Goal: Information Seeking & Learning: Find specific fact

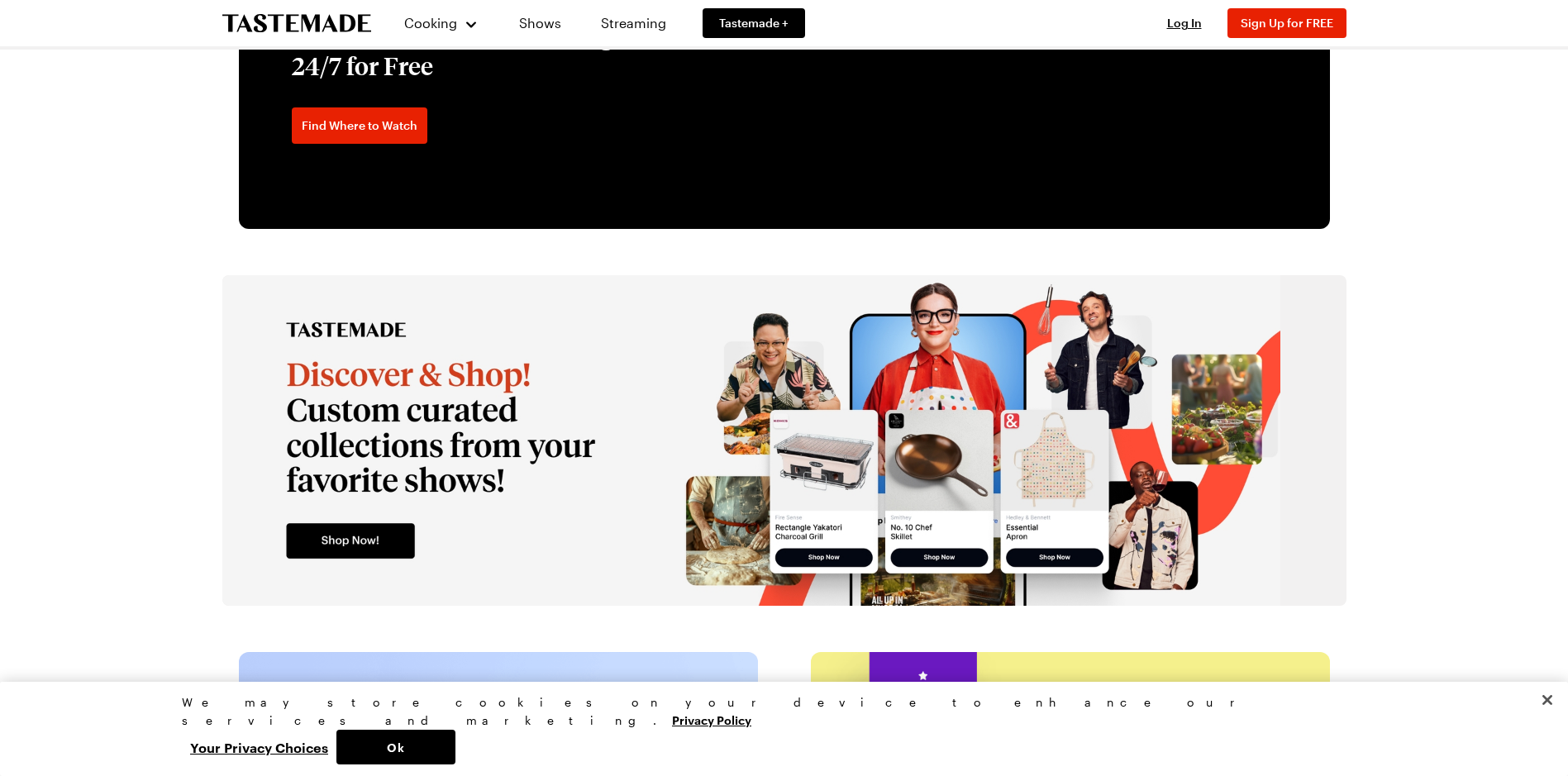
scroll to position [2851, 0]
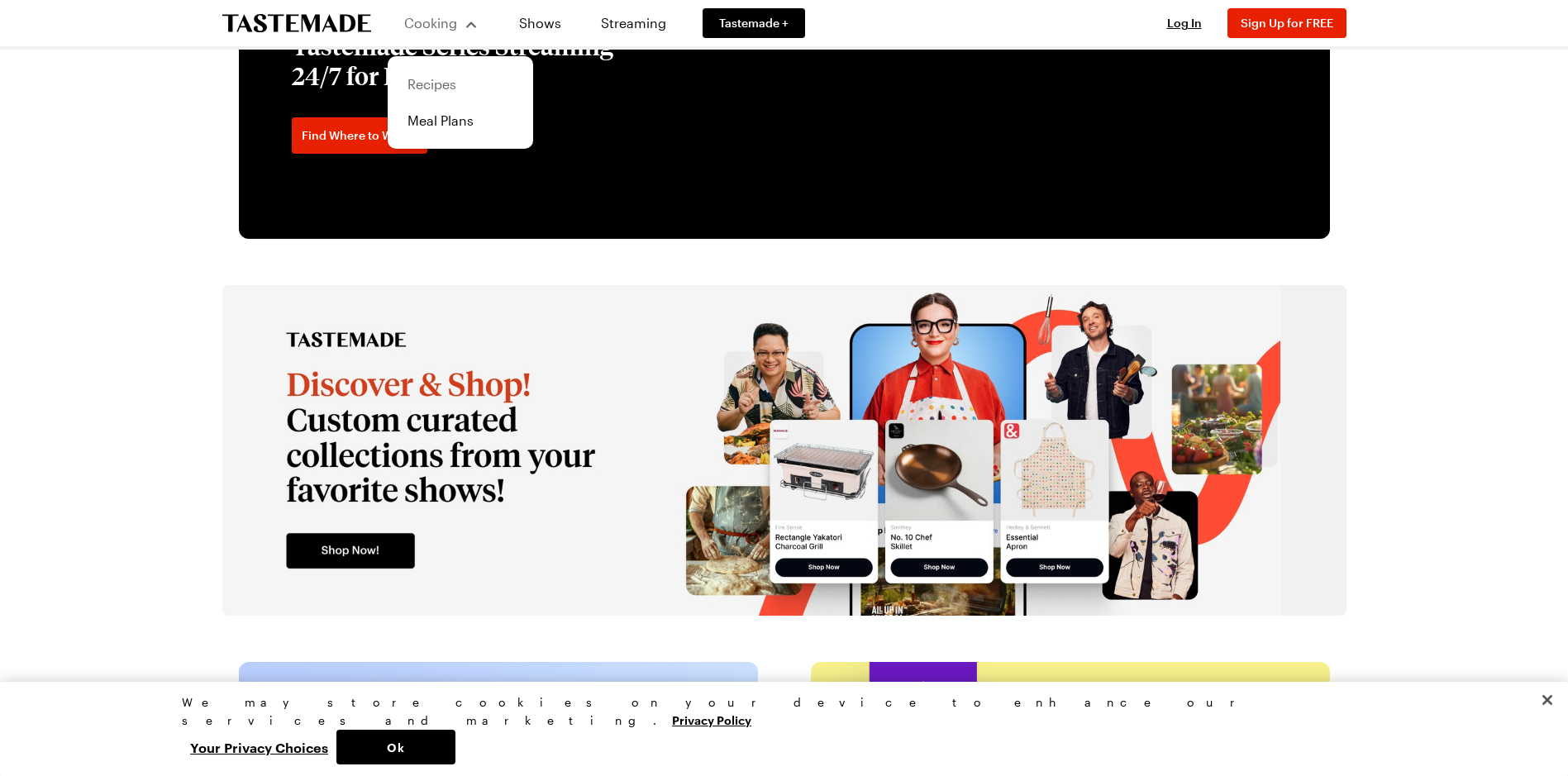
click at [451, 85] on link "Recipes" at bounding box center [460, 84] width 126 height 36
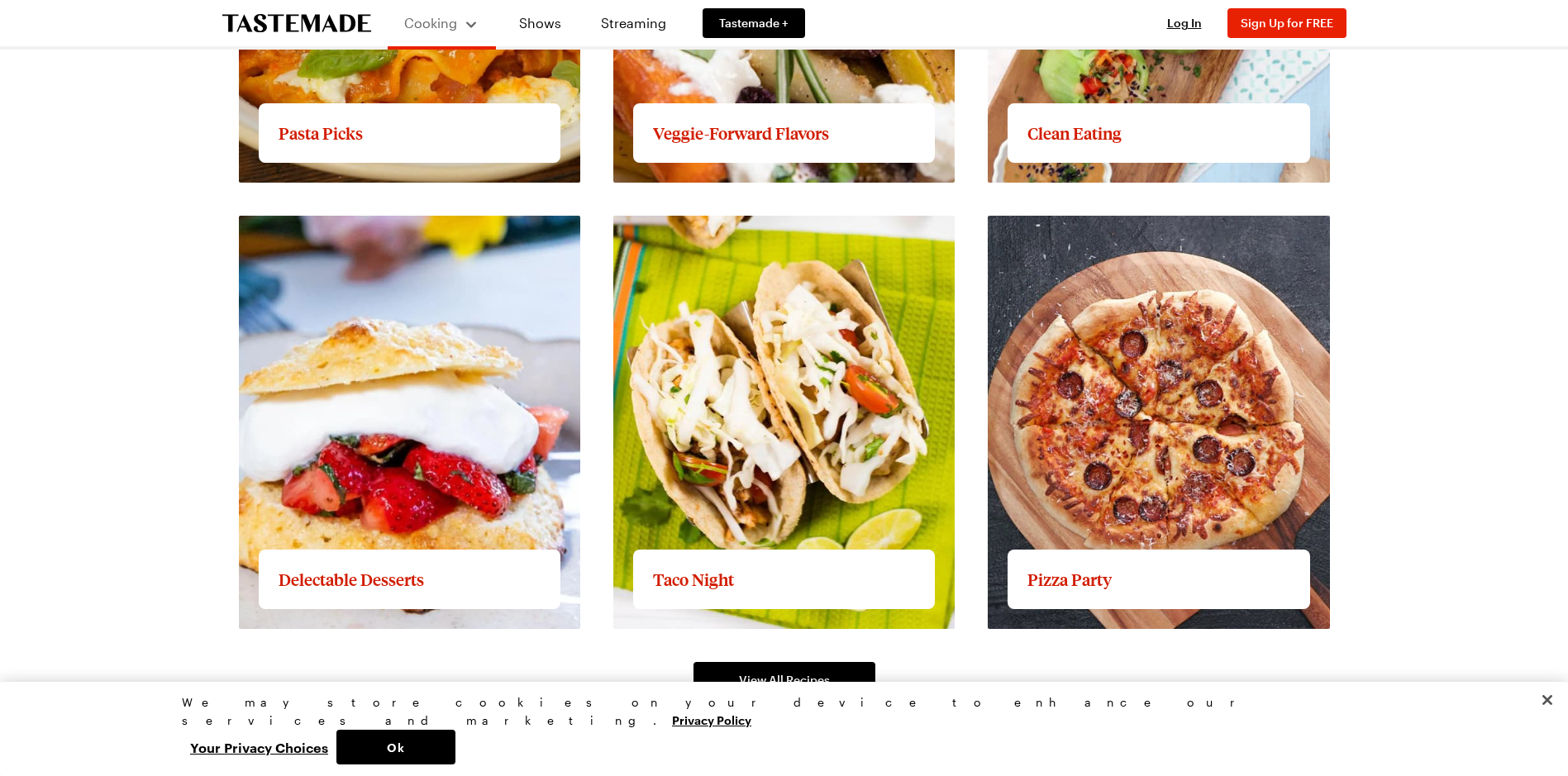
scroll to position [2480, 0]
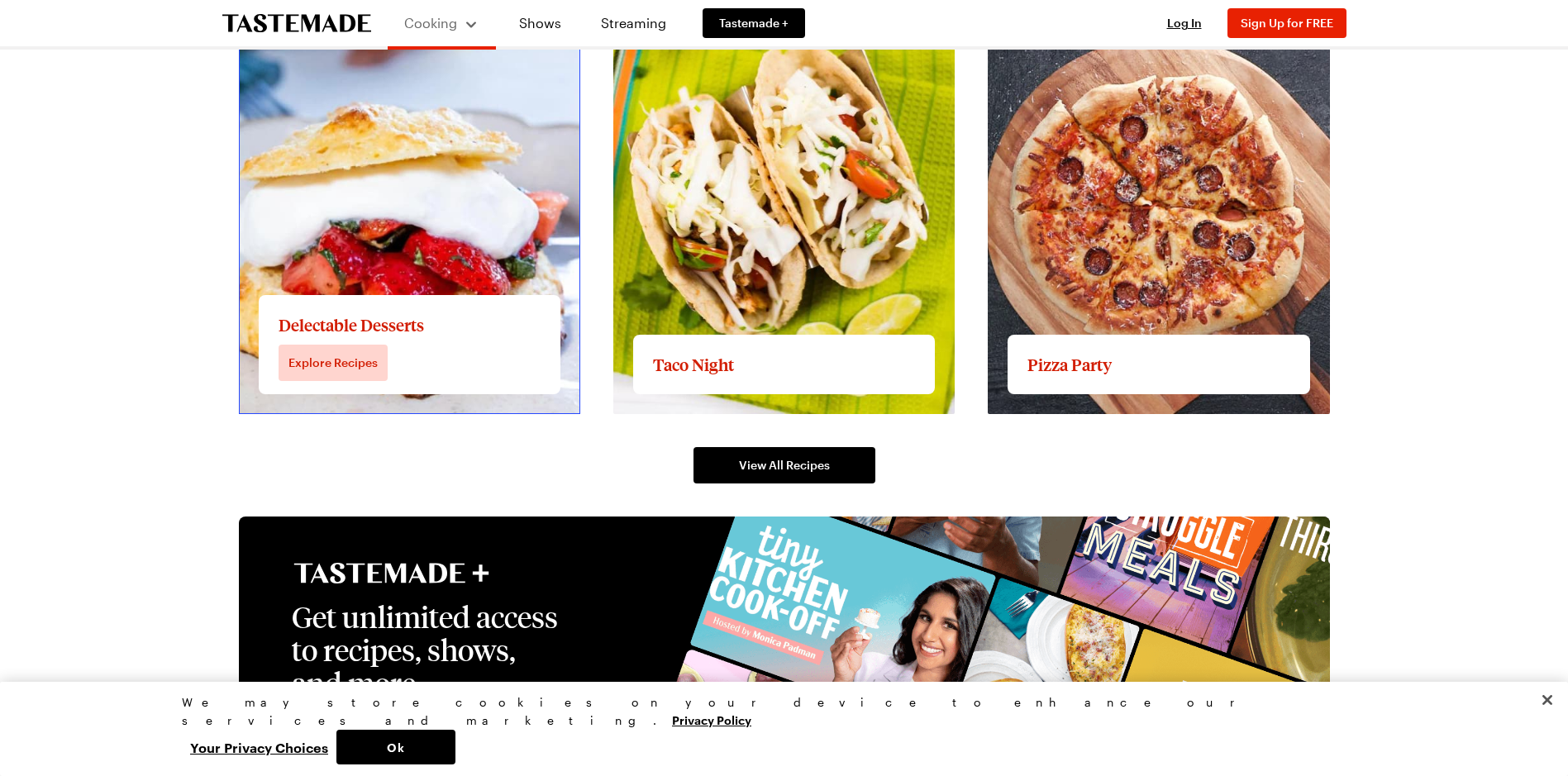
click at [329, 18] on link "View full content for Delectable Desserts" at bounding box center [366, 10] width 254 height 16
click at [335, 18] on link "View full content for Delectable Desserts" at bounding box center [366, 10] width 254 height 16
click at [331, 18] on link "View full content for Delectable Desserts" at bounding box center [366, 10] width 254 height 16
click at [357, 18] on link "View full content for Delectable Desserts" at bounding box center [366, 10] width 254 height 16
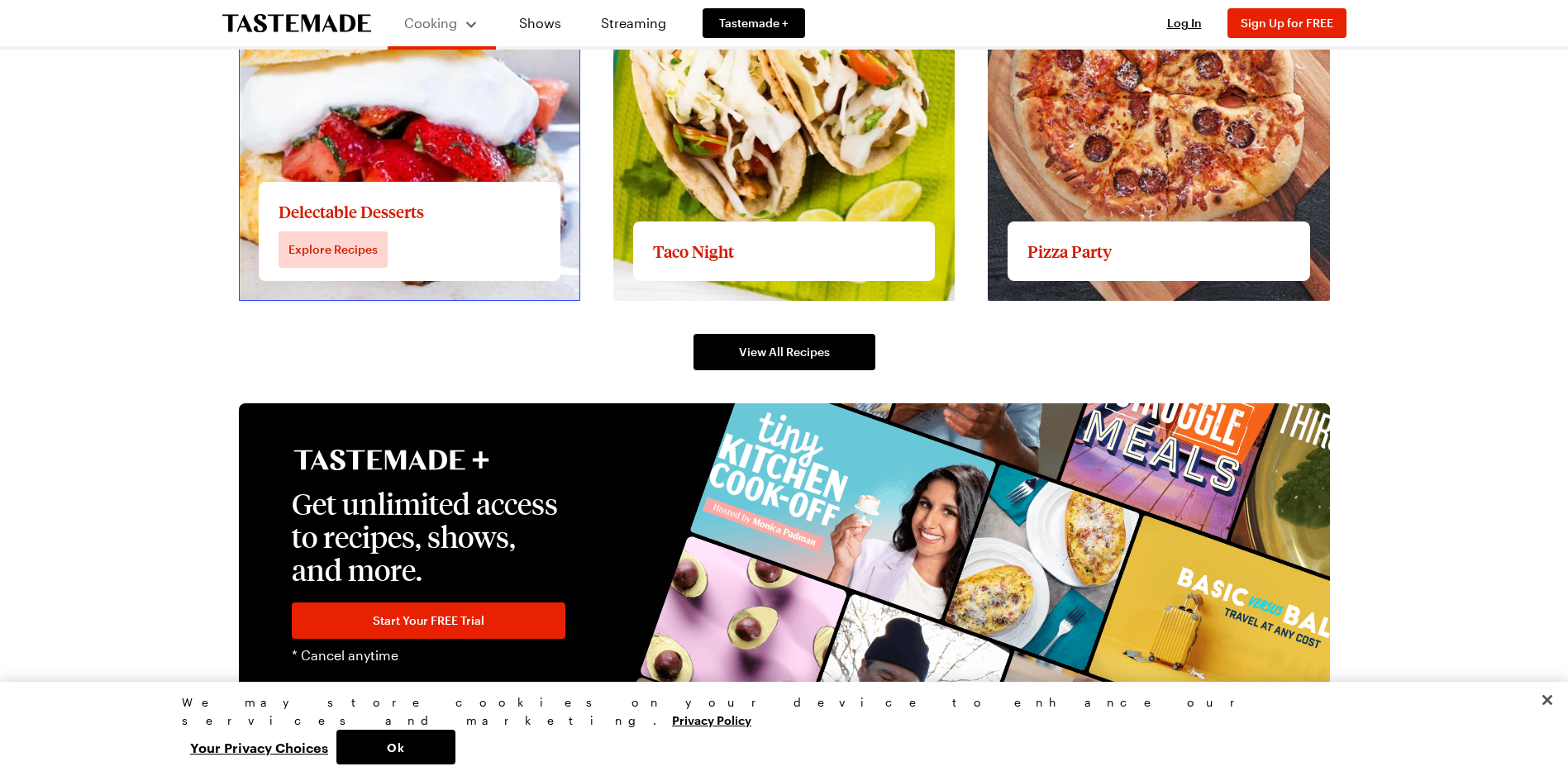
scroll to position [2729, 0]
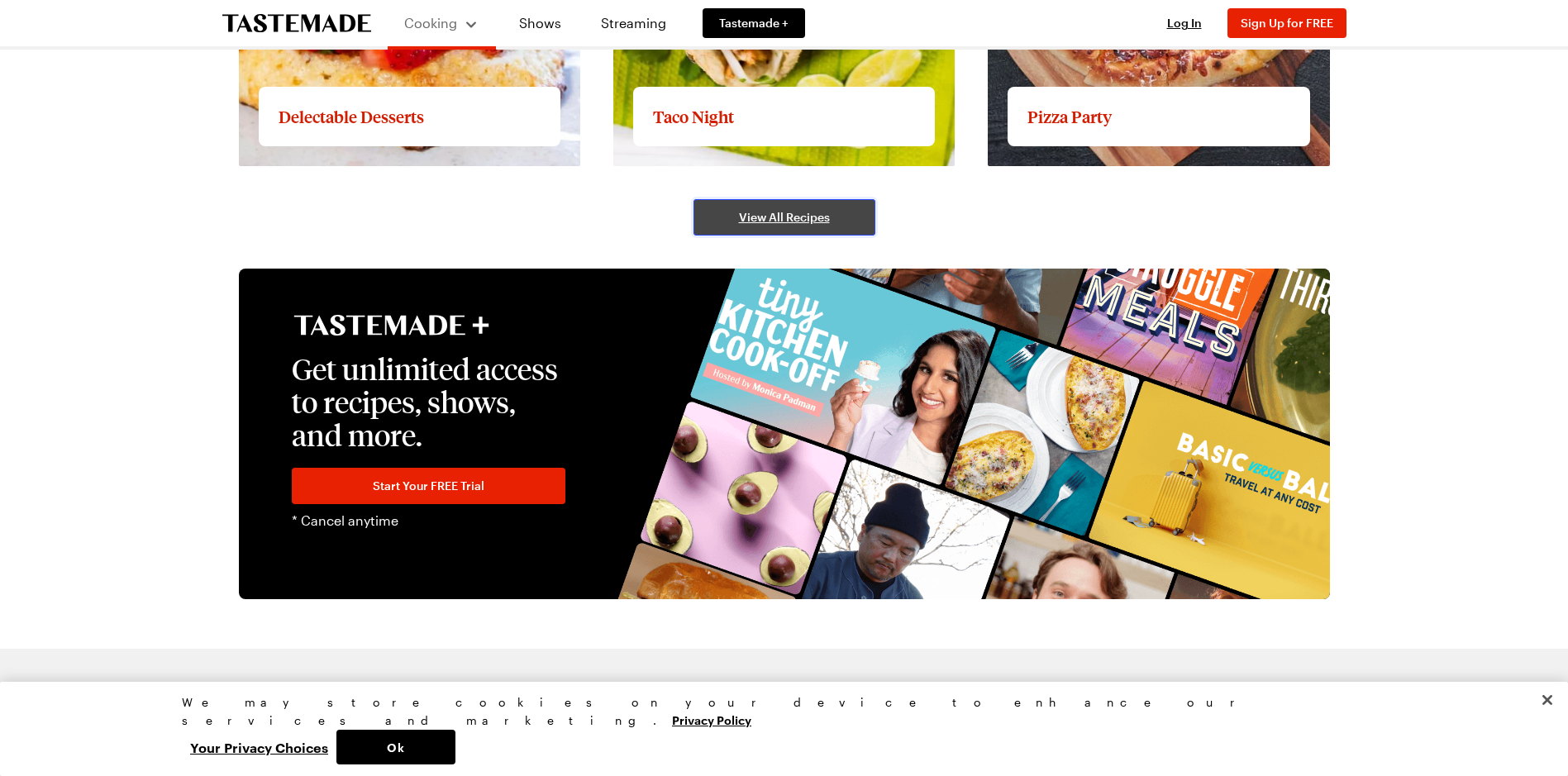
click at [777, 223] on span "View All Recipes" at bounding box center [784, 218] width 91 height 17
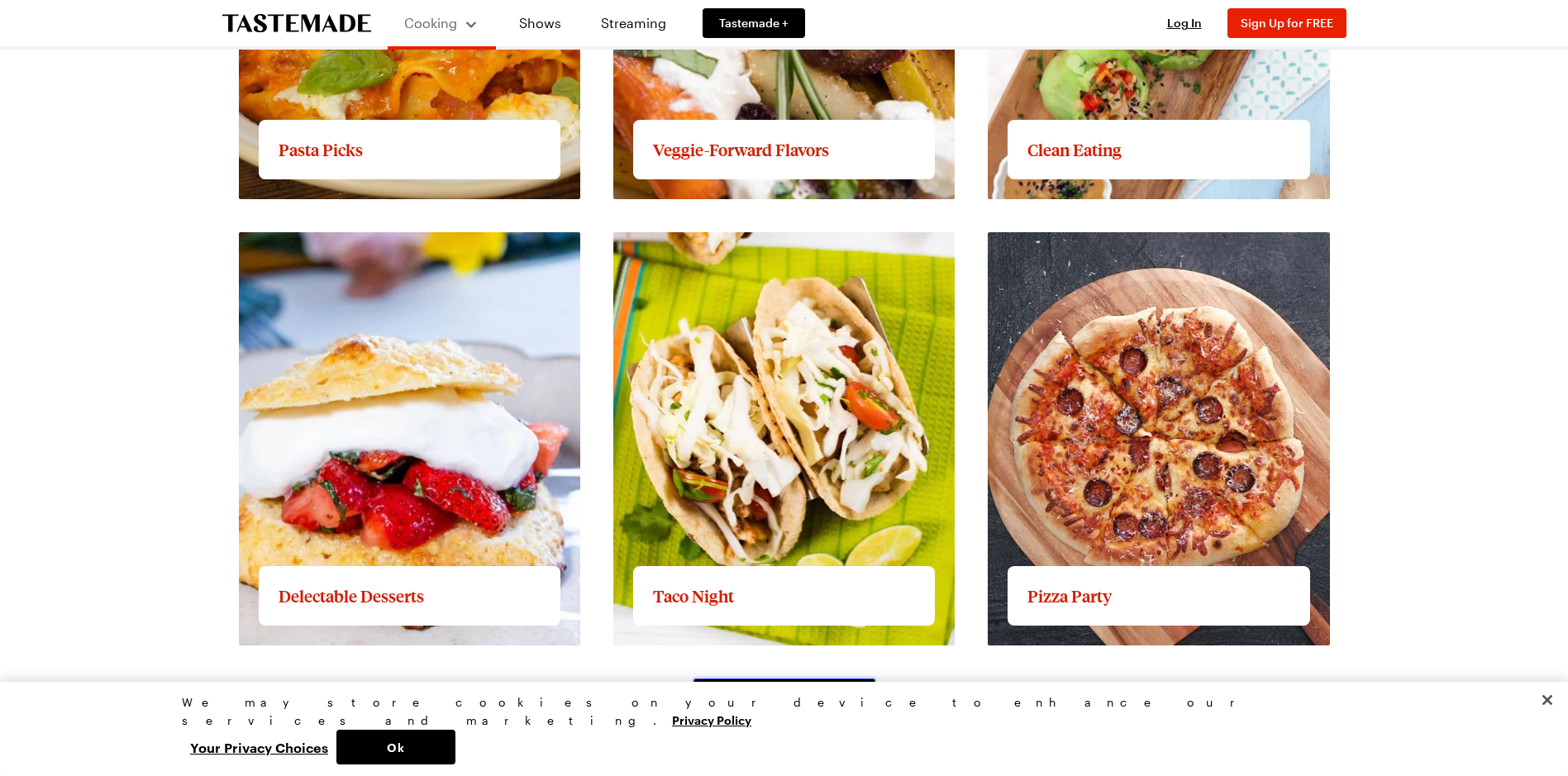
scroll to position [2242, 0]
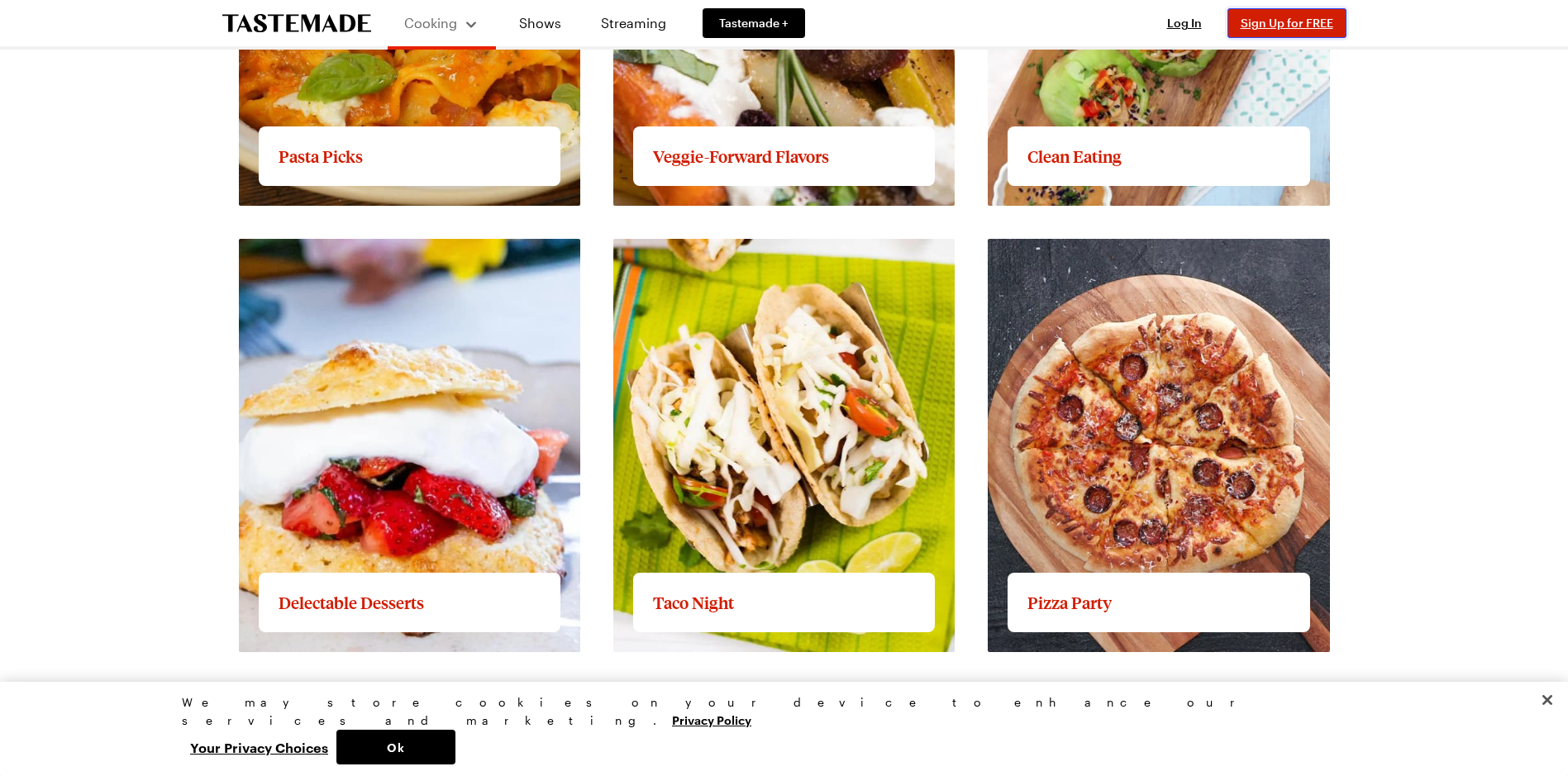
click at [1291, 28] on span "Sign Up for FREE" at bounding box center [1286, 22] width 92 height 14
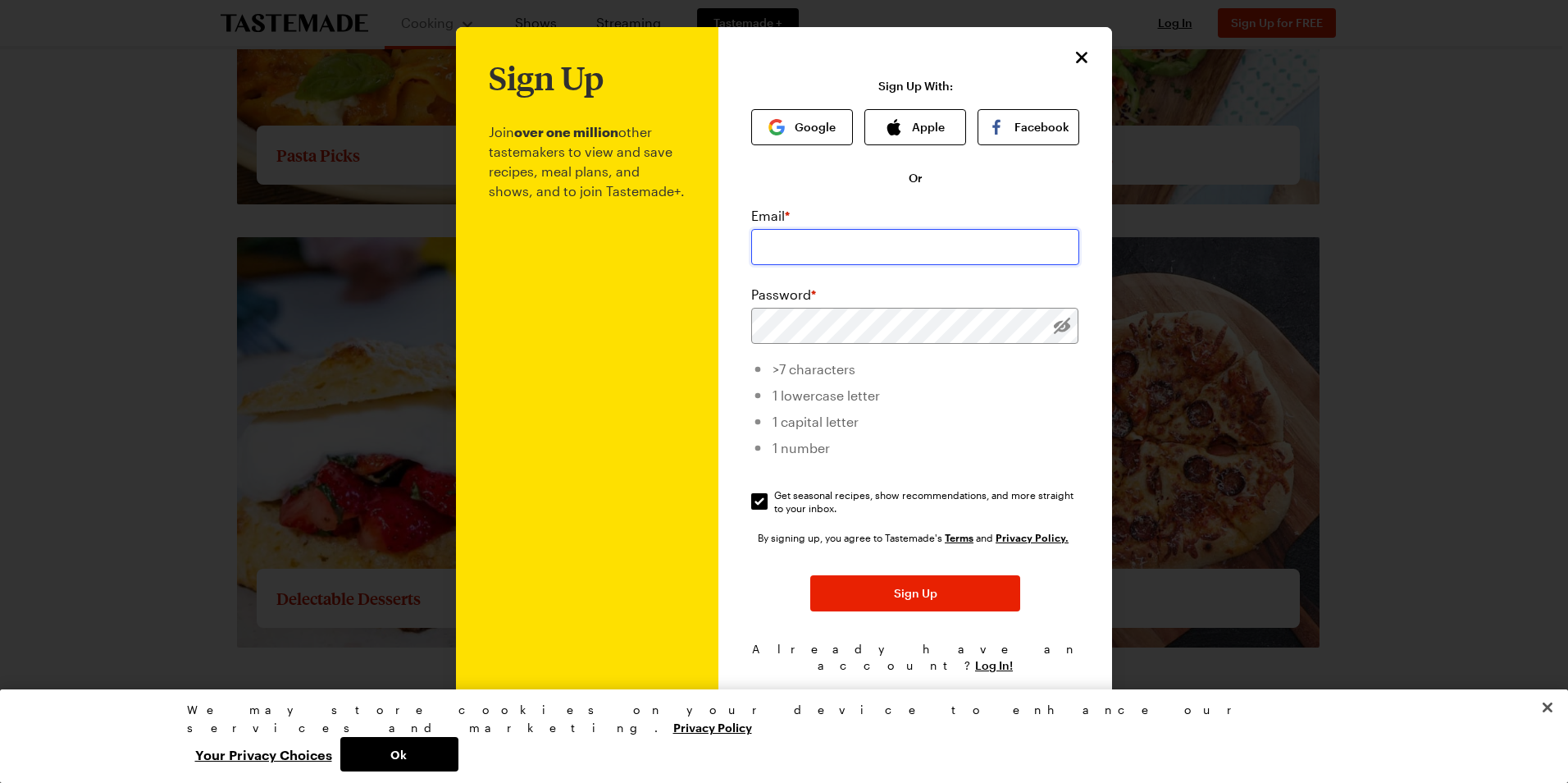
click at [846, 262] on input "email" at bounding box center [915, 246] width 328 height 36
type input "wanda.mallett@yahoo.com"
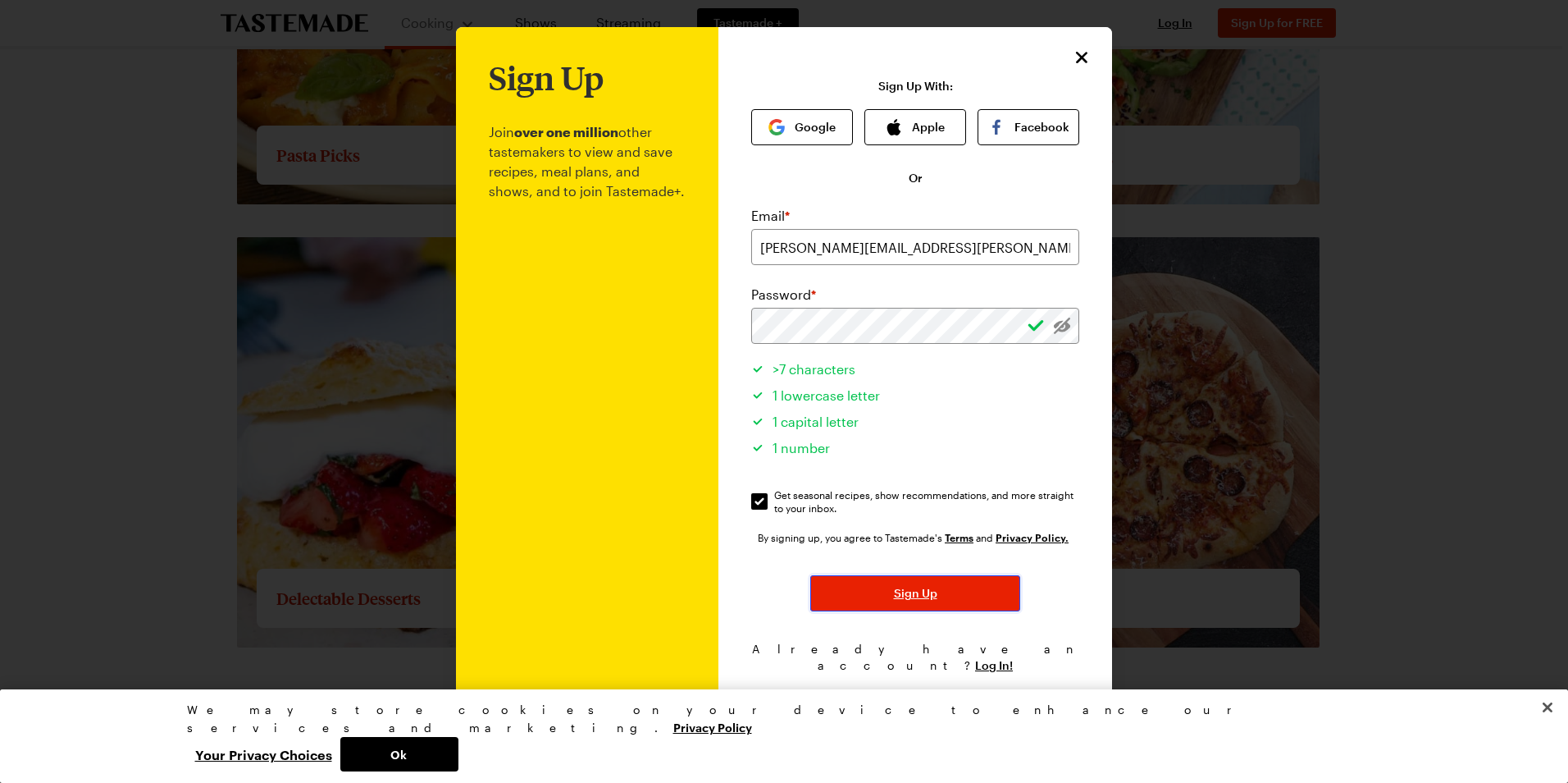
click at [905, 599] on span "Sign Up" at bounding box center [915, 593] width 44 height 17
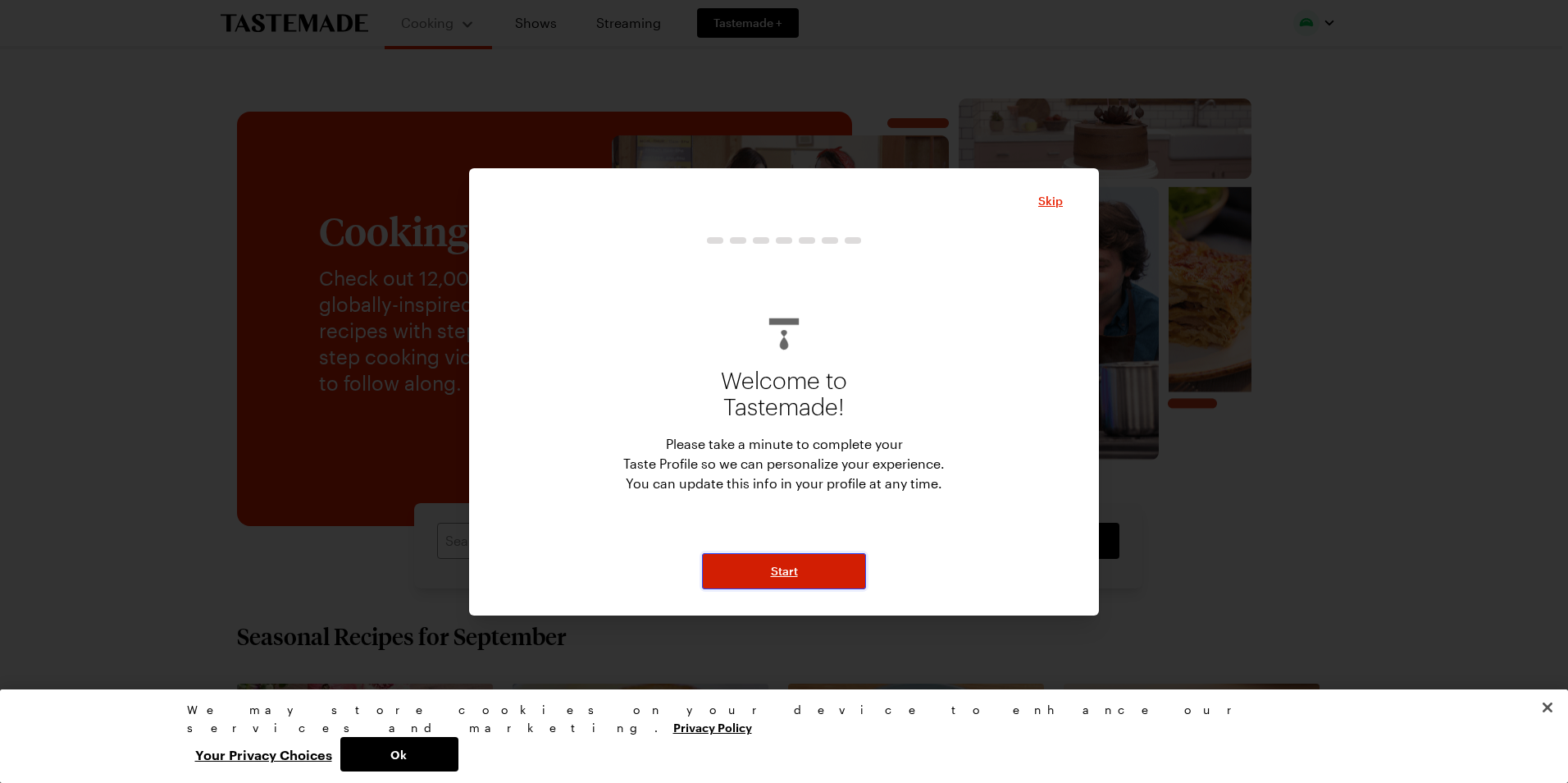
click at [819, 572] on button "Start" at bounding box center [784, 571] width 164 height 36
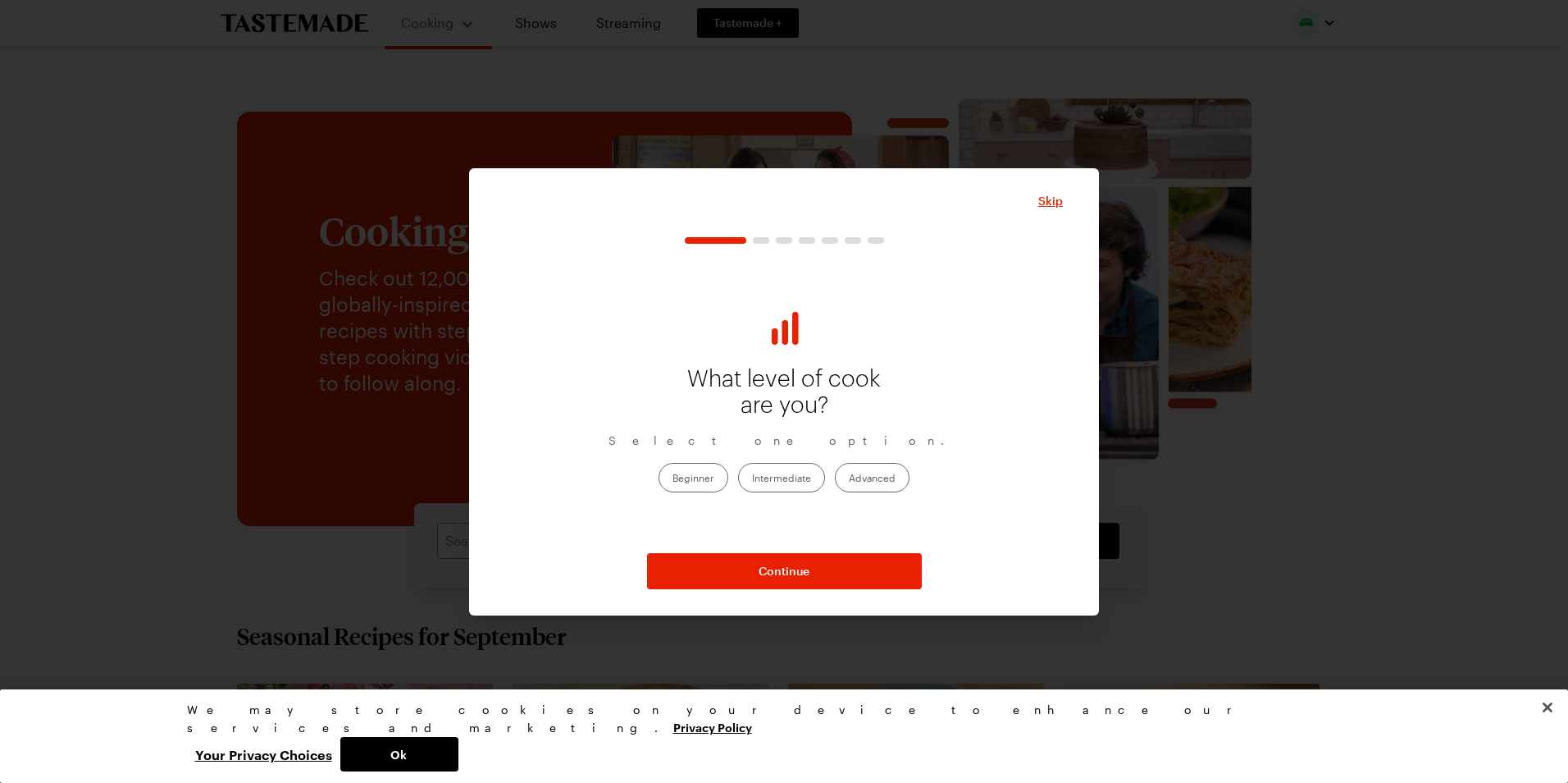
click at [870, 483] on label "Advanced" at bounding box center [872, 477] width 75 height 30
click at [848, 479] on input "Advanced" at bounding box center [848, 479] width 0 height 0
click at [770, 476] on label "Intermediate" at bounding box center [782, 477] width 87 height 30
click at [752, 479] on input "Intermediate" at bounding box center [752, 479] width 0 height 0
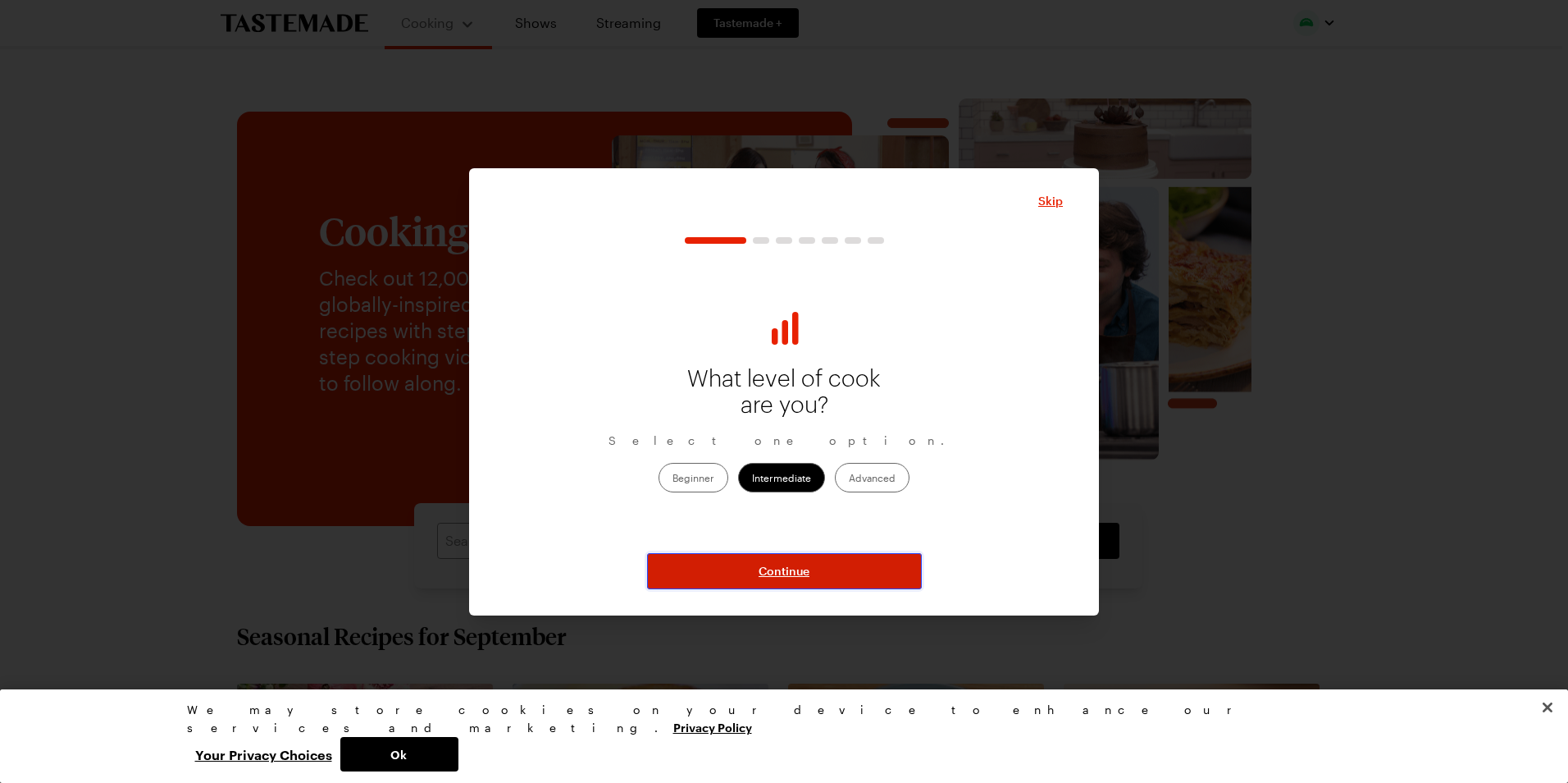
click at [791, 576] on span "Continue" at bounding box center [784, 571] width 51 height 17
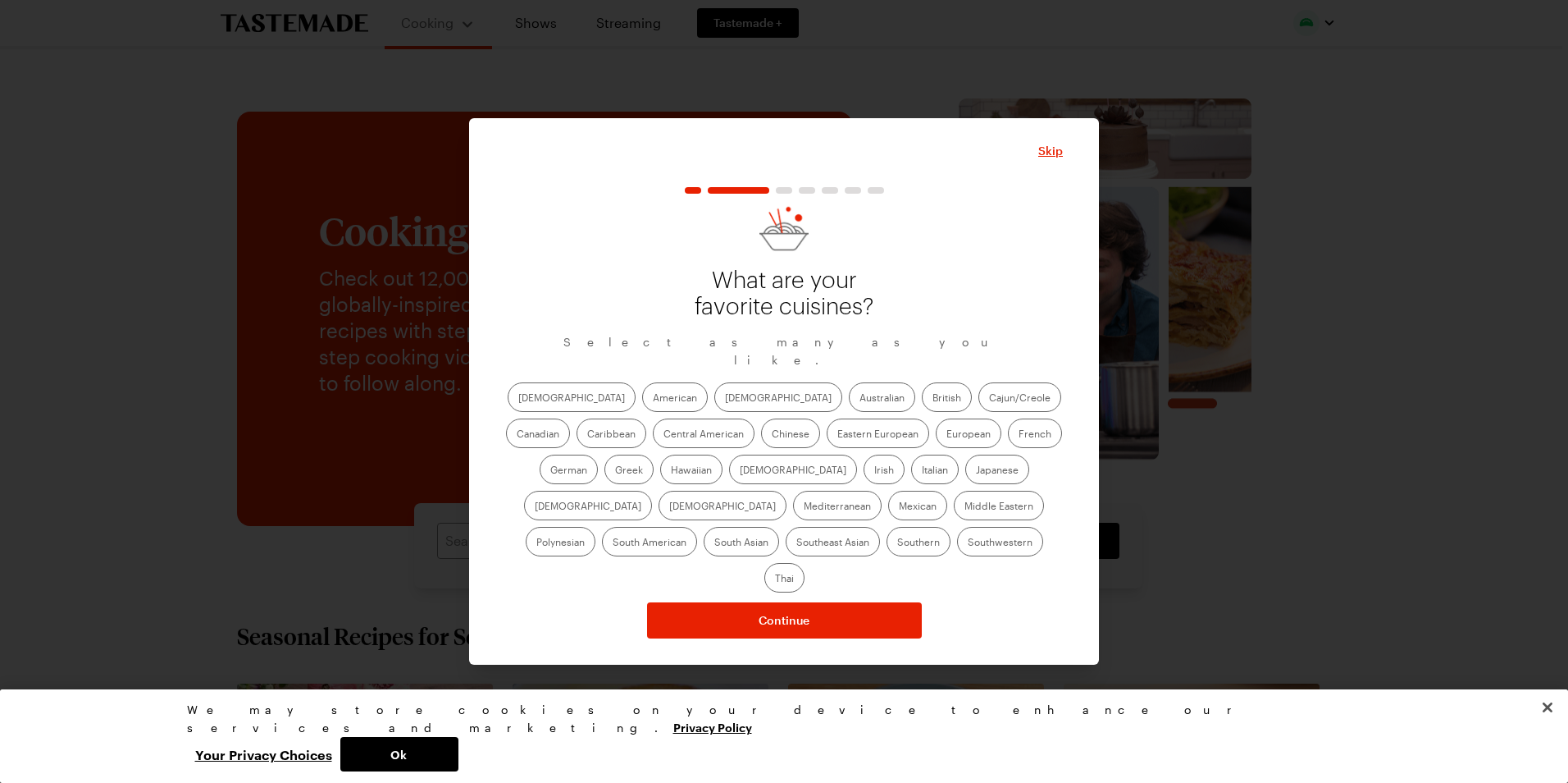
click at [540, 405] on label "African" at bounding box center [571, 398] width 128 height 30
click at [519, 398] on input "African" at bounding box center [519, 398] width 0 height 0
click at [642, 408] on label "American" at bounding box center [674, 398] width 66 height 30
click at [653, 398] on input "American" at bounding box center [653, 398] width 0 height 0
click at [978, 398] on label "Cajun/Creole" at bounding box center [1019, 398] width 82 height 30
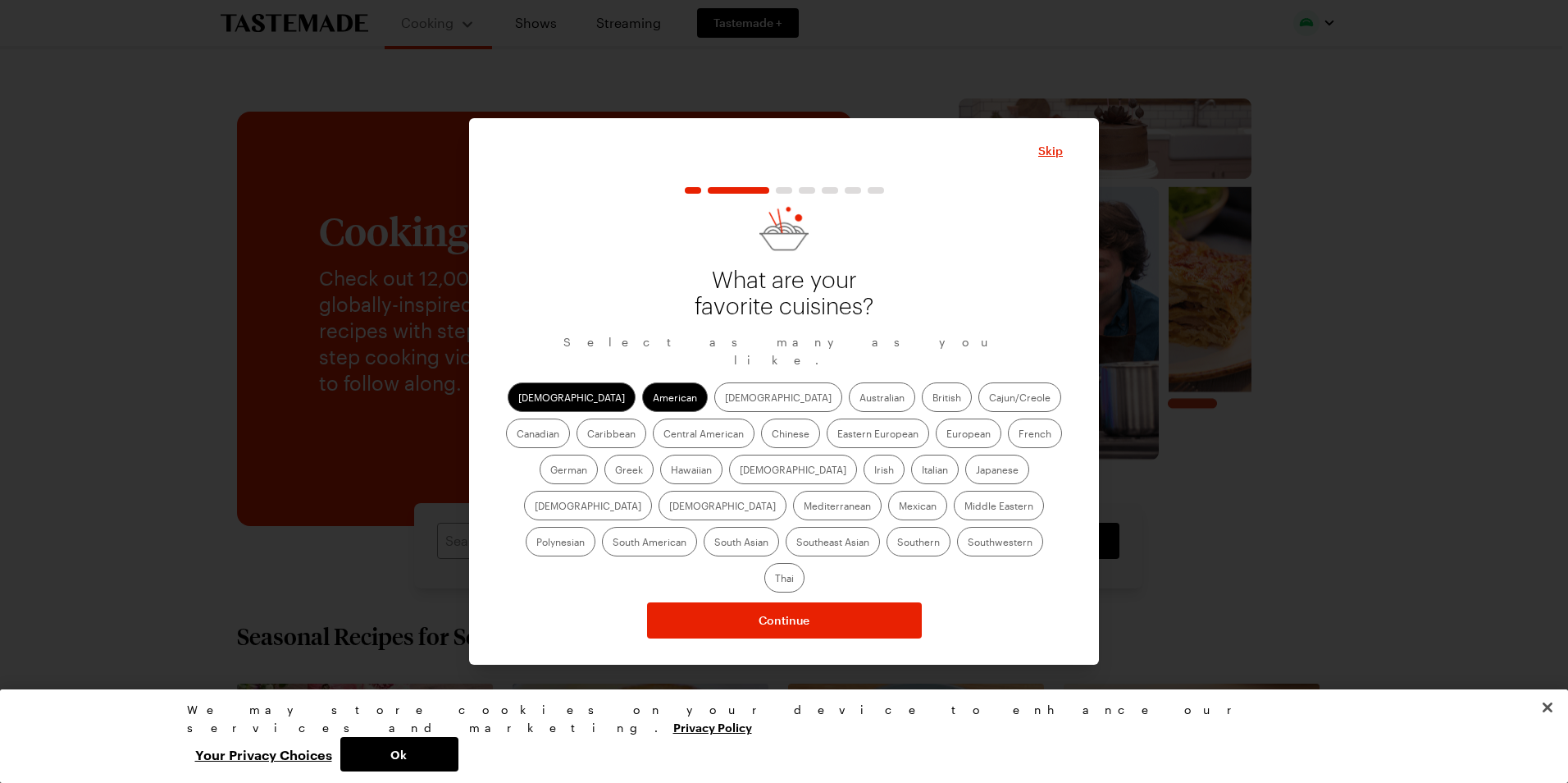
click at [989, 398] on input "Cajun/Creole" at bounding box center [989, 398] width 0 height 0
click at [646, 419] on label "Caribbean" at bounding box center [610, 434] width 69 height 30
click at [587, 435] on input "Caribbean" at bounding box center [587, 435] width 0 height 0
click at [761, 438] on label "Chinese" at bounding box center [791, 434] width 59 height 30
click at [771, 435] on input "Chinese" at bounding box center [771, 435] width 0 height 0
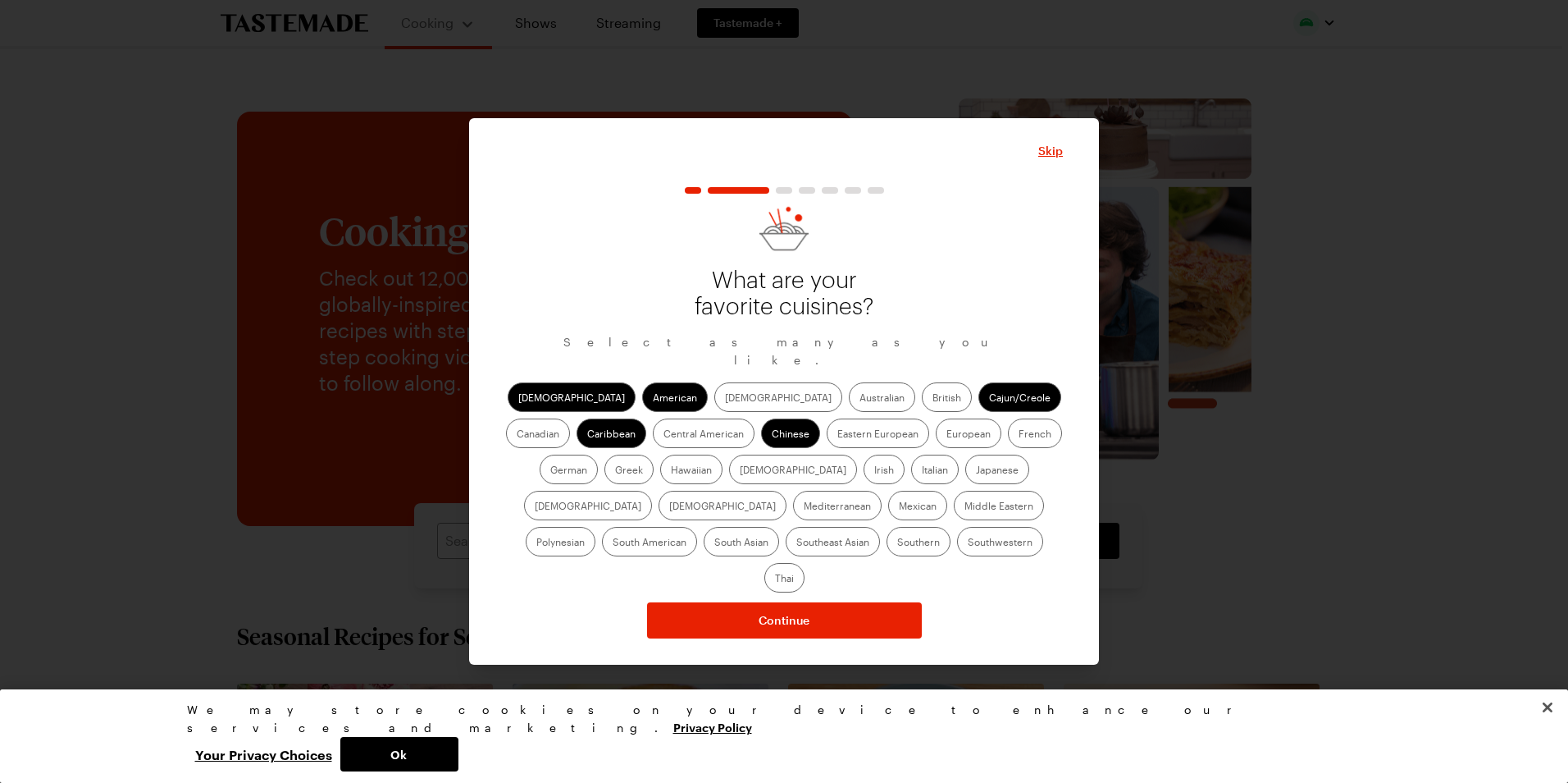
click at [1008, 446] on label "French" at bounding box center [1035, 434] width 54 height 30
click at [1019, 435] on input "French" at bounding box center [1019, 435] width 0 height 0
click at [597, 455] on label "German" at bounding box center [569, 470] width 58 height 30
click at [550, 471] on input "German" at bounding box center [550, 471] width 0 height 0
click at [660, 474] on label "Hawaiian" at bounding box center [691, 470] width 62 height 30
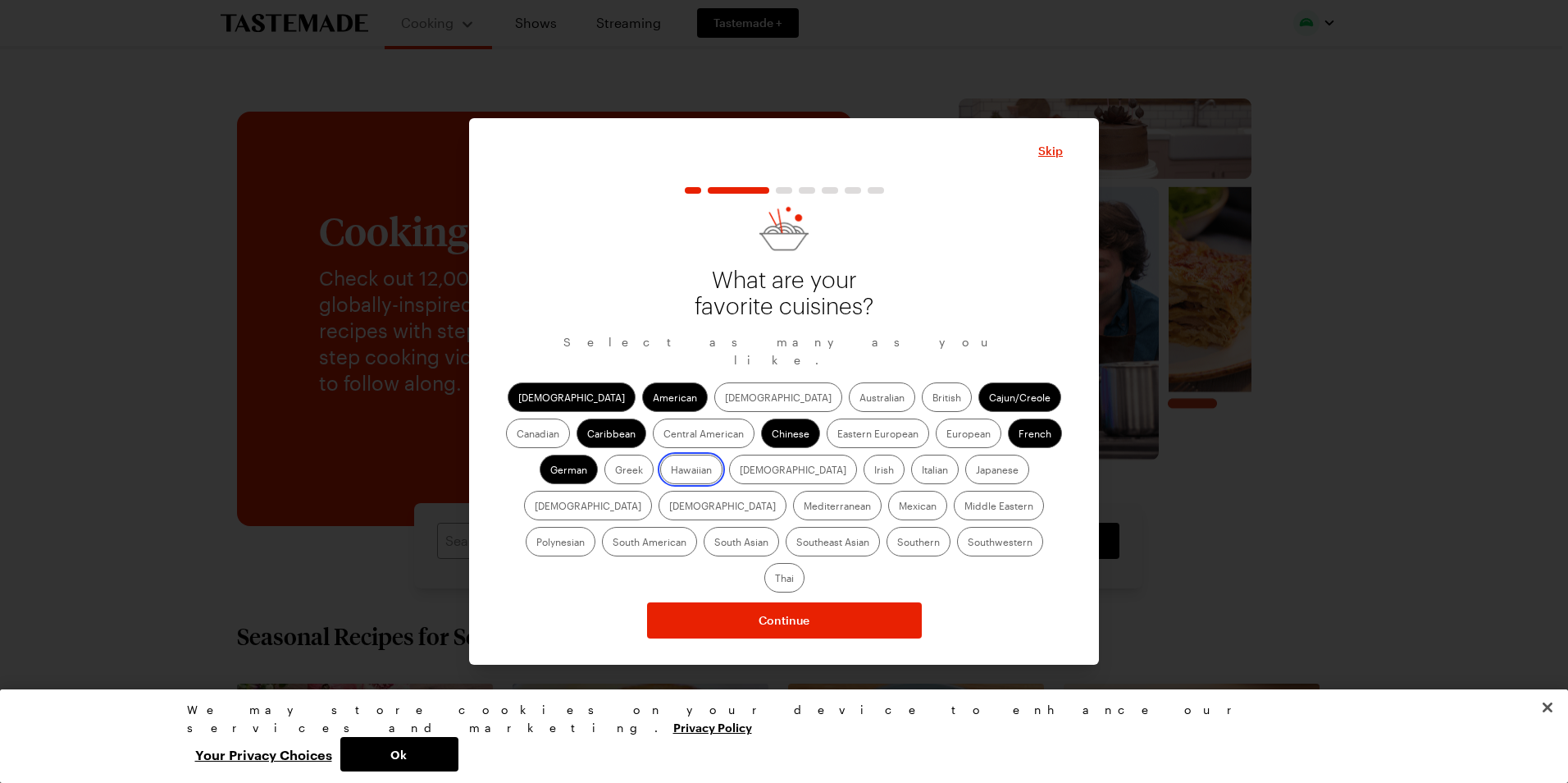
click at [671, 471] on input "Hawaiian" at bounding box center [671, 471] width 0 height 0
click at [911, 482] on label "Italian" at bounding box center [935, 470] width 47 height 30
click at [922, 471] on input "Italian" at bounding box center [922, 471] width 0 height 0
click at [965, 482] on label "Japanese" at bounding box center [997, 470] width 64 height 30
click at [976, 471] on input "Japanese" at bounding box center [976, 471] width 0 height 0
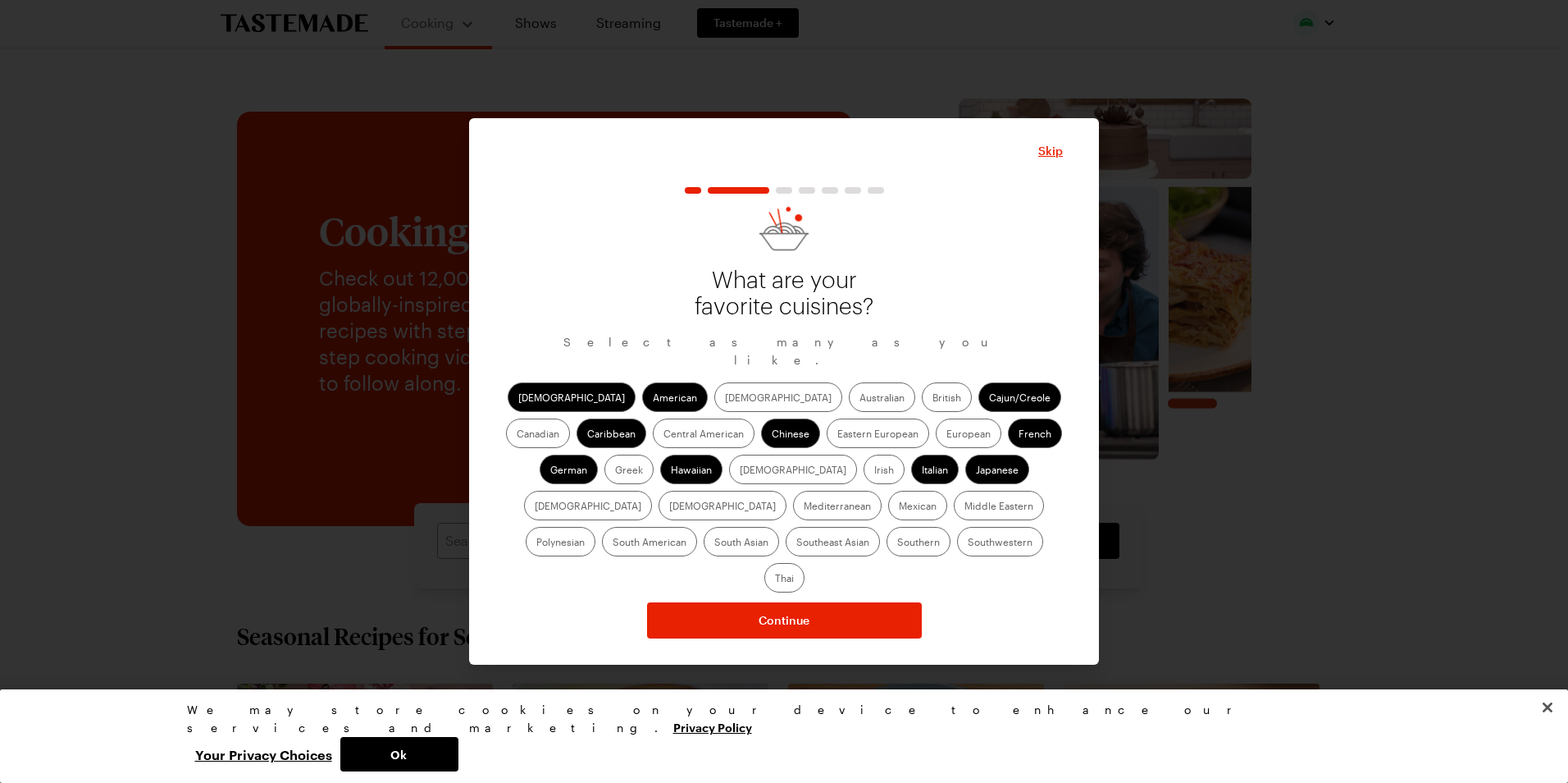
click at [888, 520] on label "Mexican" at bounding box center [918, 505] width 59 height 30
click at [898, 507] on input "Mexican" at bounding box center [898, 507] width 0 height 0
click at [697, 526] on label "South American" at bounding box center [649, 541] width 95 height 30
click at [612, 543] on American "South American" at bounding box center [612, 543] width 0 height 0
click at [886, 550] on label "Southern" at bounding box center [918, 541] width 64 height 30
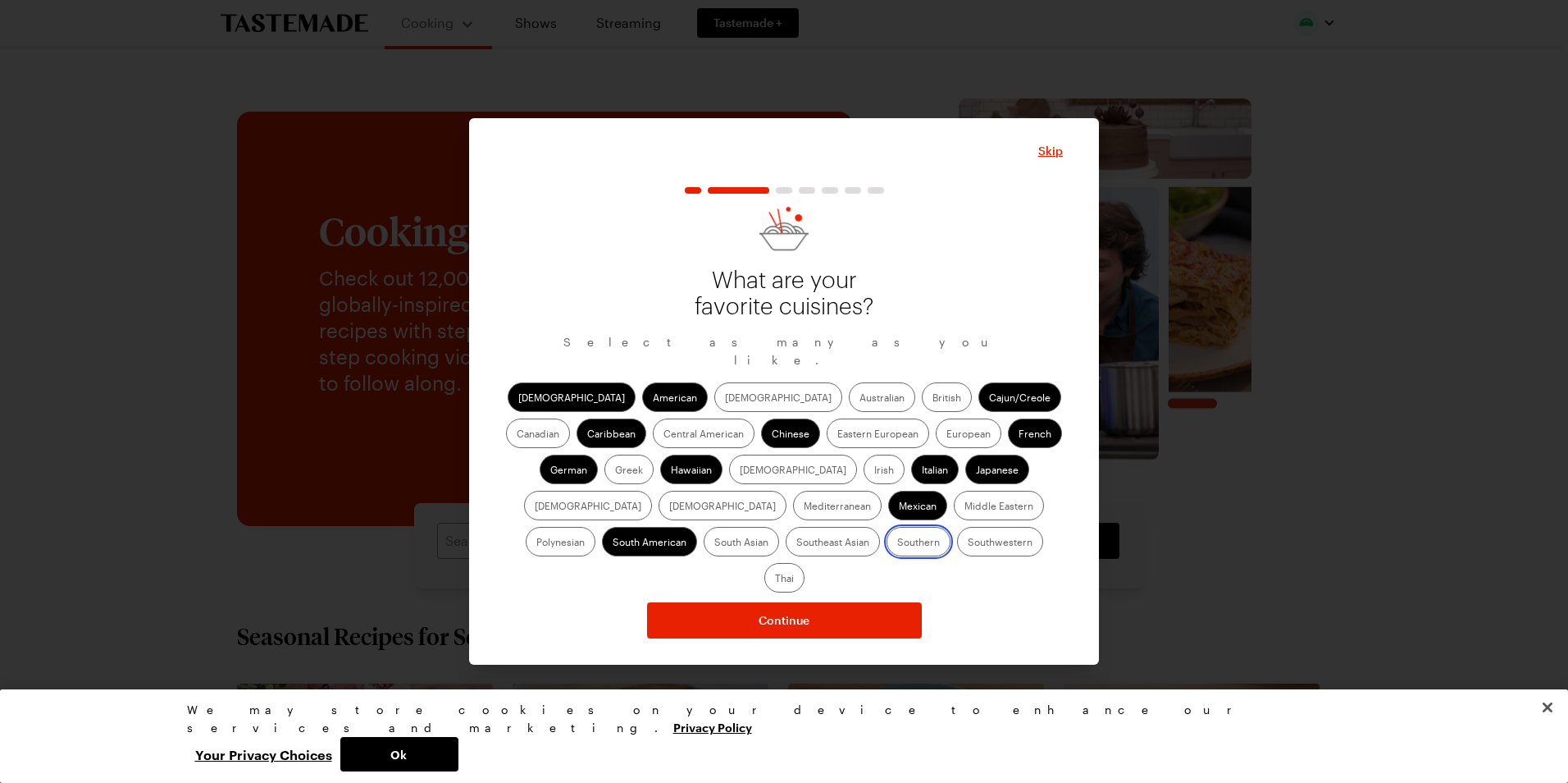
click at [897, 543] on input "Southern" at bounding box center [897, 543] width 0 height 0
click at [957, 555] on label "Southwestern" at bounding box center [999, 541] width 86 height 30
click at [968, 543] on input "Southwestern" at bounding box center [968, 543] width 0 height 0
click at [653, 440] on label "Central American" at bounding box center [704, 434] width 102 height 30
click at [663, 435] on American "Central American" at bounding box center [663, 435] width 0 height 0
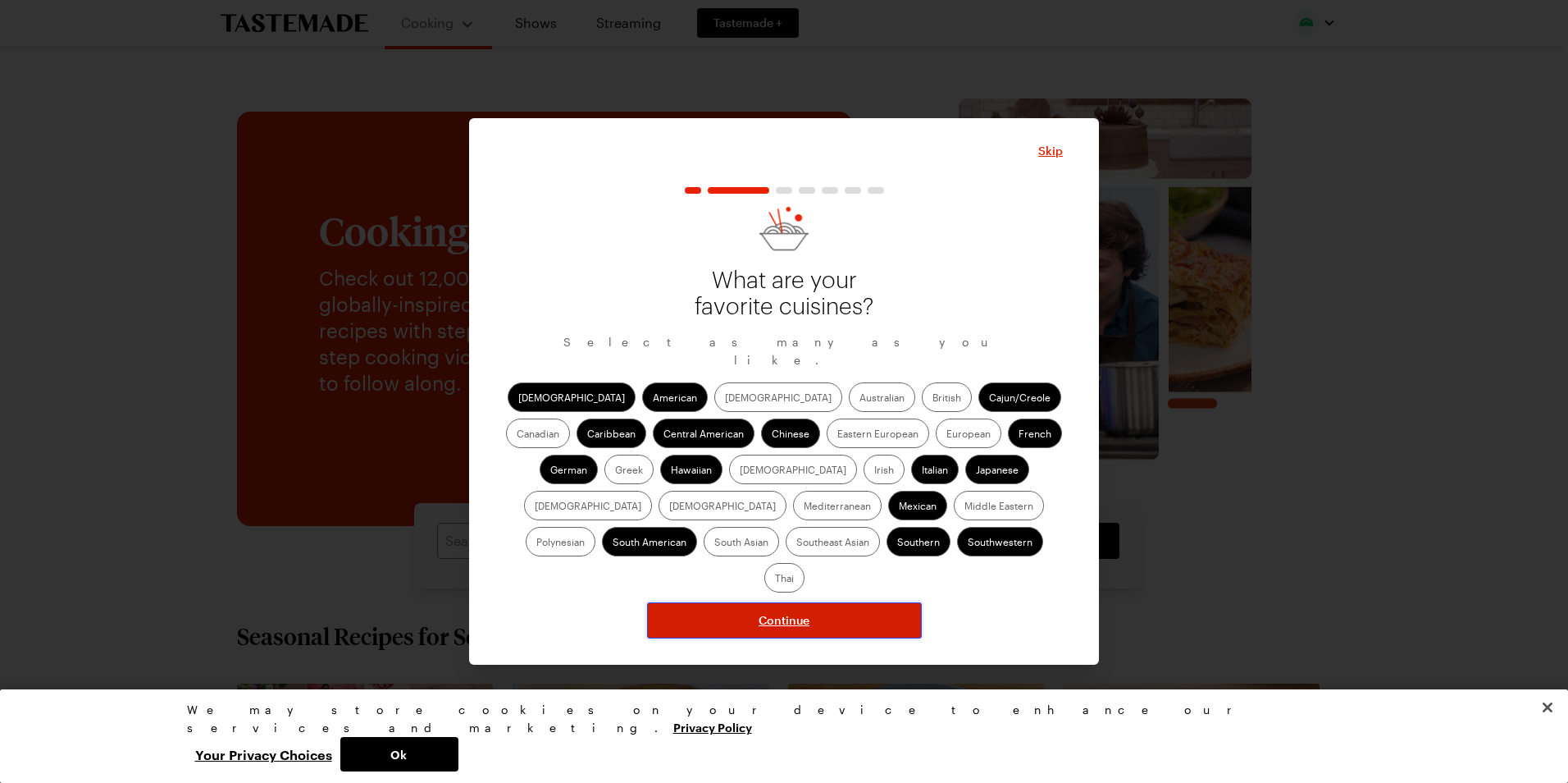
click at [784, 613] on span "Continue" at bounding box center [784, 621] width 51 height 17
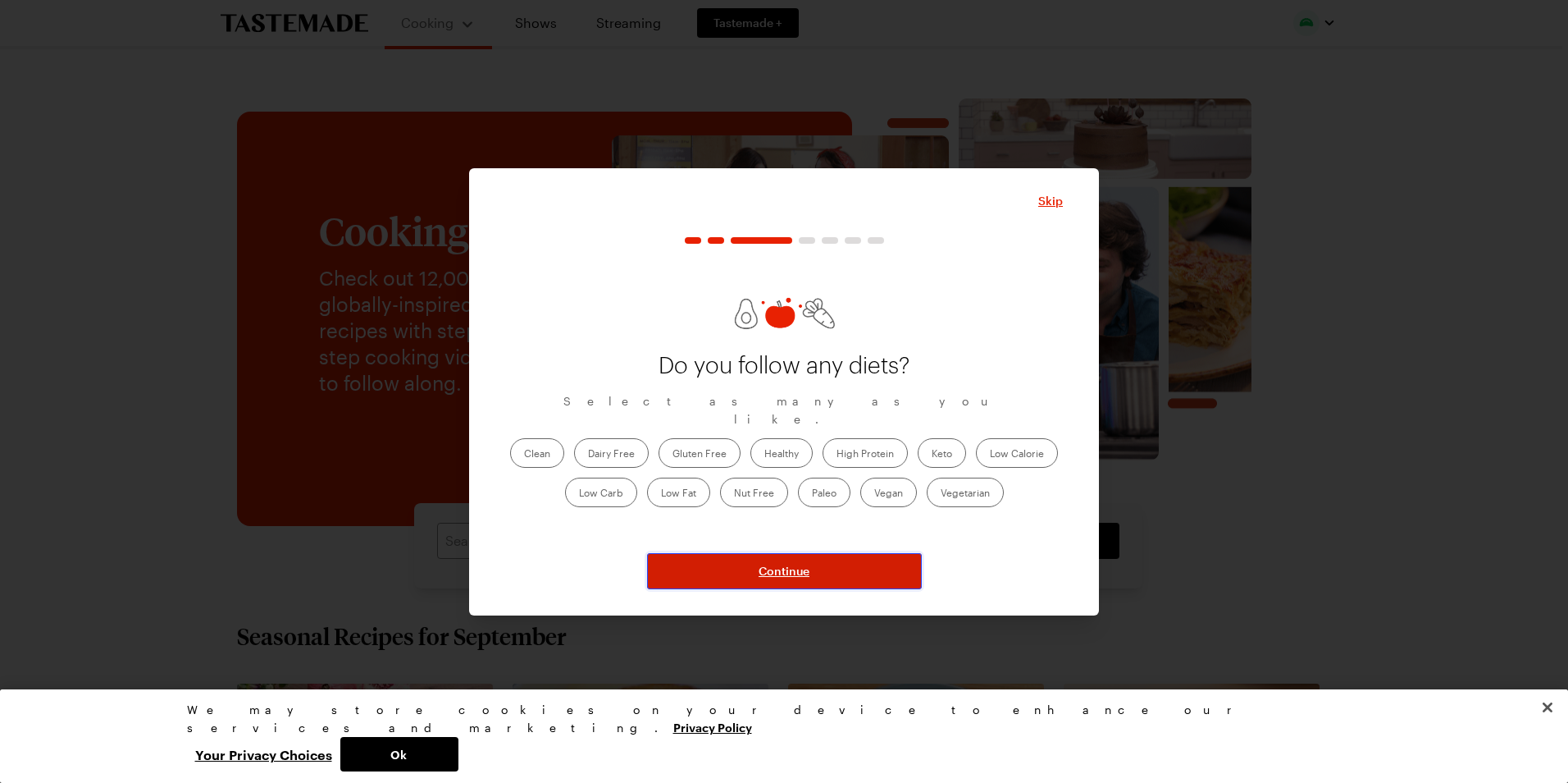
click at [805, 580] on button "Continue" at bounding box center [784, 571] width 275 height 36
click at [771, 562] on span "Continue" at bounding box center [784, 571] width 51 height 17
click at [785, 568] on span "Continue" at bounding box center [784, 571] width 51 height 17
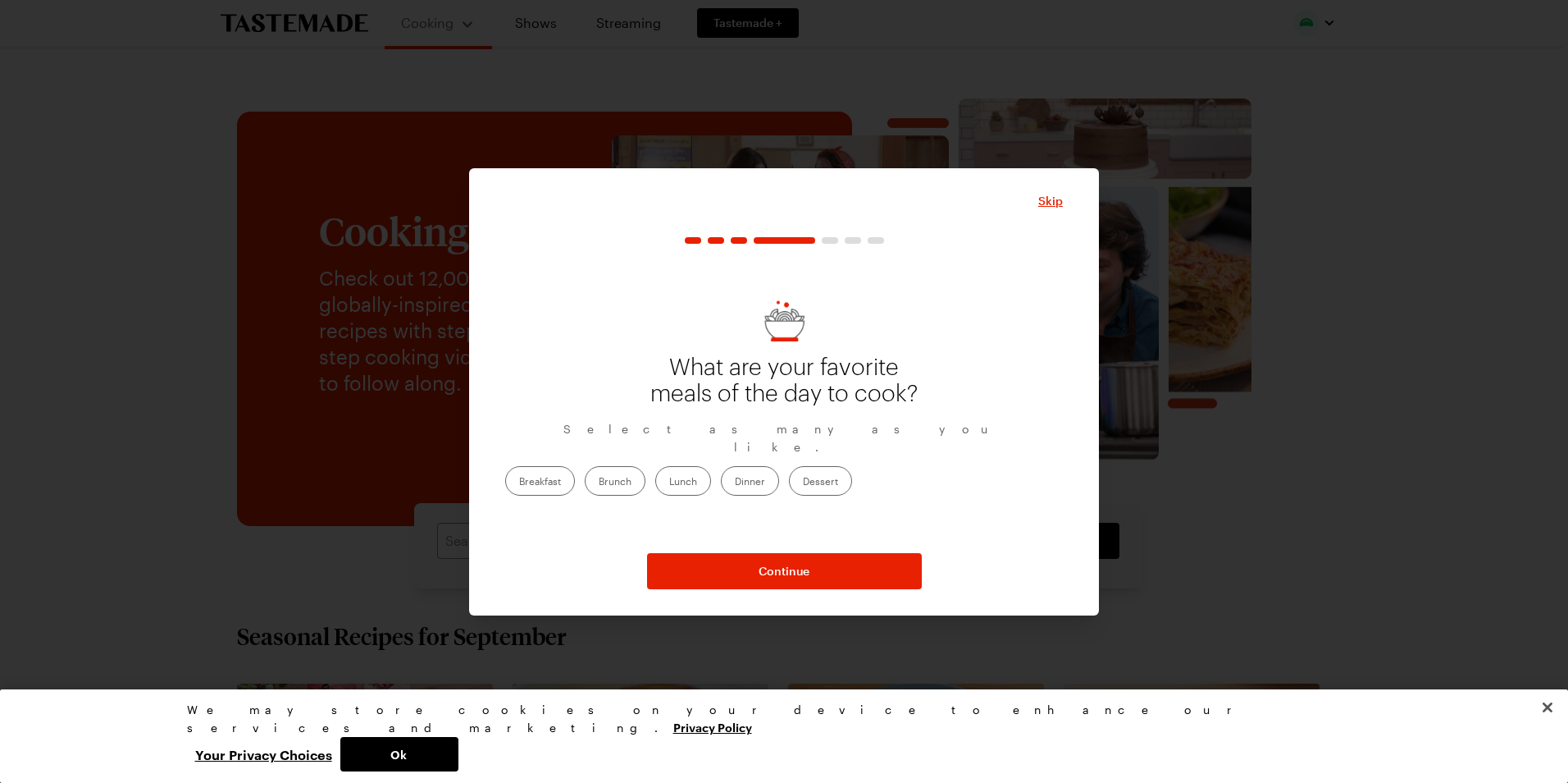
click at [779, 474] on label "Dinner" at bounding box center [749, 481] width 58 height 30
click at [734, 483] on input "Dinner" at bounding box center [734, 483] width 0 height 0
click at [852, 470] on label "Dessert" at bounding box center [821, 481] width 63 height 30
click at [803, 483] on input "Dessert" at bounding box center [803, 483] width 0 height 0
click at [852, 470] on label "Dessert" at bounding box center [821, 481] width 63 height 30
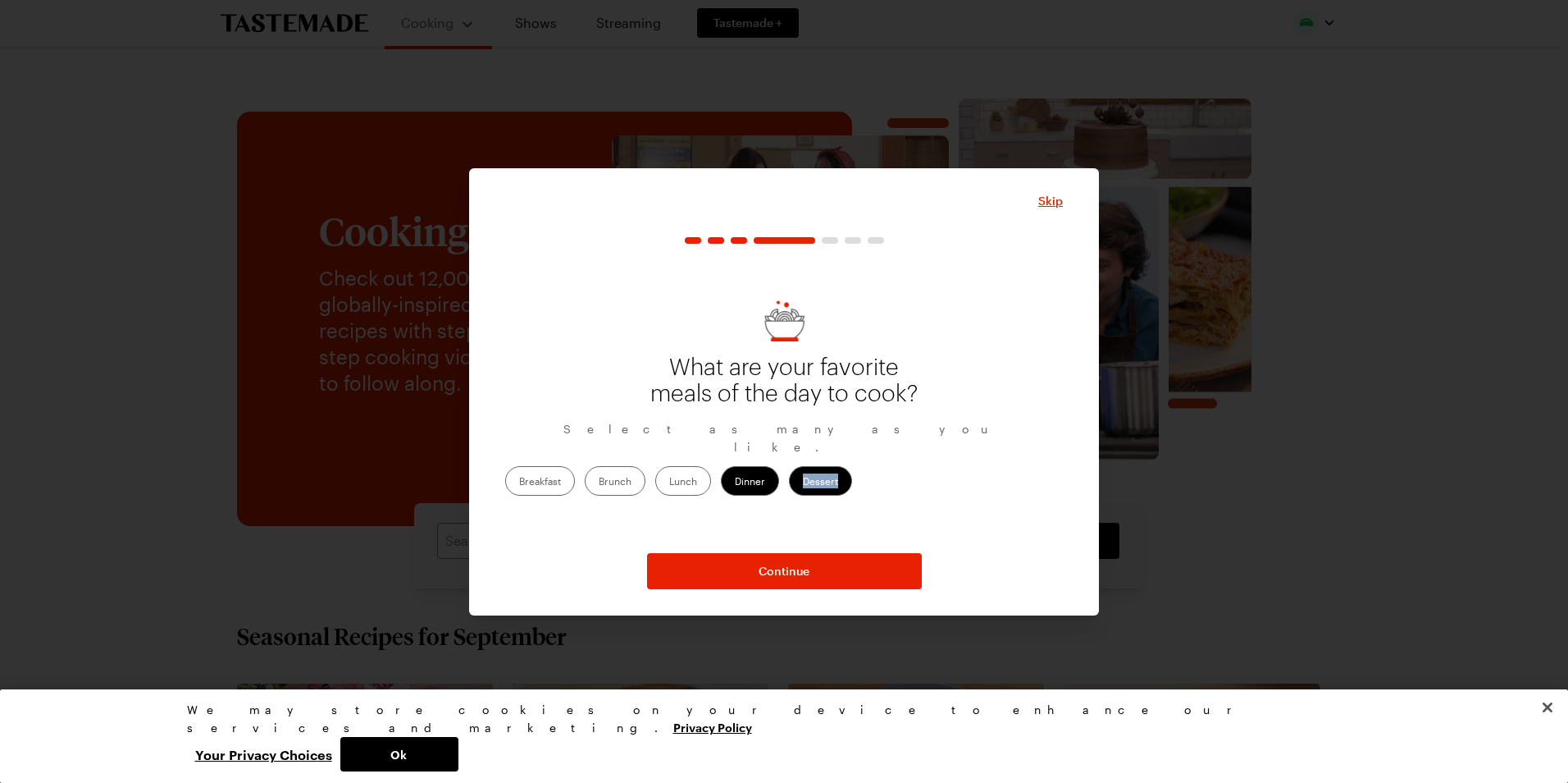
click at [803, 483] on input "Dessert" at bounding box center [803, 483] width 0 height 0
click at [852, 474] on label "Dessert" at bounding box center [821, 481] width 63 height 30
click at [803, 483] on input "Dessert" at bounding box center [803, 483] width 0 height 0
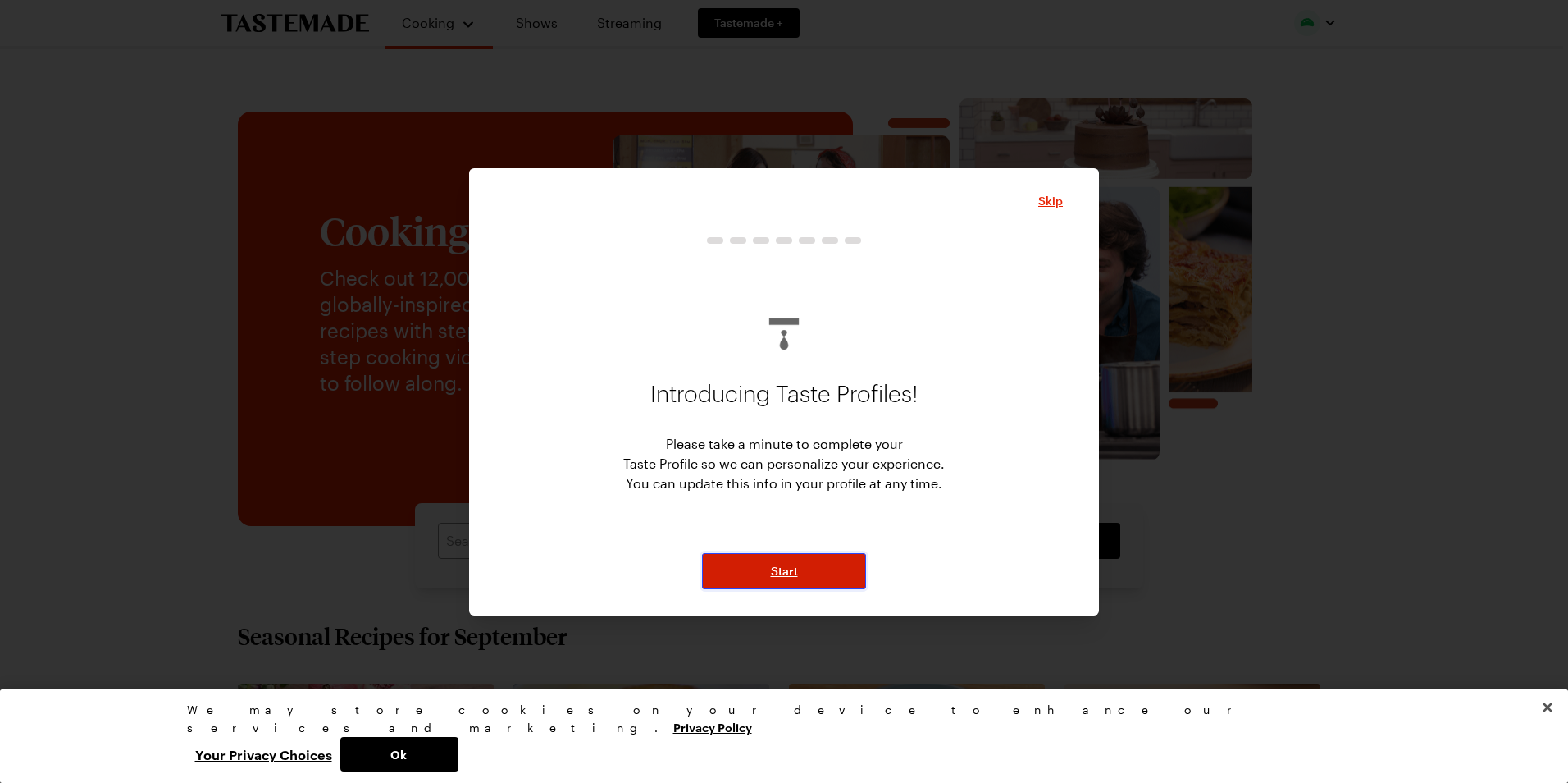
click at [776, 569] on span "Start" at bounding box center [784, 571] width 27 height 17
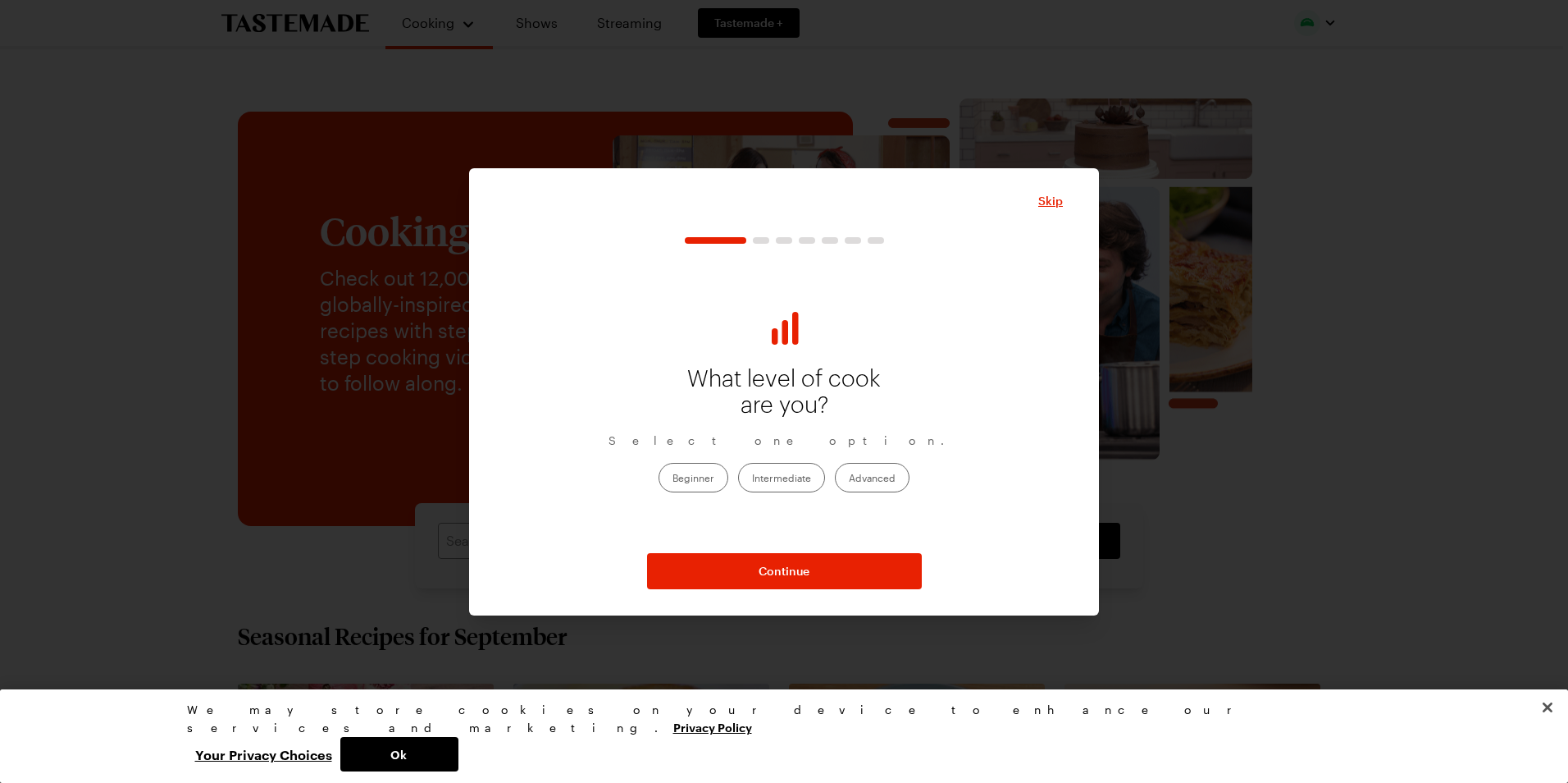
click at [790, 479] on label "Intermediate" at bounding box center [782, 477] width 87 height 30
click at [752, 479] on input "Intermediate" at bounding box center [752, 479] width 0 height 0
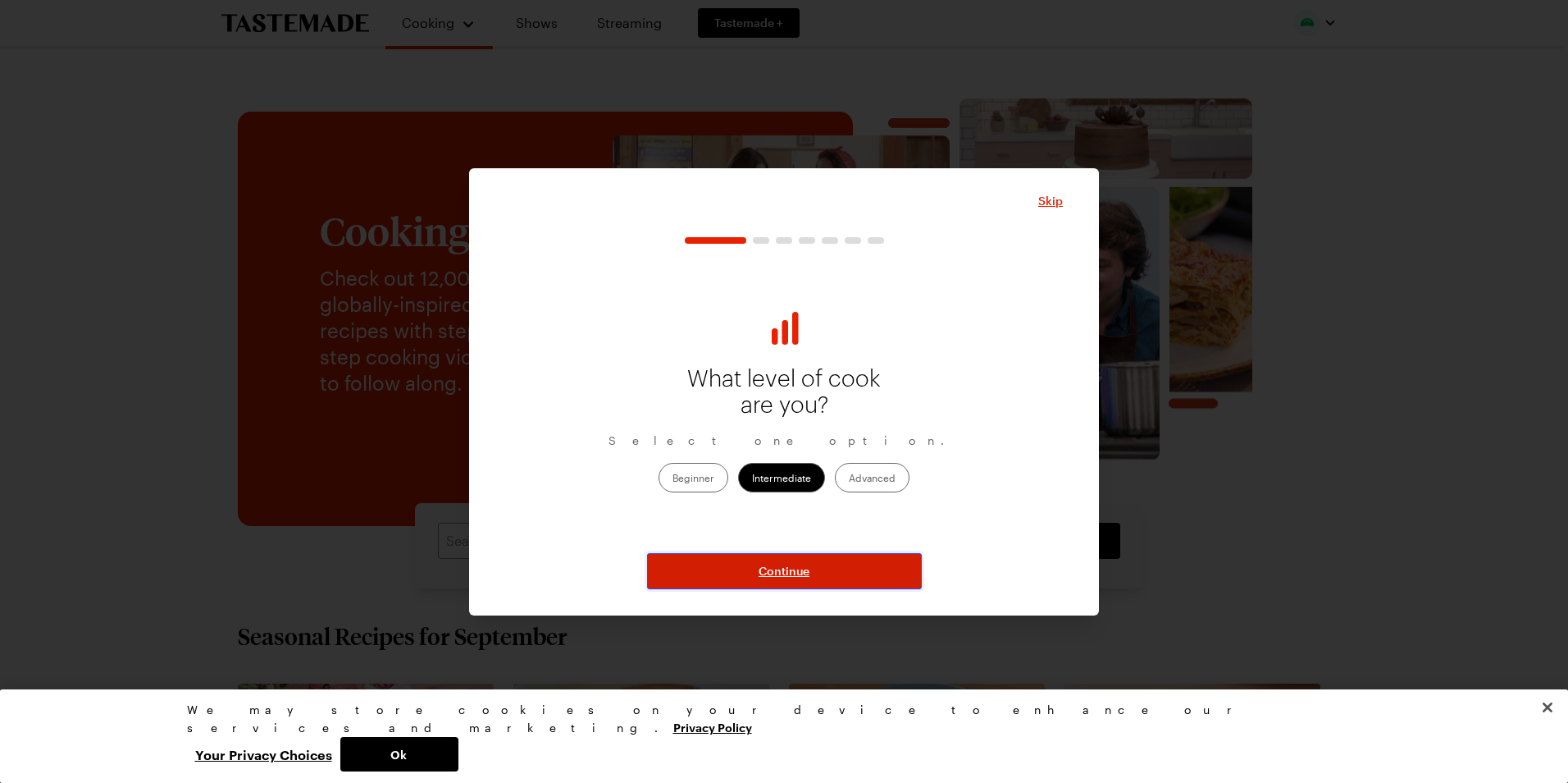
click at [797, 575] on span "Continue" at bounding box center [784, 571] width 51 height 17
click at [771, 568] on span "Continue" at bounding box center [784, 571] width 51 height 17
click at [779, 568] on span "Continue" at bounding box center [784, 571] width 51 height 17
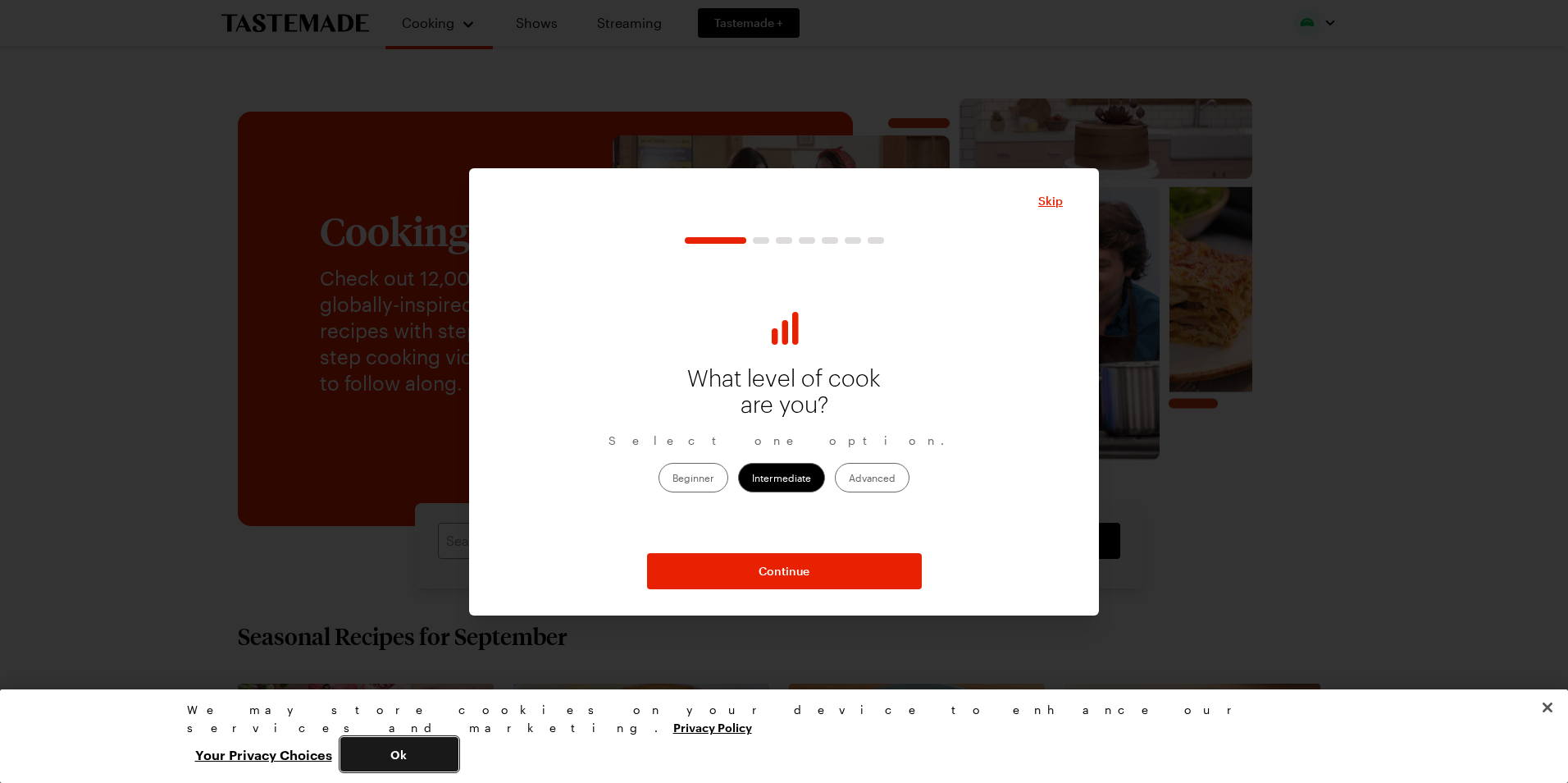
click at [458, 711] on button "Ok" at bounding box center [398, 753] width 118 height 34
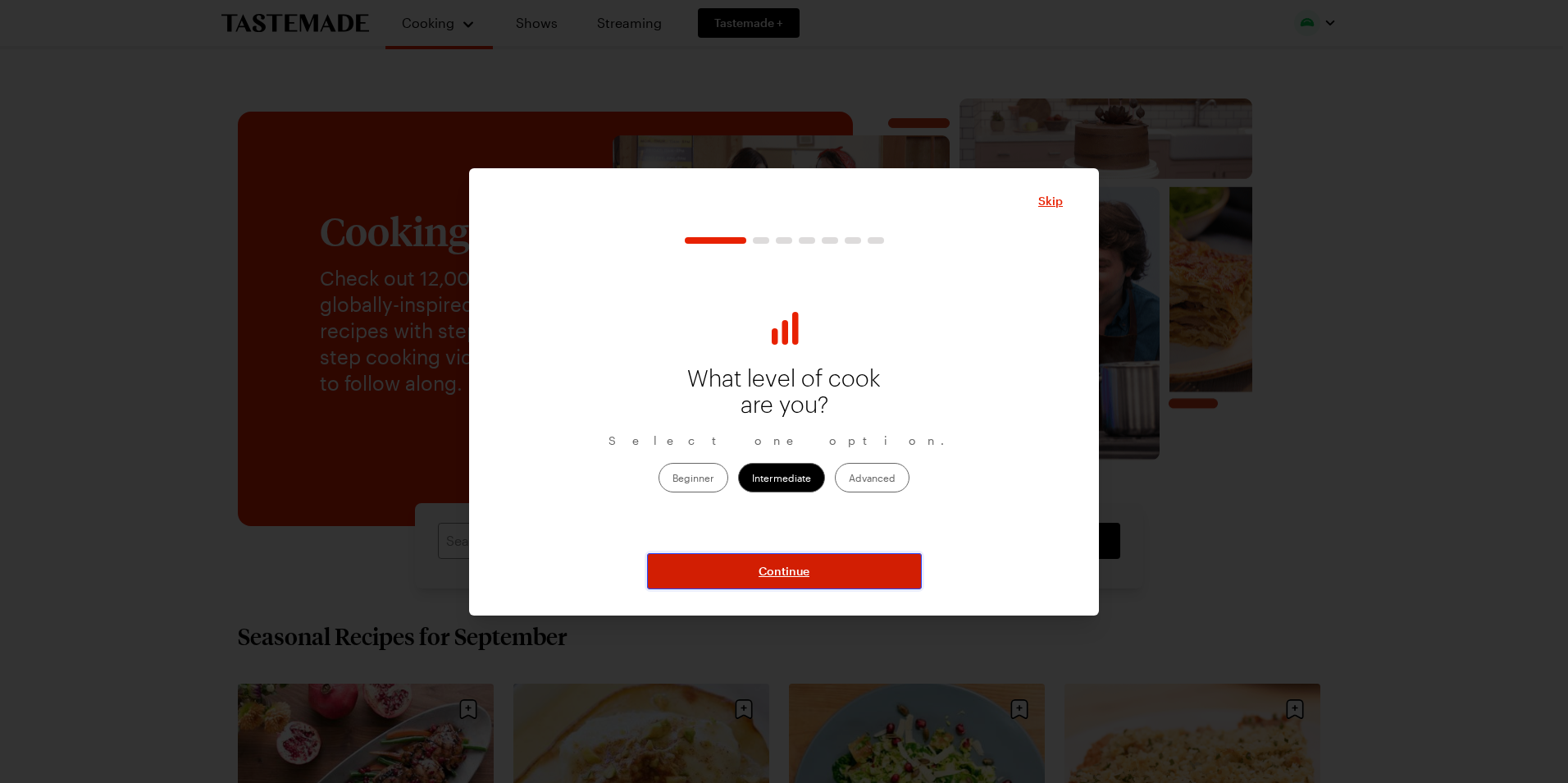
click at [786, 577] on span "Continue" at bounding box center [784, 571] width 51 height 17
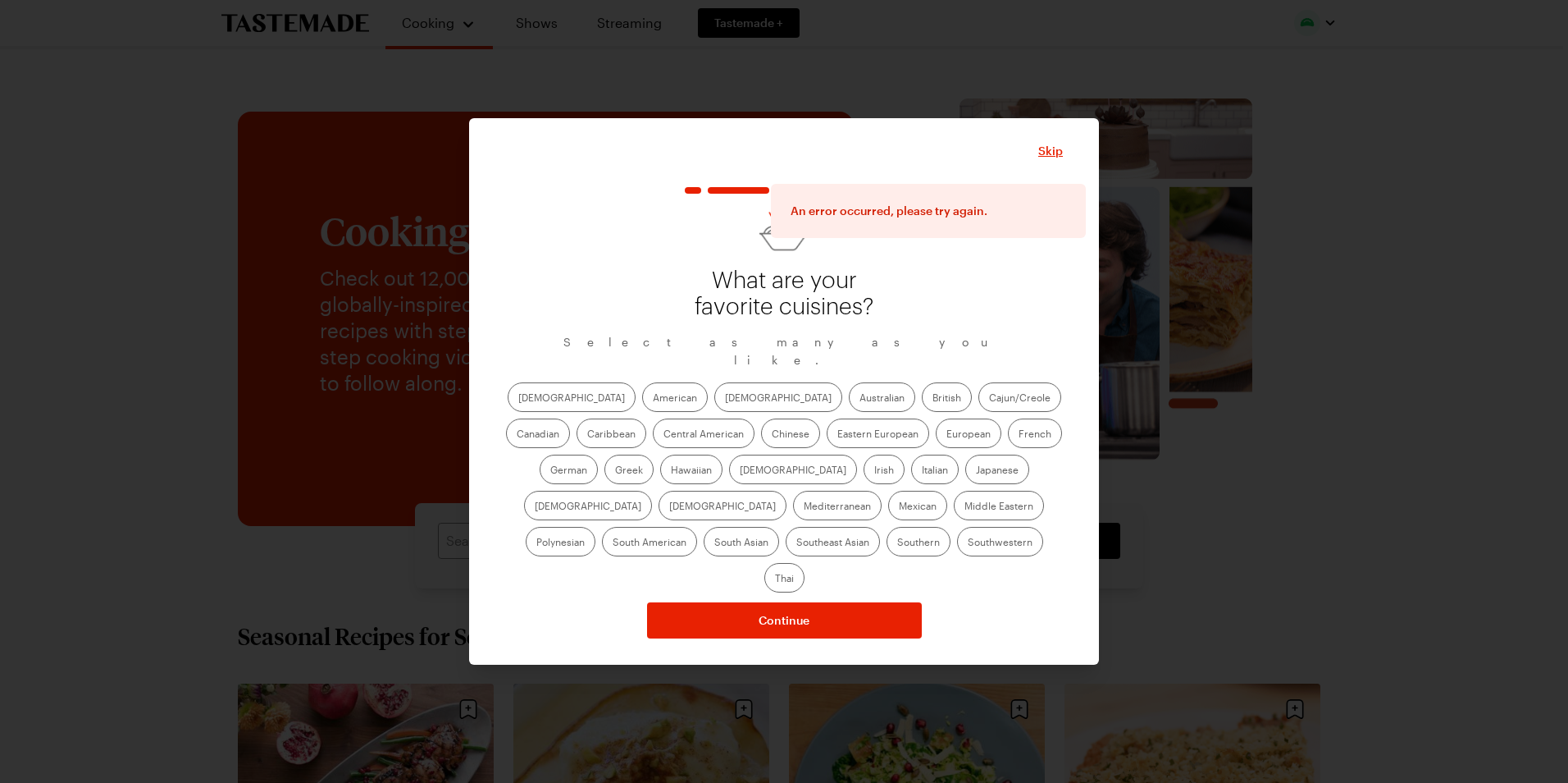
click at [533, 406] on label "African" at bounding box center [571, 398] width 128 height 30
click at [519, 398] on input "African" at bounding box center [519, 398] width 0 height 0
click at [533, 406] on label "African" at bounding box center [571, 398] width 128 height 30
click at [519, 398] on input "African" at bounding box center [519, 398] width 0 height 0
drag, startPoint x: 533, startPoint y: 406, endPoint x: 583, endPoint y: 405, distance: 50.0
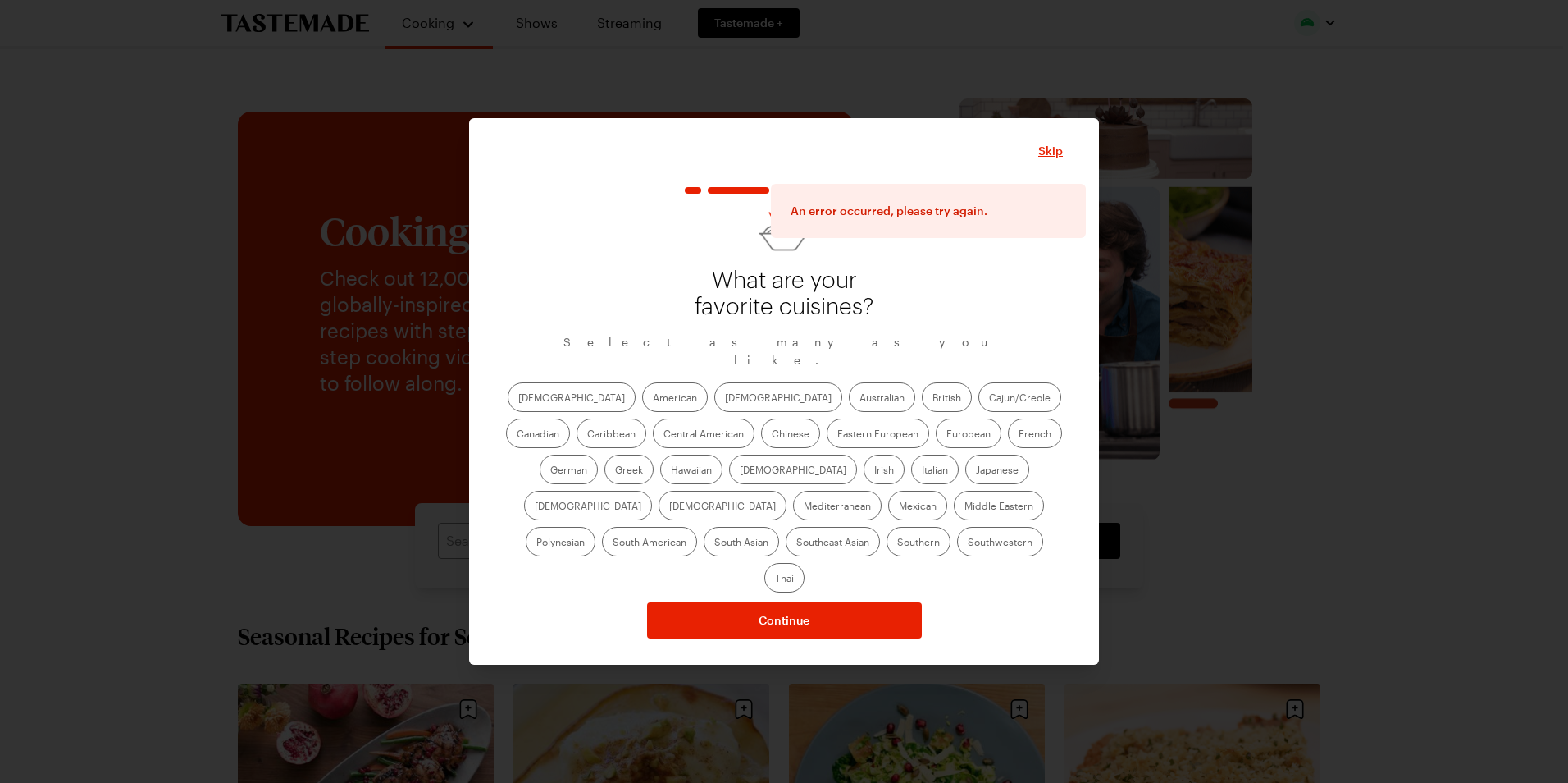
click at [642, 405] on label "American" at bounding box center [674, 398] width 66 height 30
click at [653, 398] on input "American" at bounding box center [653, 398] width 0 height 0
click at [653, 443] on label "Central American" at bounding box center [704, 434] width 102 height 30
click at [663, 435] on American "Central American" at bounding box center [663, 435] width 0 height 0
click at [761, 442] on label "Chinese" at bounding box center [791, 434] width 59 height 30
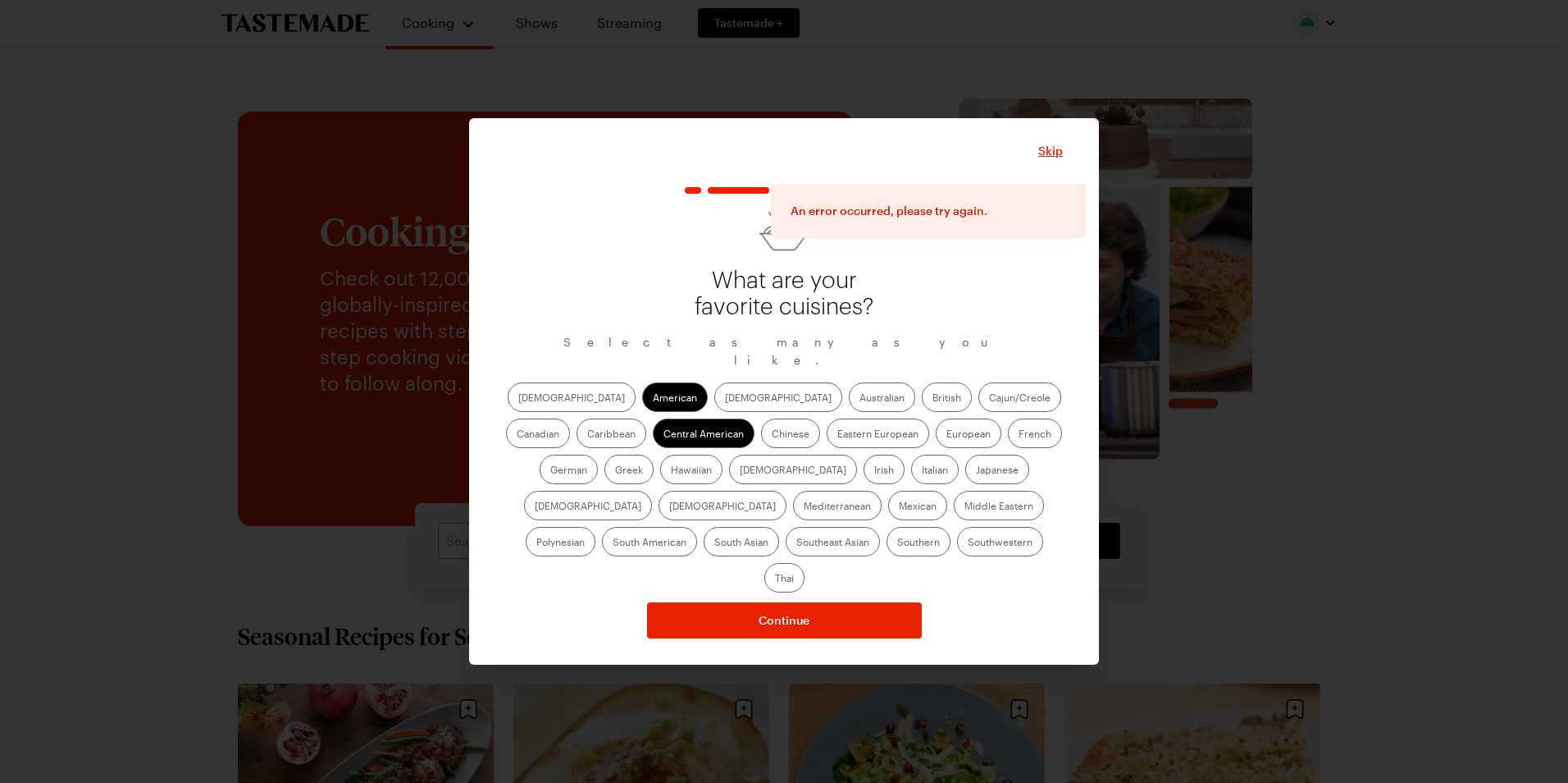
click at [771, 435] on input "Chinese" at bounding box center [771, 435] width 0 height 0
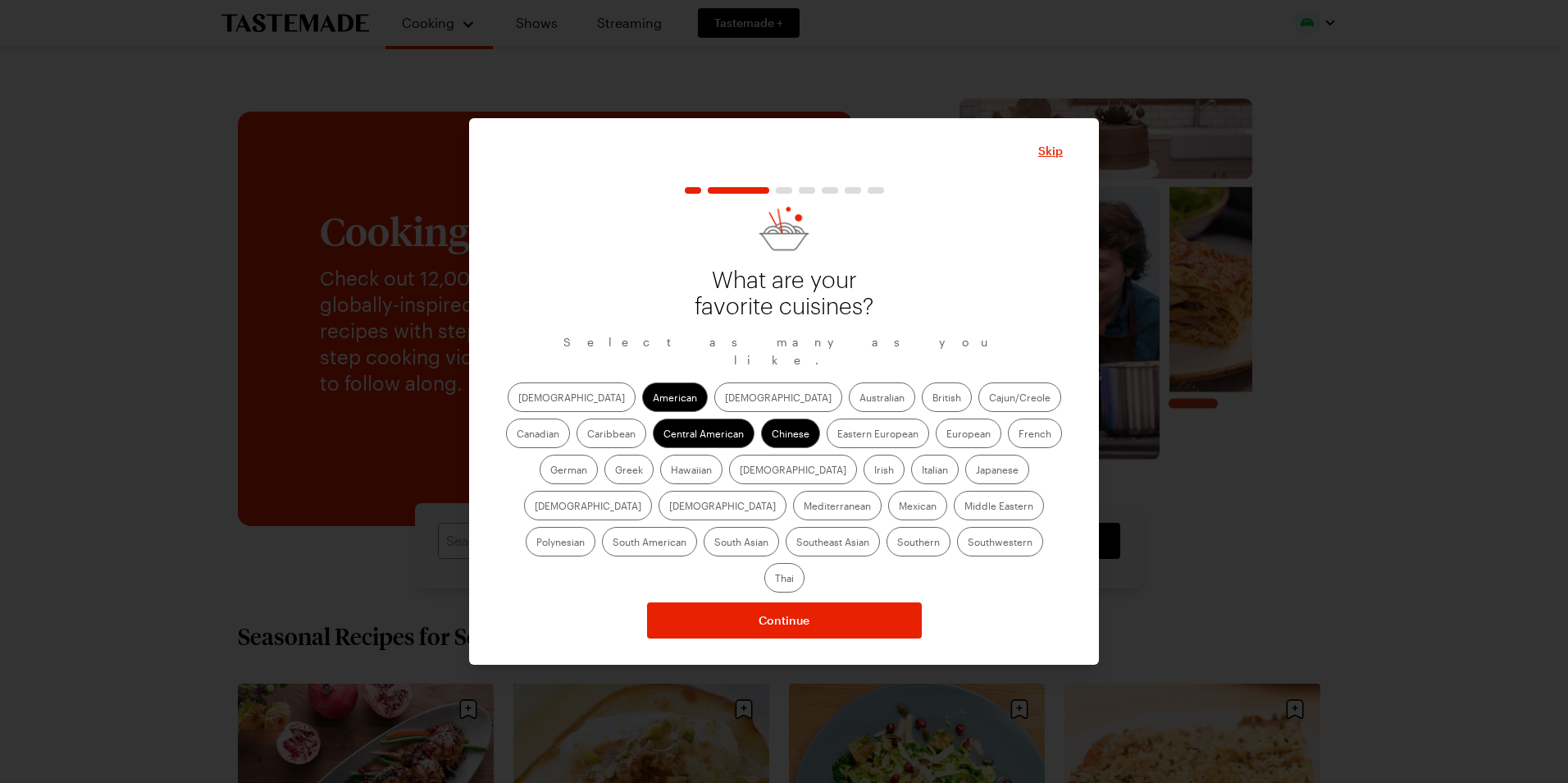
click at [978, 402] on label "Cajun/Creole" at bounding box center [1019, 398] width 82 height 30
click at [989, 398] on input "Cajun/Creole" at bounding box center [989, 398] width 0 height 0
click at [646, 419] on label "Caribbean" at bounding box center [610, 434] width 69 height 30
click at [587, 435] on input "Caribbean" at bounding box center [587, 435] width 0 height 0
click at [1008, 445] on label "French" at bounding box center [1035, 434] width 54 height 30
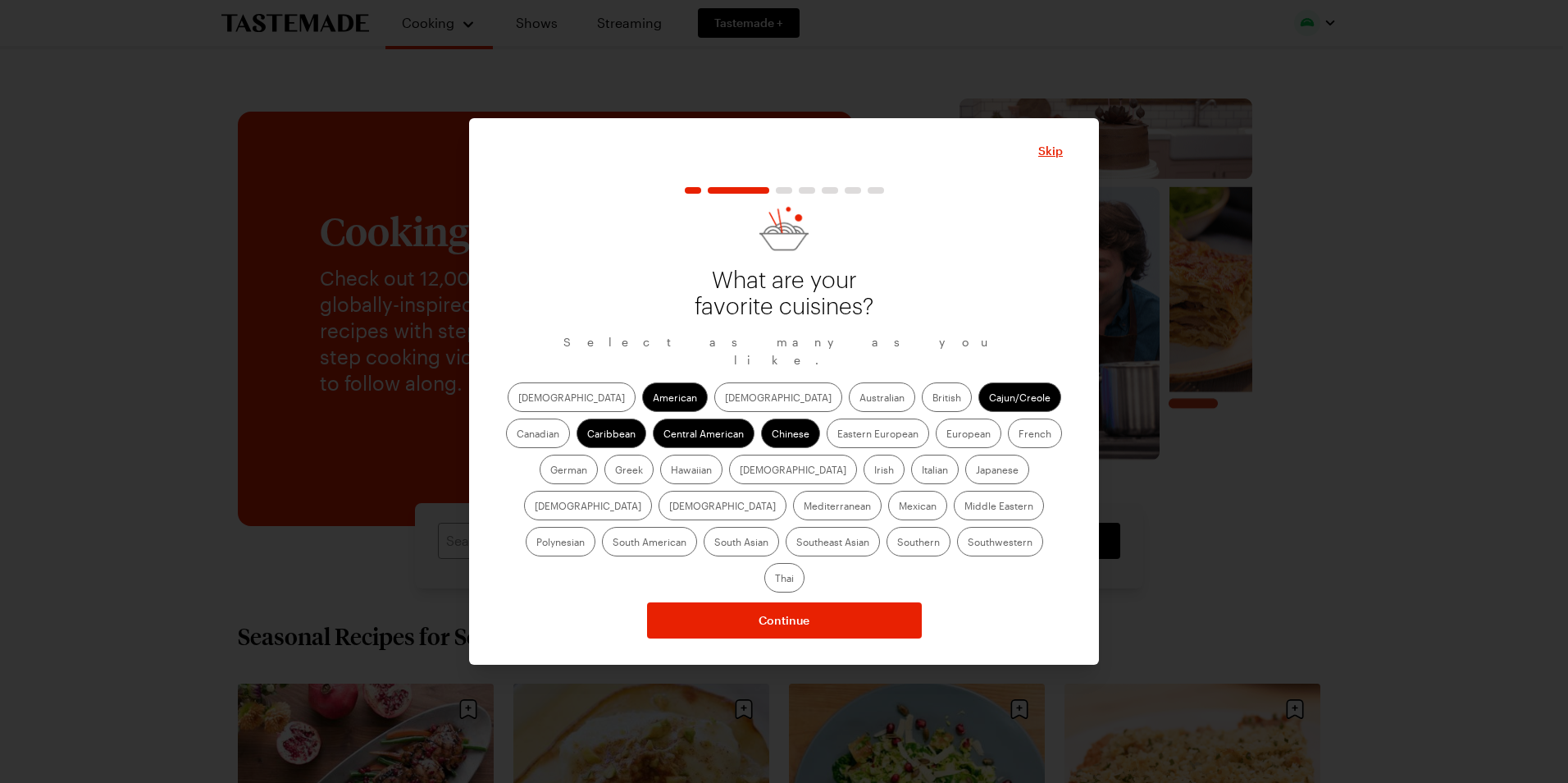
click at [1019, 435] on input "French" at bounding box center [1019, 435] width 0 height 0
click at [597, 455] on label "German" at bounding box center [569, 470] width 58 height 30
click at [550, 471] on input "German" at bounding box center [550, 471] width 0 height 0
click at [660, 476] on label "Hawaiian" at bounding box center [691, 470] width 62 height 30
click at [671, 471] on input "Hawaiian" at bounding box center [671, 471] width 0 height 0
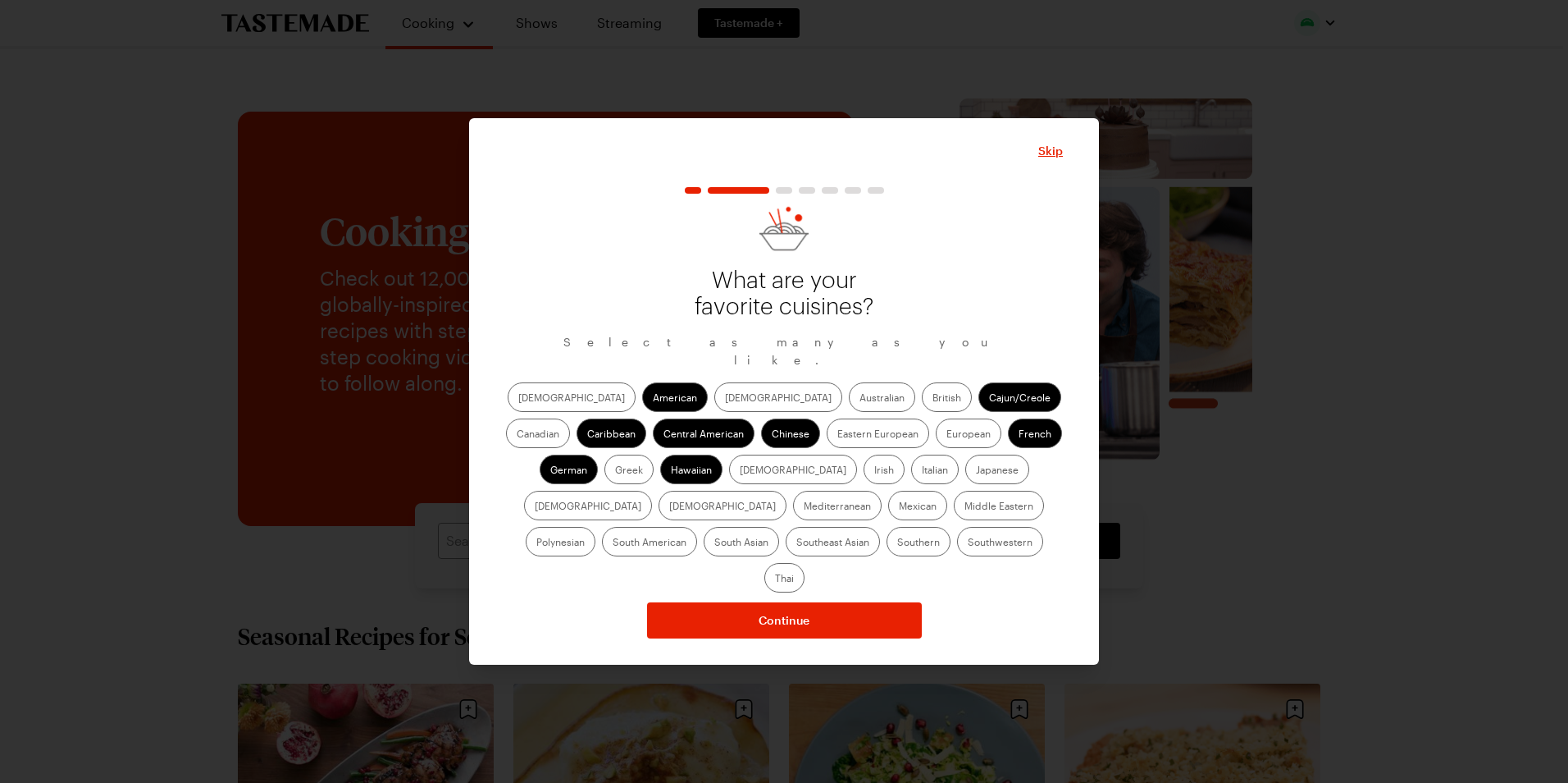
click at [911, 477] on label "Italian" at bounding box center [935, 470] width 47 height 30
click at [922, 471] on input "Italian" at bounding box center [922, 471] width 0 height 0
click at [965, 479] on label "Japanese" at bounding box center [997, 470] width 64 height 30
click at [976, 471] on input "Japanese" at bounding box center [976, 471] width 0 height 0
click at [882, 490] on label "Mediterranean" at bounding box center [837, 505] width 89 height 30
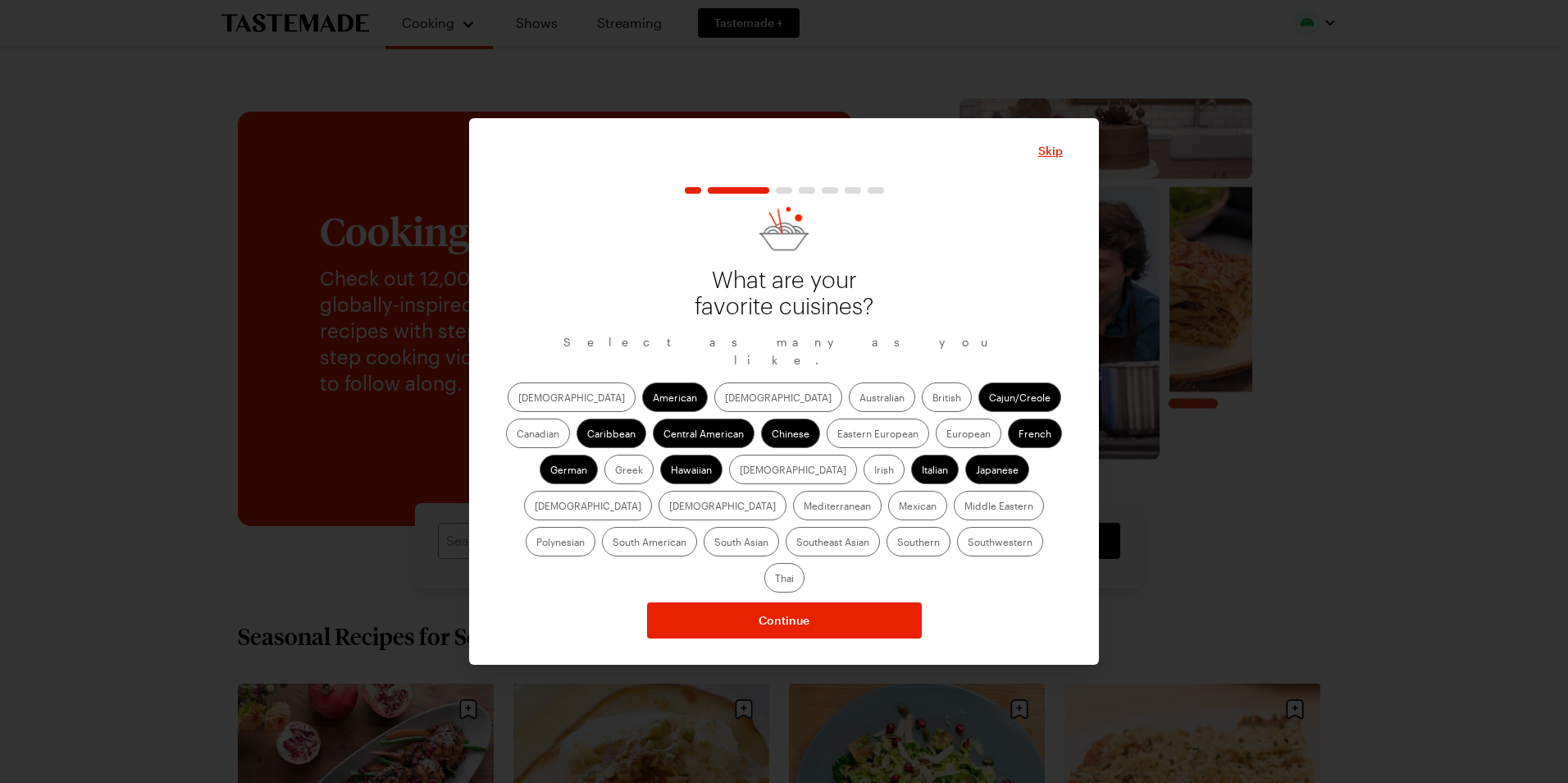
click at [804, 507] on input "Mediterranean" at bounding box center [804, 507] width 0 height 0
click at [888, 511] on label "Mexican" at bounding box center [918, 505] width 59 height 30
click at [898, 507] on input "Mexican" at bounding box center [898, 507] width 0 height 0
click at [697, 526] on label "South American" at bounding box center [649, 541] width 95 height 30
click at [612, 543] on American "South American" at bounding box center [612, 543] width 0 height 0
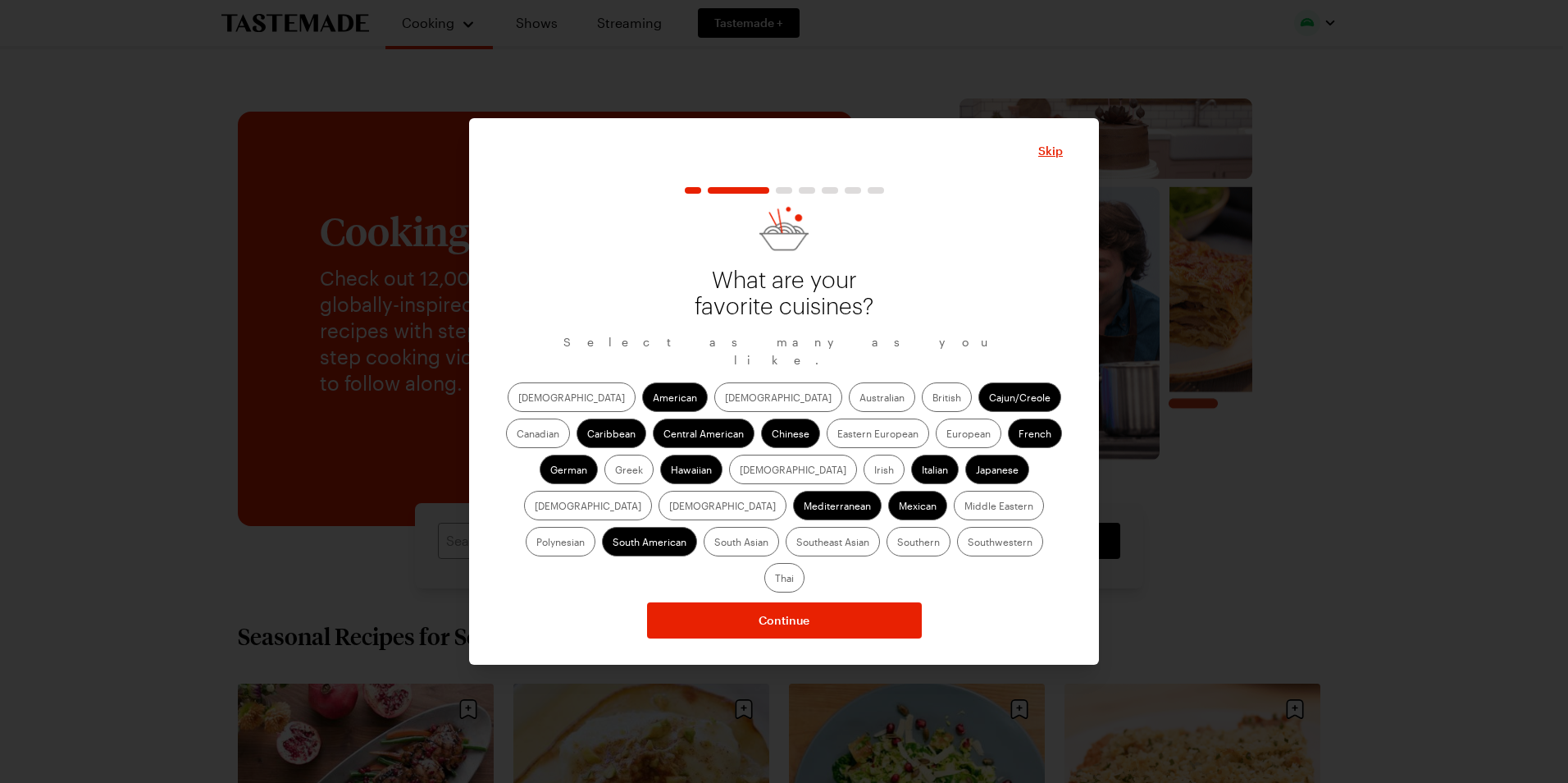
click at [886, 548] on label "Southern" at bounding box center [918, 541] width 64 height 30
click at [897, 543] on input "Southern" at bounding box center [897, 543] width 0 height 0
click at [957, 550] on label "Southwestern" at bounding box center [999, 541] width 86 height 30
click at [968, 543] on input "Southwestern" at bounding box center [968, 543] width 0 height 0
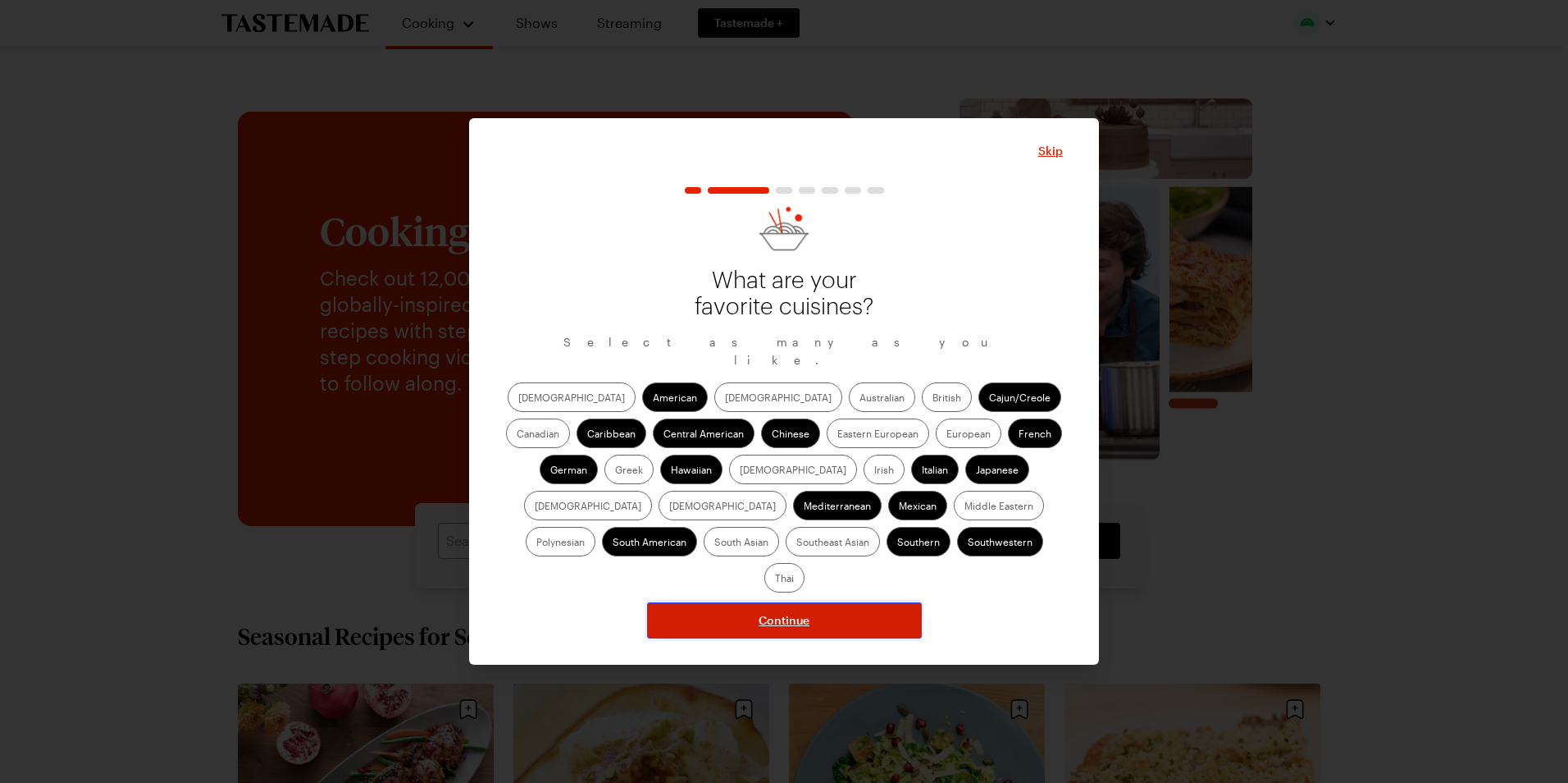
click at [777, 613] on span "Continue" at bounding box center [784, 621] width 51 height 17
click at [793, 613] on span "Continue" at bounding box center [784, 621] width 51 height 17
click at [780, 613] on span "Continue" at bounding box center [784, 621] width 51 height 17
click at [784, 613] on span "Continue" at bounding box center [784, 621] width 51 height 17
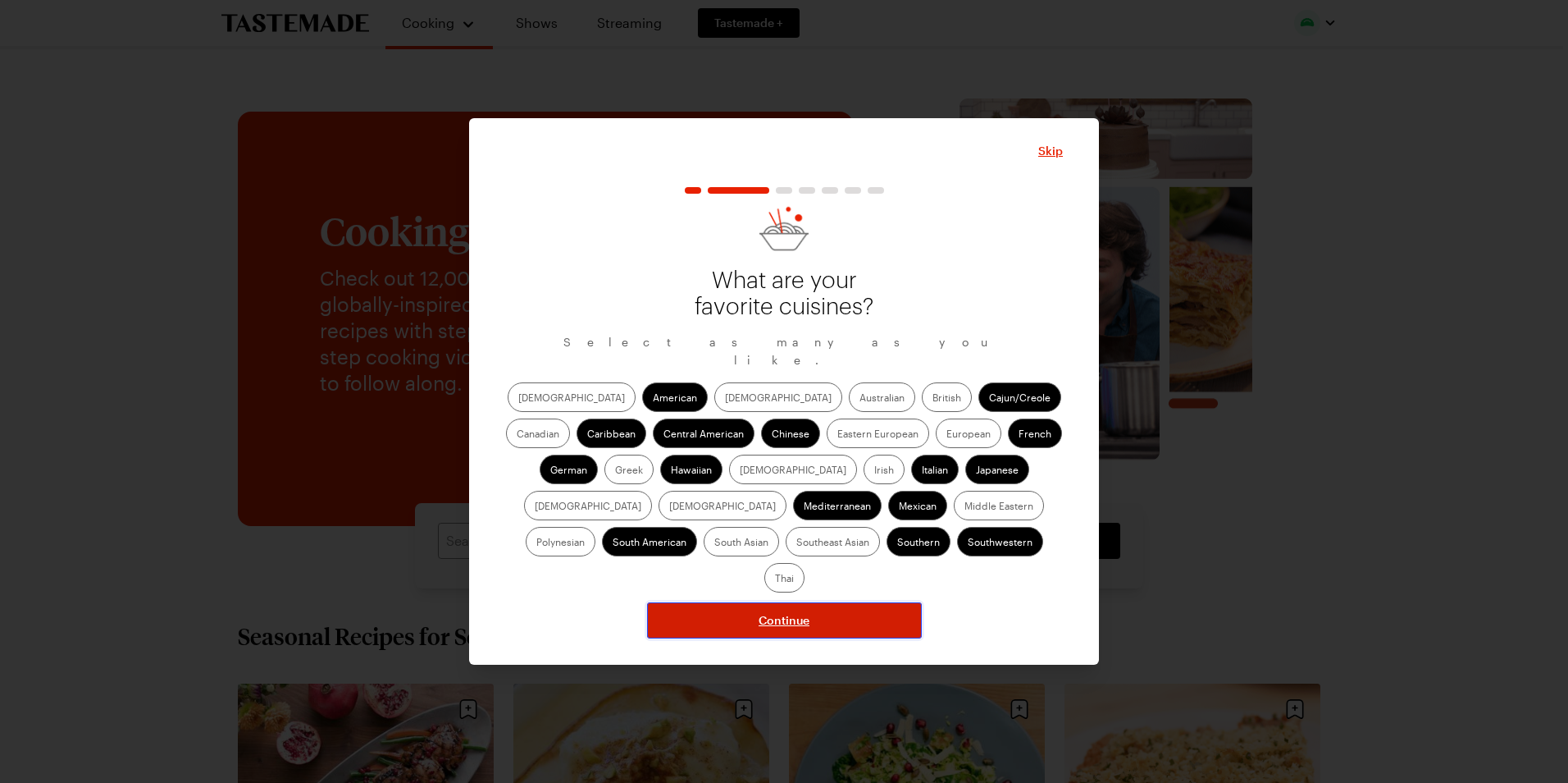
click at [788, 613] on span "Continue" at bounding box center [784, 621] width 51 height 17
click at [780, 613] on span "Continue" at bounding box center [784, 621] width 51 height 17
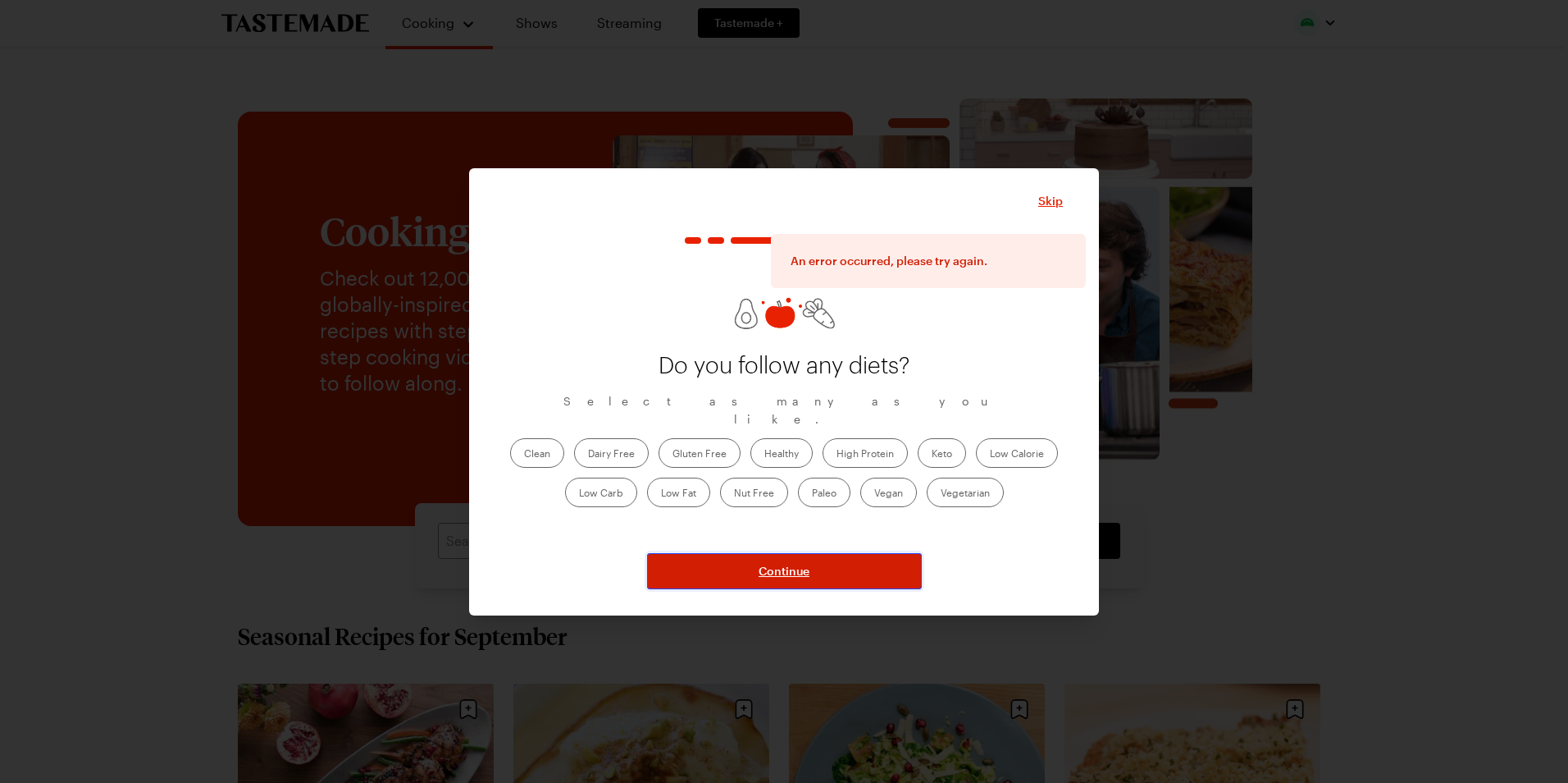
click at [814, 562] on button "Continue" at bounding box center [784, 571] width 275 height 36
click at [787, 575] on span "Continue" at bounding box center [784, 571] width 51 height 17
click at [780, 573] on span "Continue" at bounding box center [784, 571] width 51 height 17
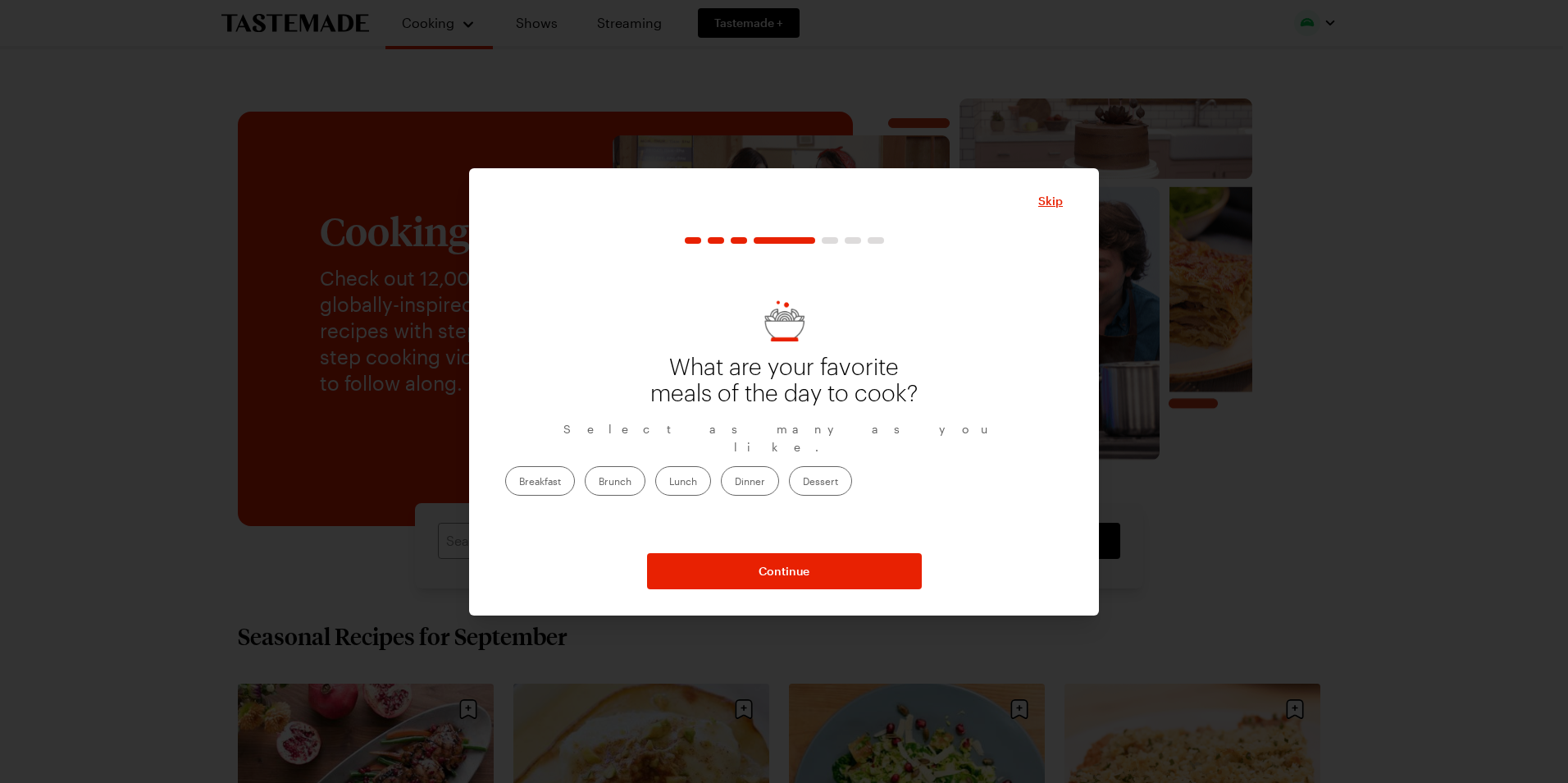
click at [575, 476] on label "Breakfast" at bounding box center [539, 481] width 69 height 30
click at [519, 483] on input "Breakfast" at bounding box center [519, 483] width 0 height 0
click at [646, 475] on label "Brunch" at bounding box center [615, 481] width 61 height 30
click at [598, 483] on input "Brunch" at bounding box center [598, 483] width 0 height 0
click at [711, 469] on label "Lunch" at bounding box center [683, 481] width 56 height 30
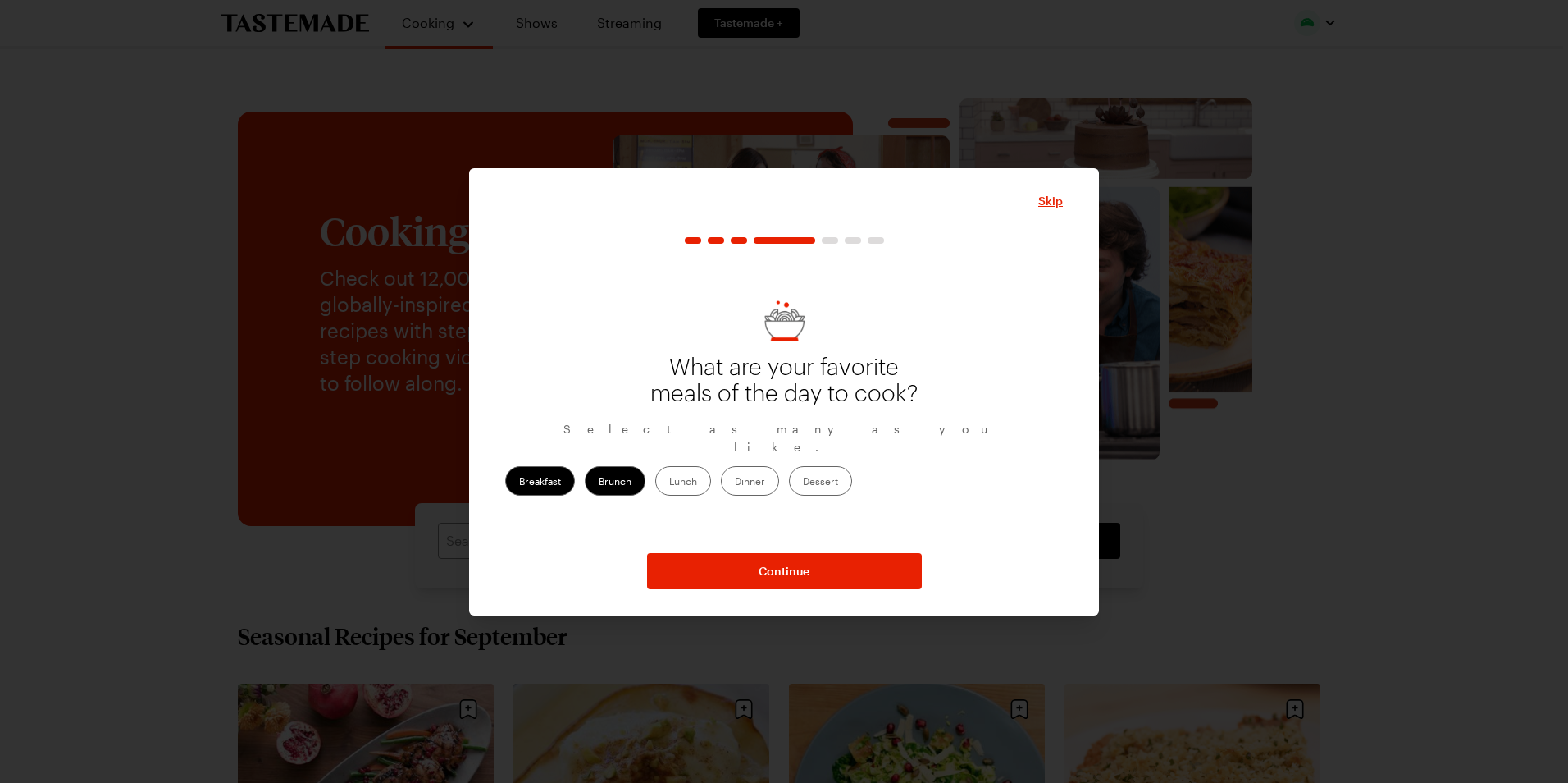
click at [669, 483] on input "Lunch" at bounding box center [669, 483] width 0 height 0
click at [779, 475] on label "Dinner" at bounding box center [749, 481] width 58 height 30
click at [734, 483] on input "Dinner" at bounding box center [734, 483] width 0 height 0
click at [852, 475] on label "Dessert" at bounding box center [821, 481] width 63 height 30
click at [803, 483] on input "Dessert" at bounding box center [803, 483] width 0 height 0
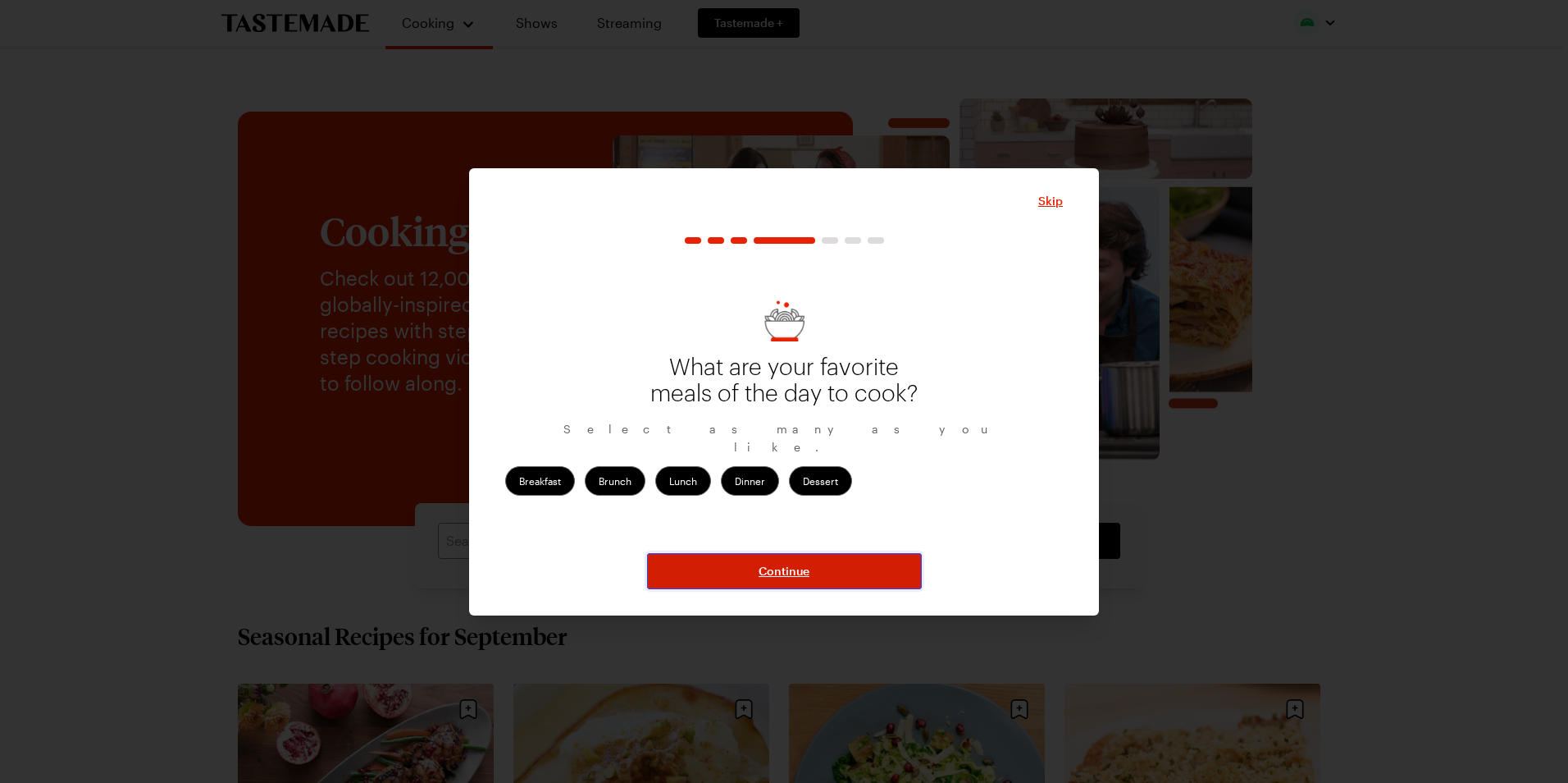
click at [808, 574] on span "Continue" at bounding box center [784, 571] width 51 height 17
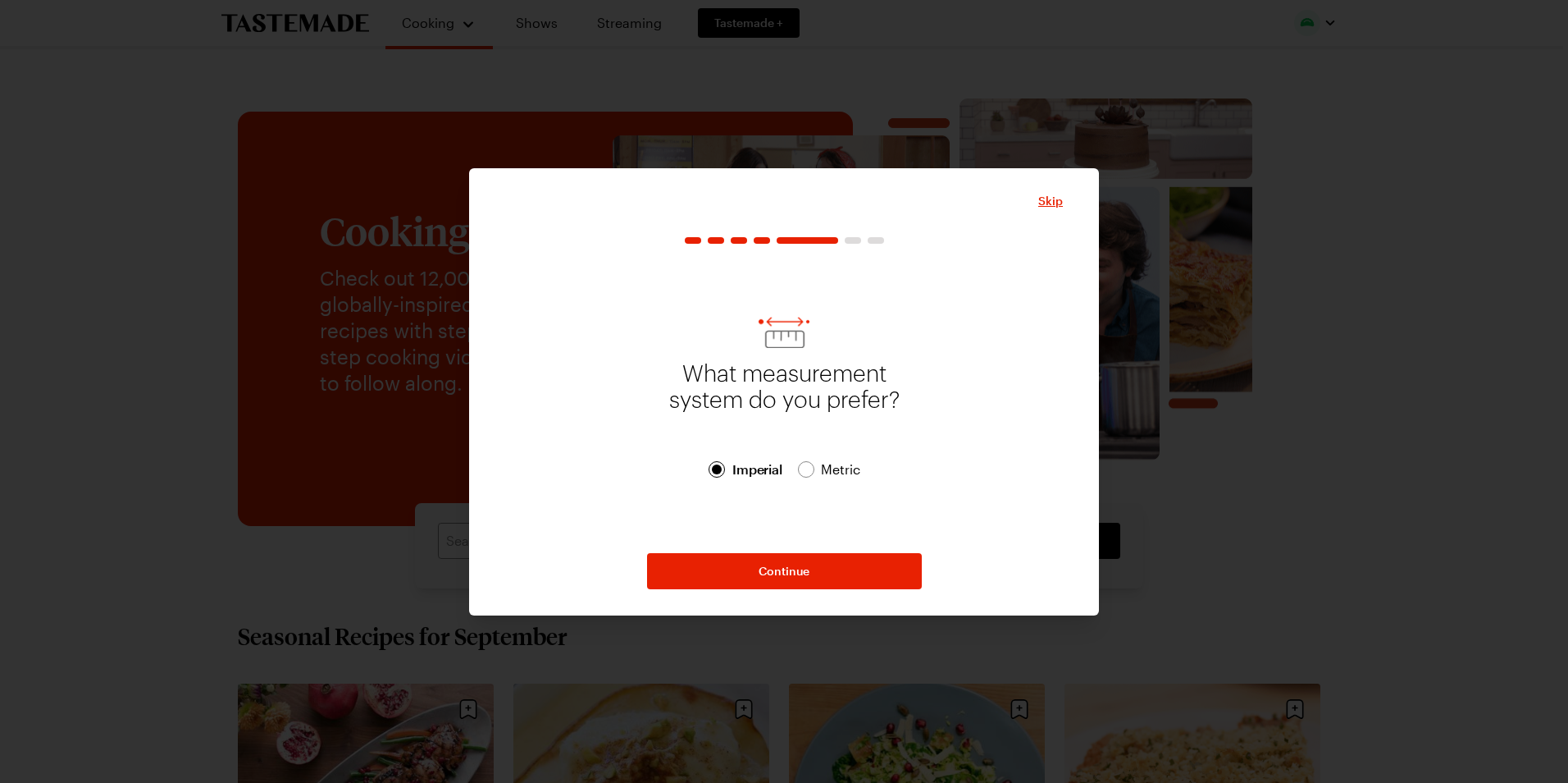
click at [817, 471] on span "Metric Metric" at bounding box center [828, 469] width 61 height 19
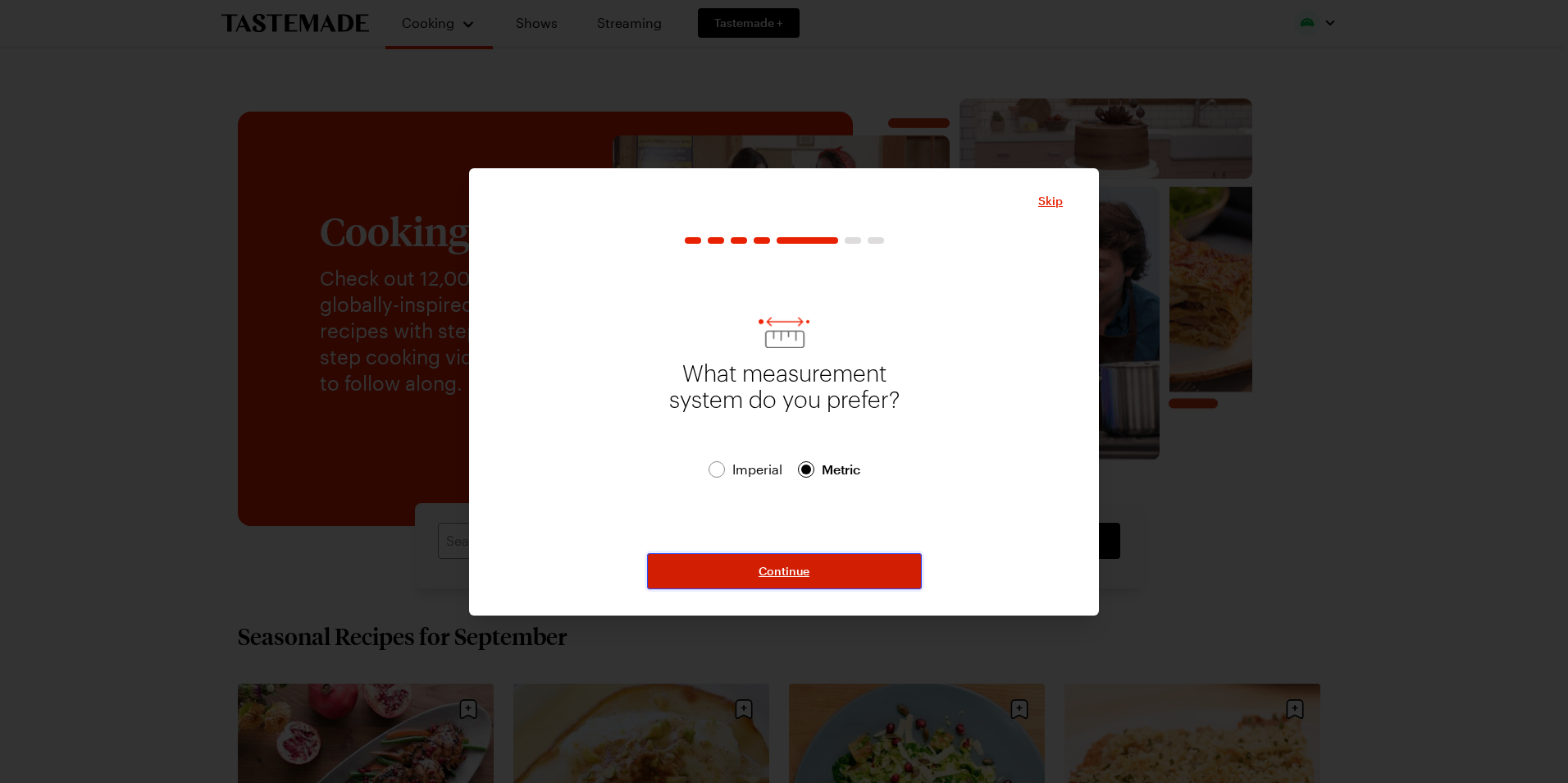
click at [759, 559] on button "Continue" at bounding box center [784, 571] width 275 height 36
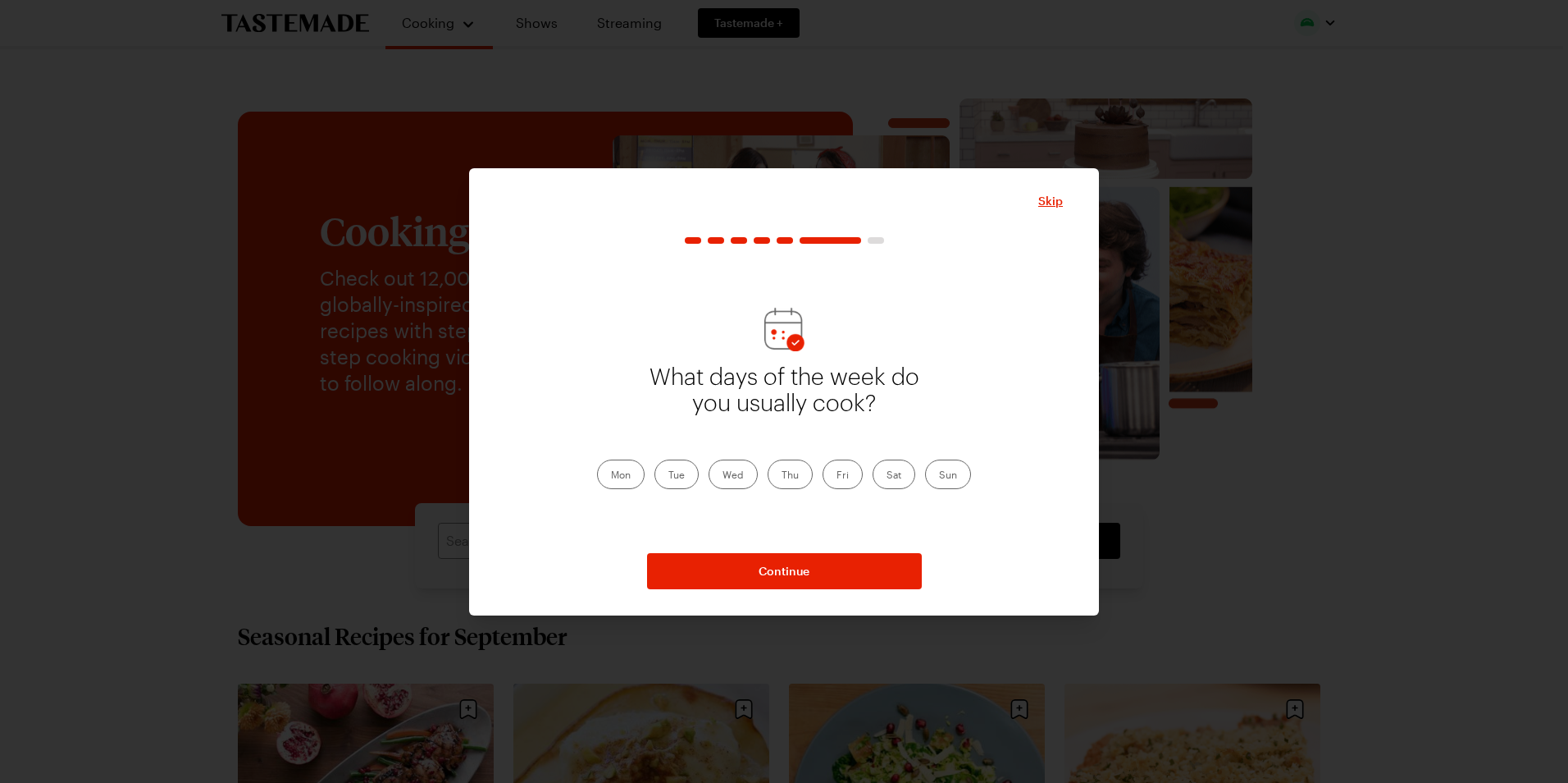
click at [941, 475] on label "Sun" at bounding box center [948, 474] width 46 height 30
click at [939, 476] on input "Sun" at bounding box center [939, 476] width 0 height 0
click at [682, 474] on label "Tue" at bounding box center [677, 474] width 44 height 30
click at [669, 476] on input "Tue" at bounding box center [669, 476] width 0 height 0
click at [793, 475] on label "Thu" at bounding box center [790, 474] width 45 height 30
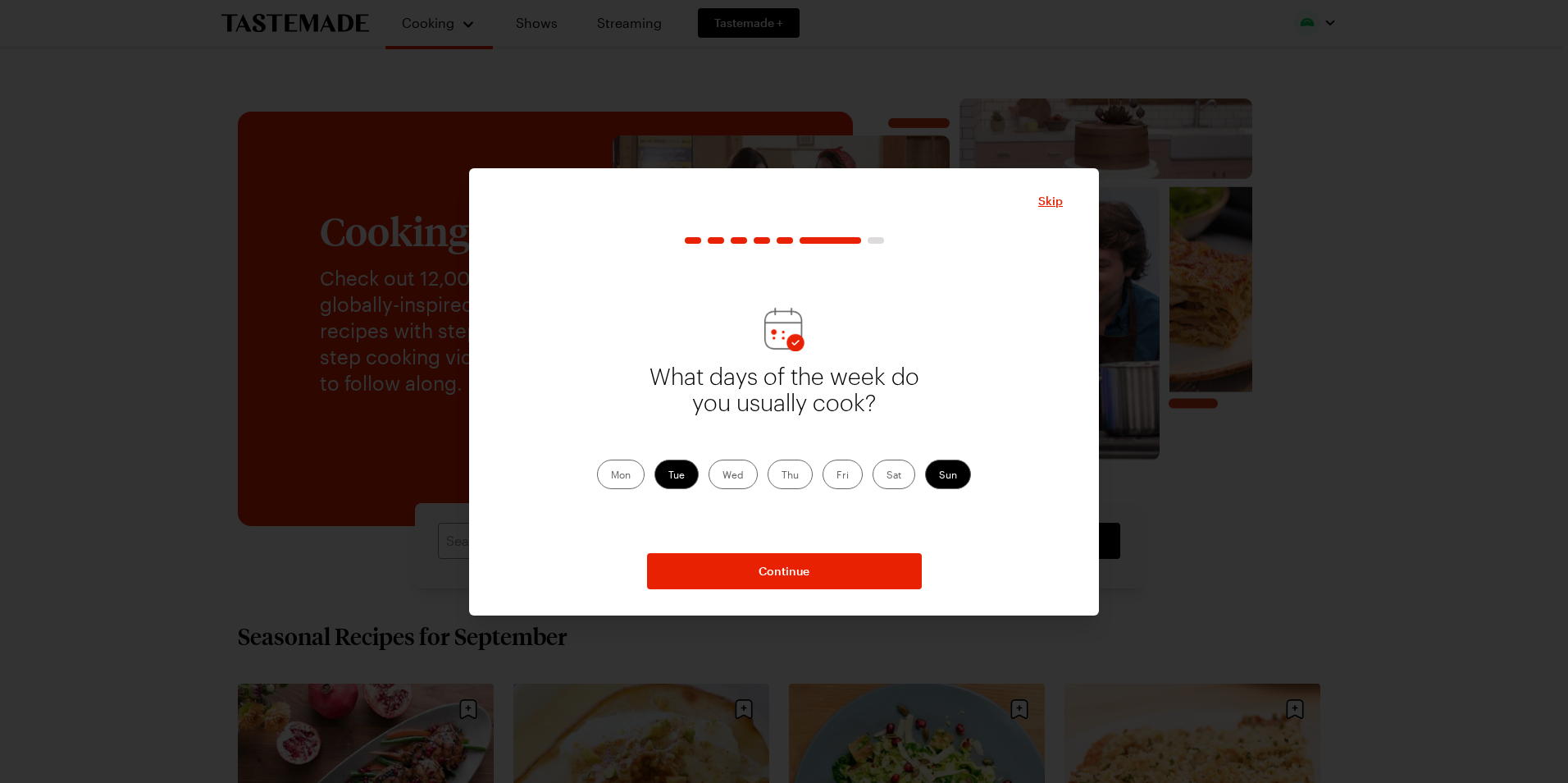
click at [782, 476] on input "Thu" at bounding box center [782, 476] width 0 height 0
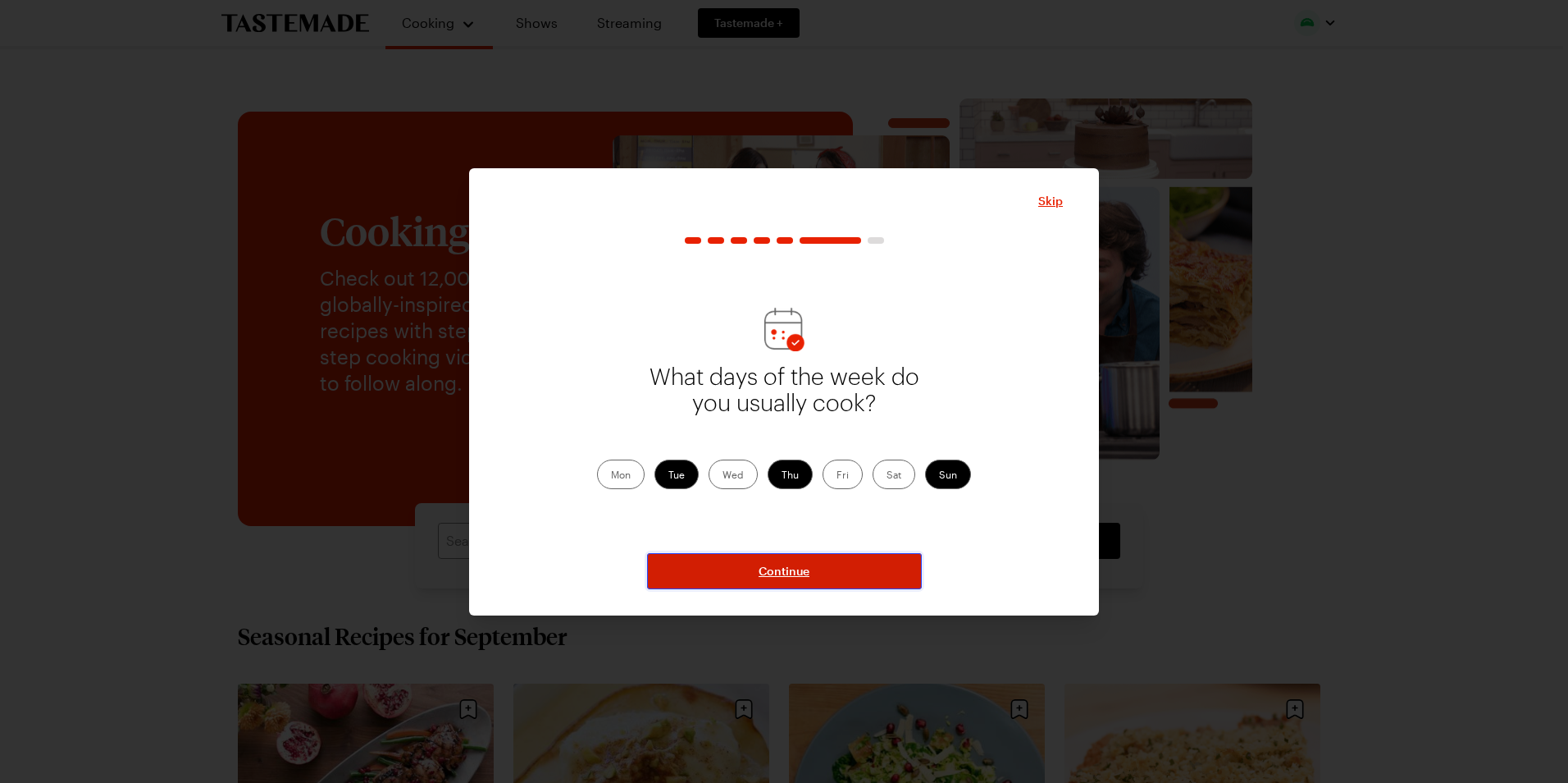
click at [794, 564] on span "Continue" at bounding box center [784, 571] width 51 height 17
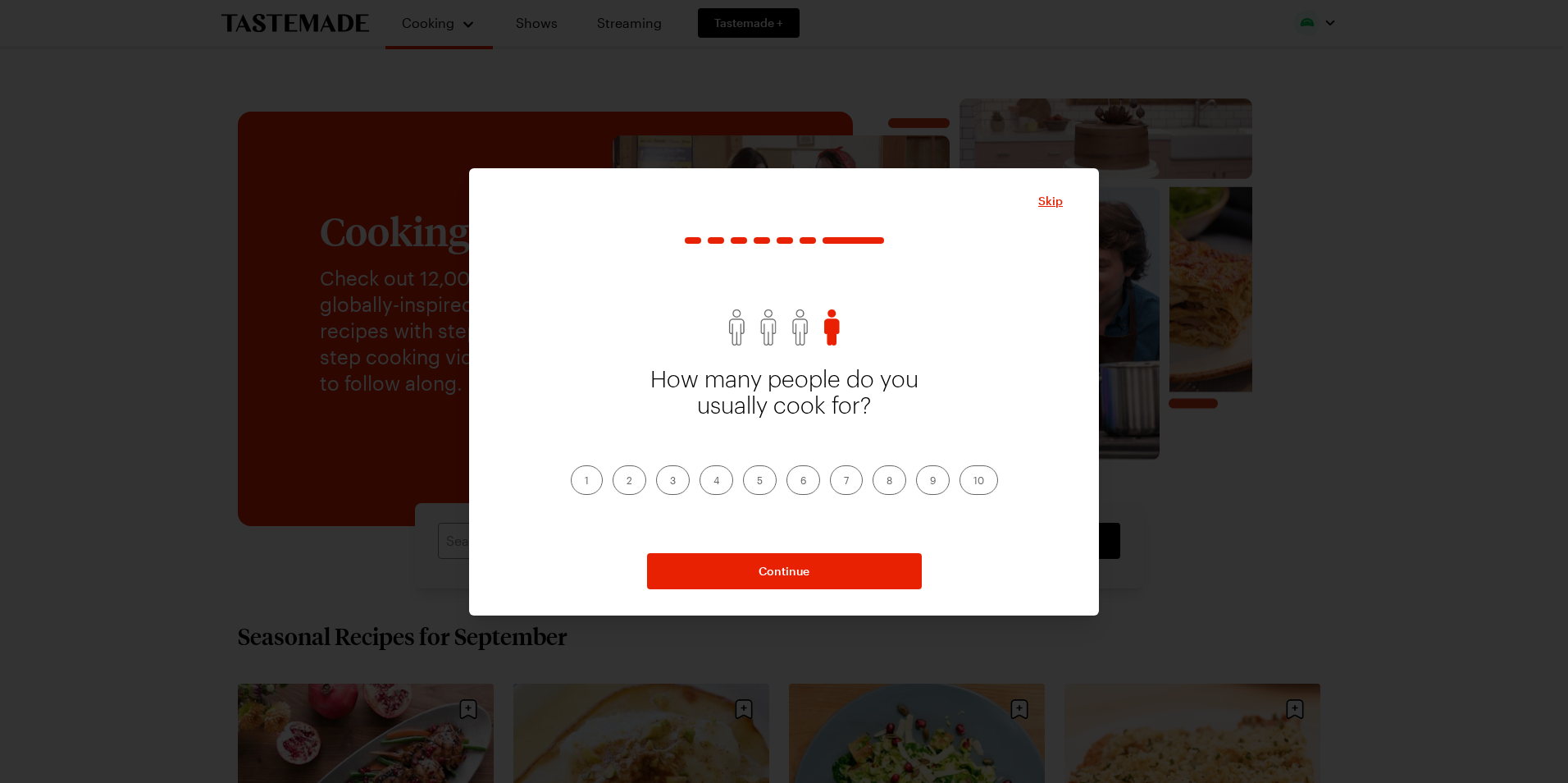
click at [805, 480] on label "6" at bounding box center [803, 480] width 33 height 30
click at [800, 482] on input "6" at bounding box center [800, 482] width 0 height 0
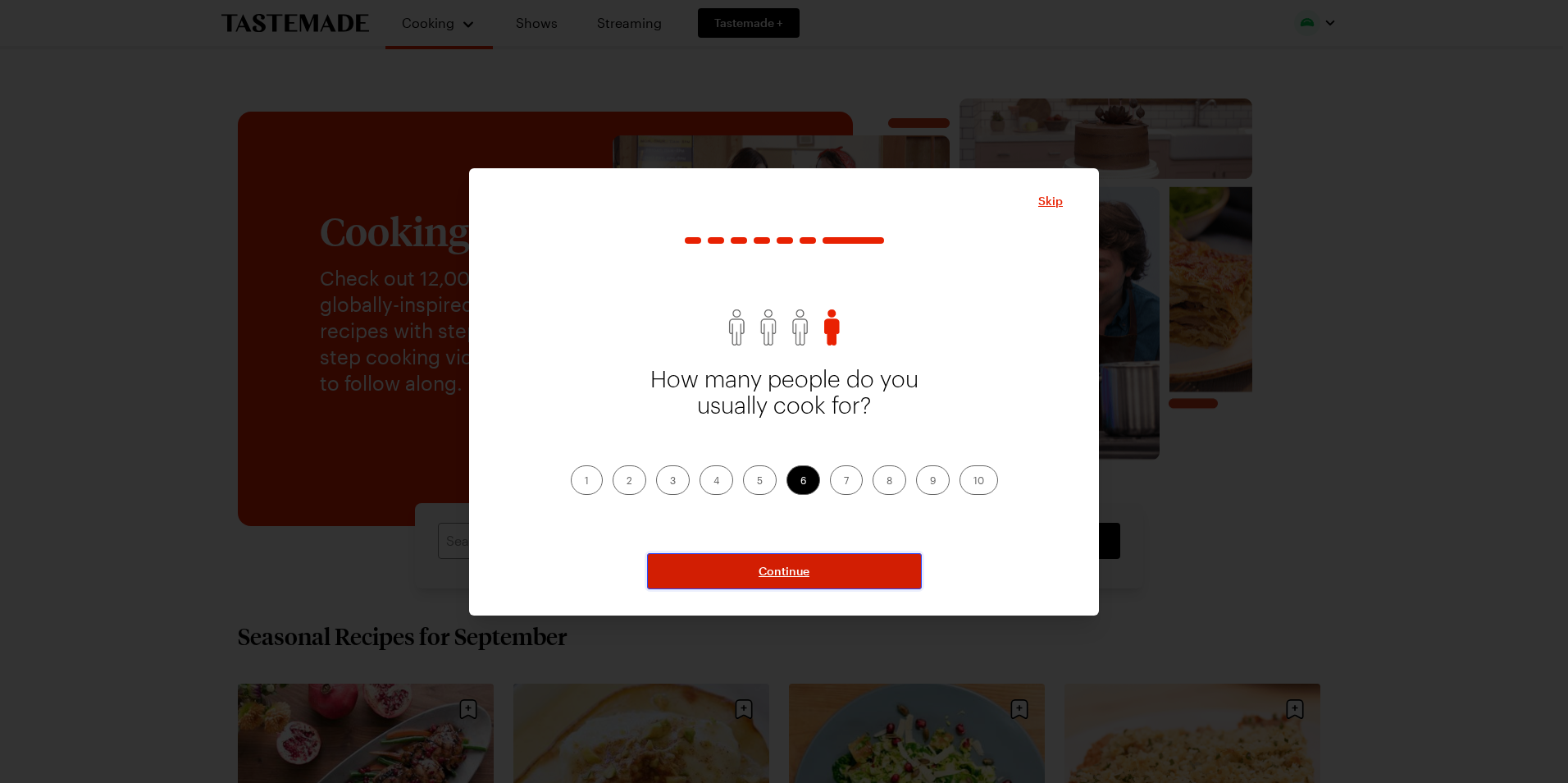
click at [777, 568] on span "Continue" at bounding box center [784, 571] width 51 height 17
click at [791, 573] on span "Continue" at bounding box center [784, 571] width 51 height 17
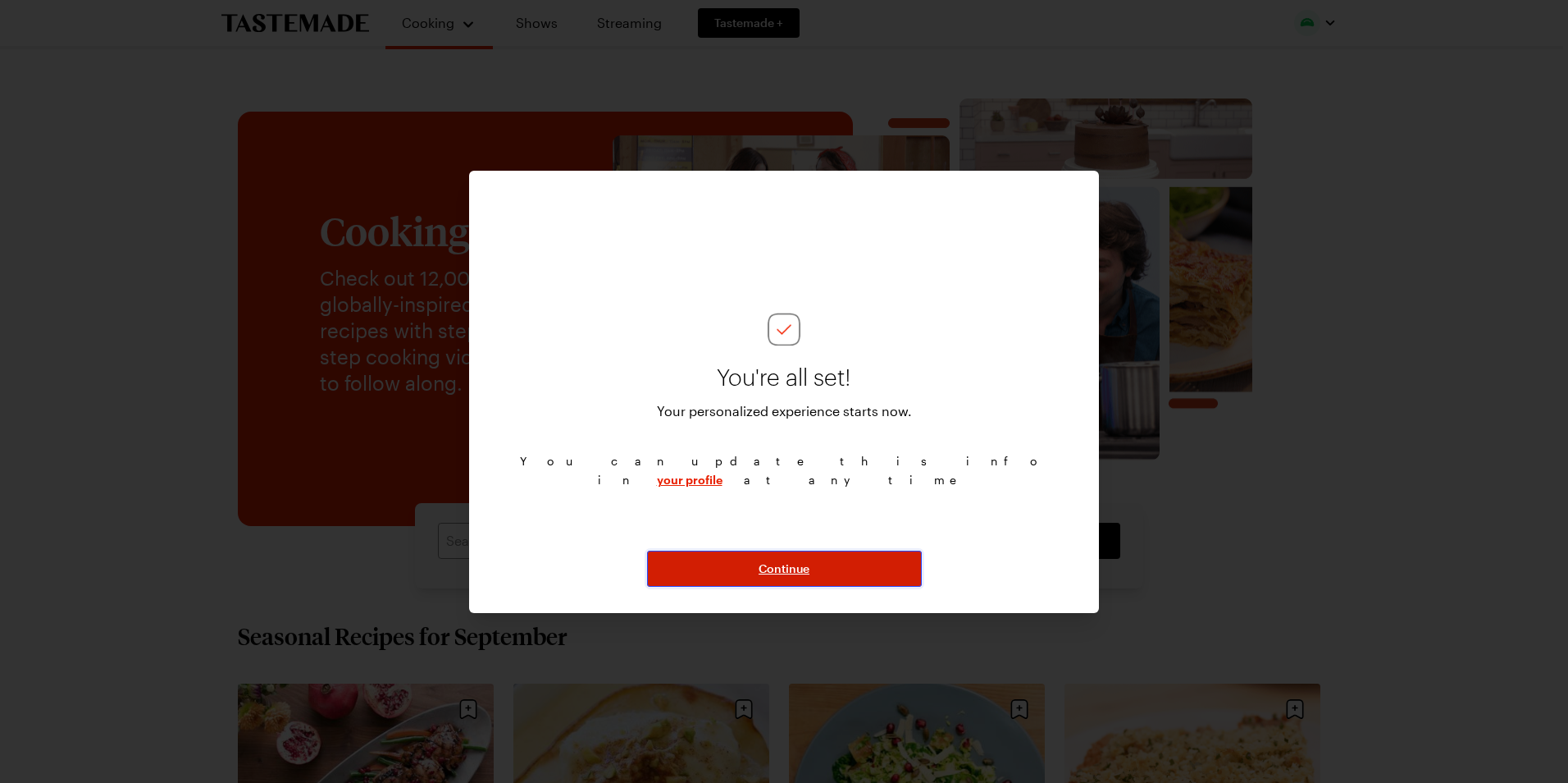
click at [791, 568] on span "Continue" at bounding box center [784, 569] width 51 height 17
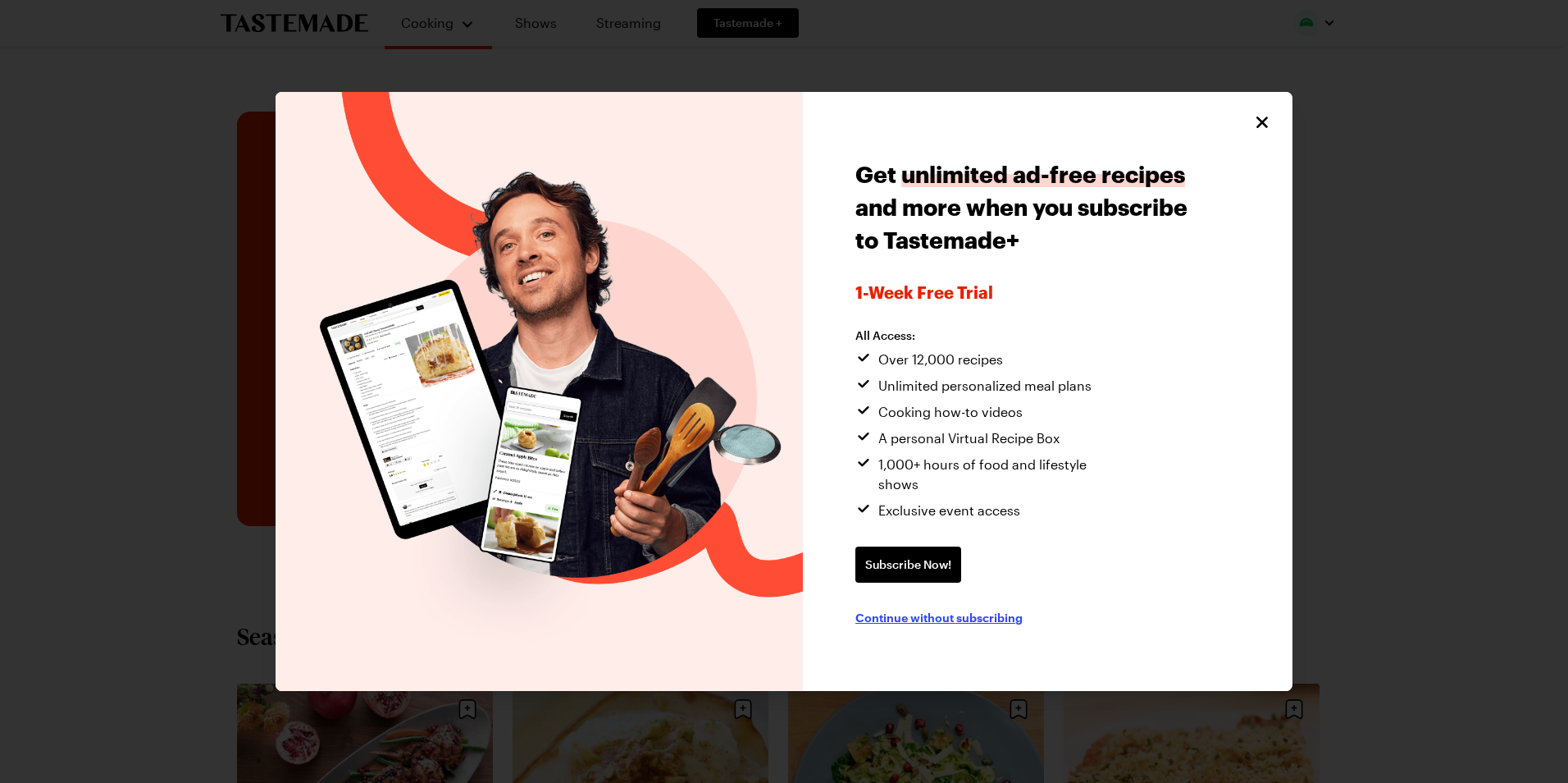
click at [946, 609] on span "Continue without subscribing" at bounding box center [938, 617] width 168 height 17
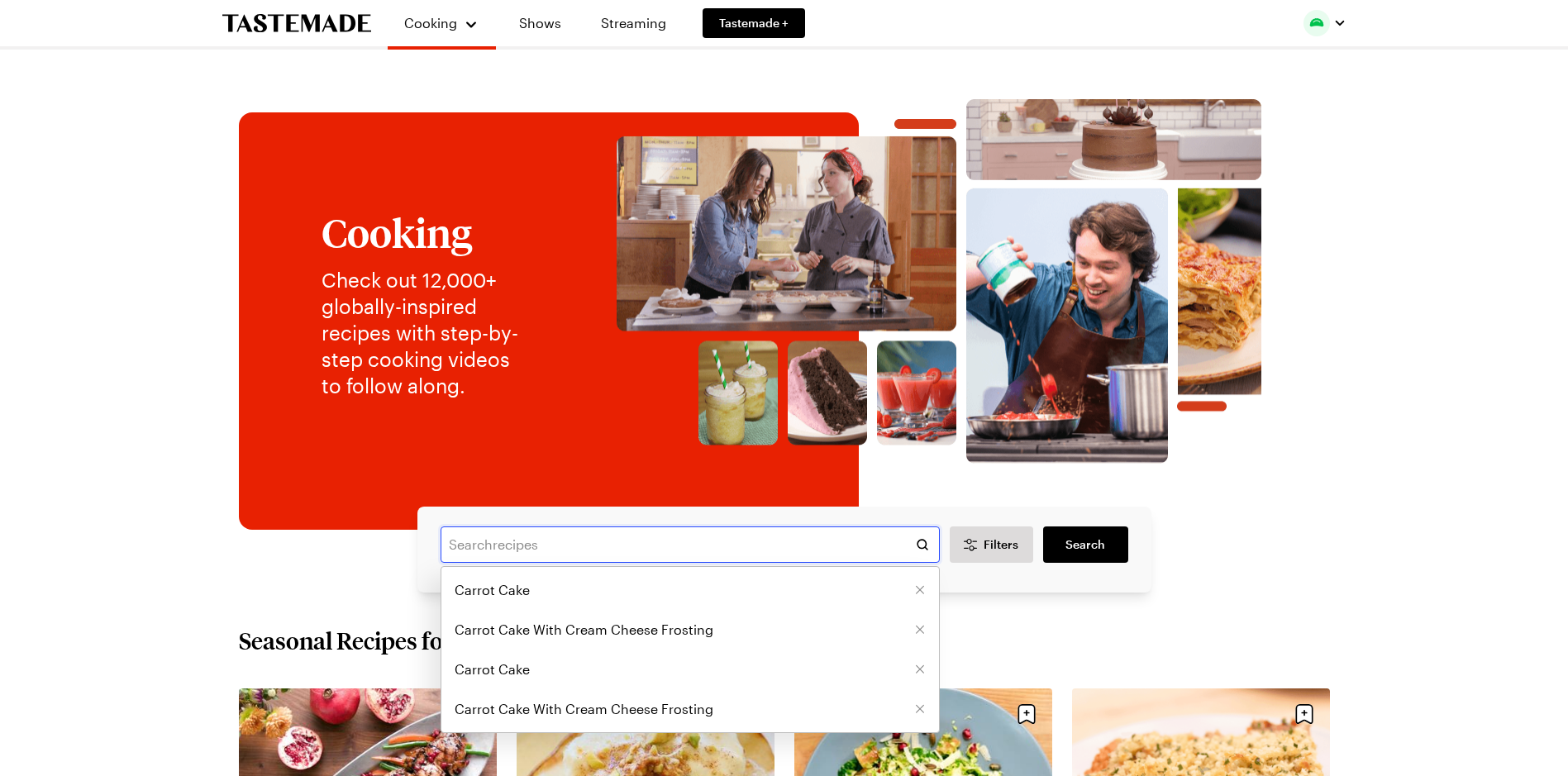
click at [573, 549] on input "text" at bounding box center [690, 544] width 499 height 36
click at [533, 585] on li "Carrot Cake" at bounding box center [690, 590] width 497 height 39
type input "Carrot Cake"
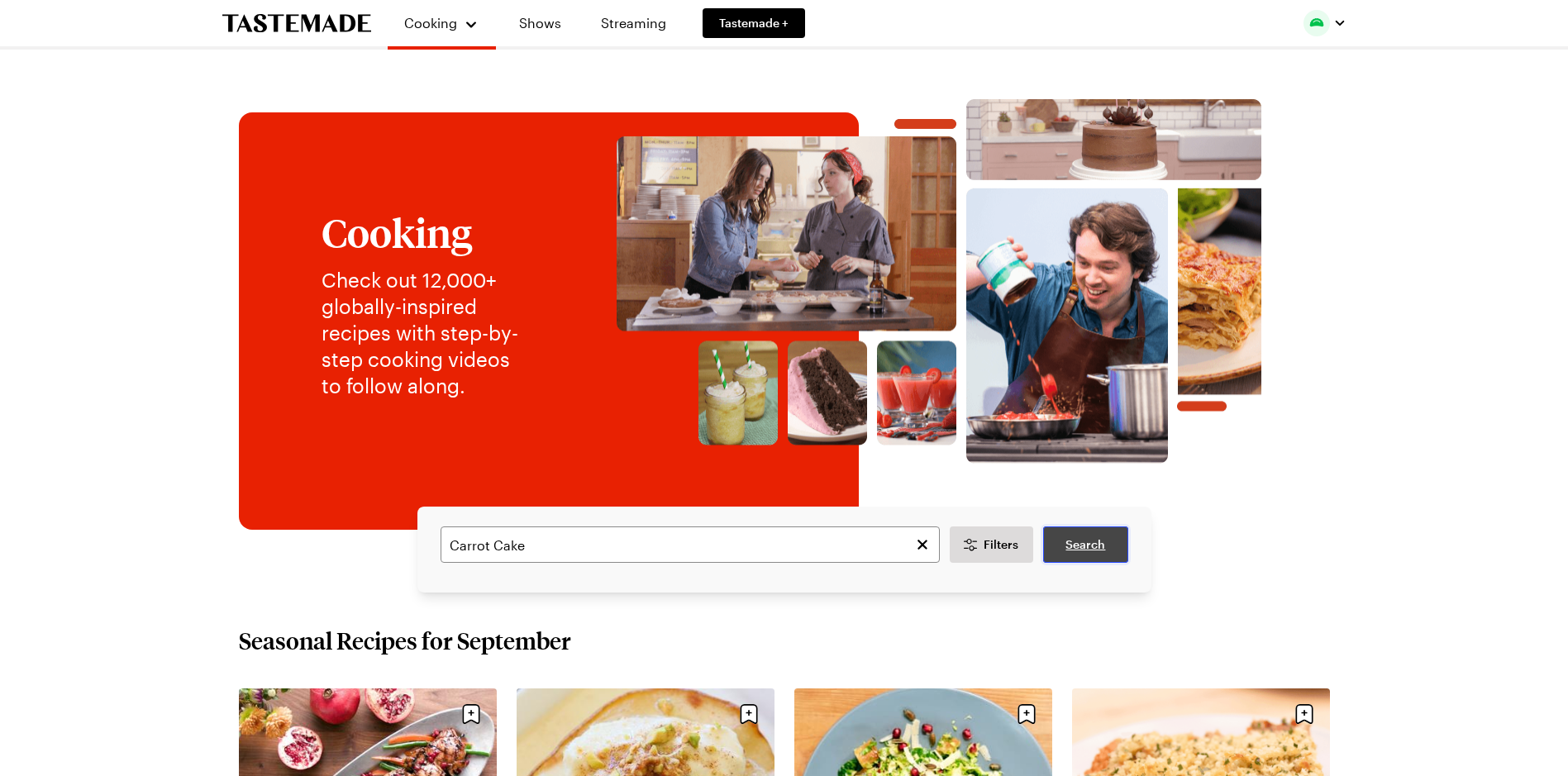
click at [1085, 544] on span "Search" at bounding box center [1085, 545] width 39 height 17
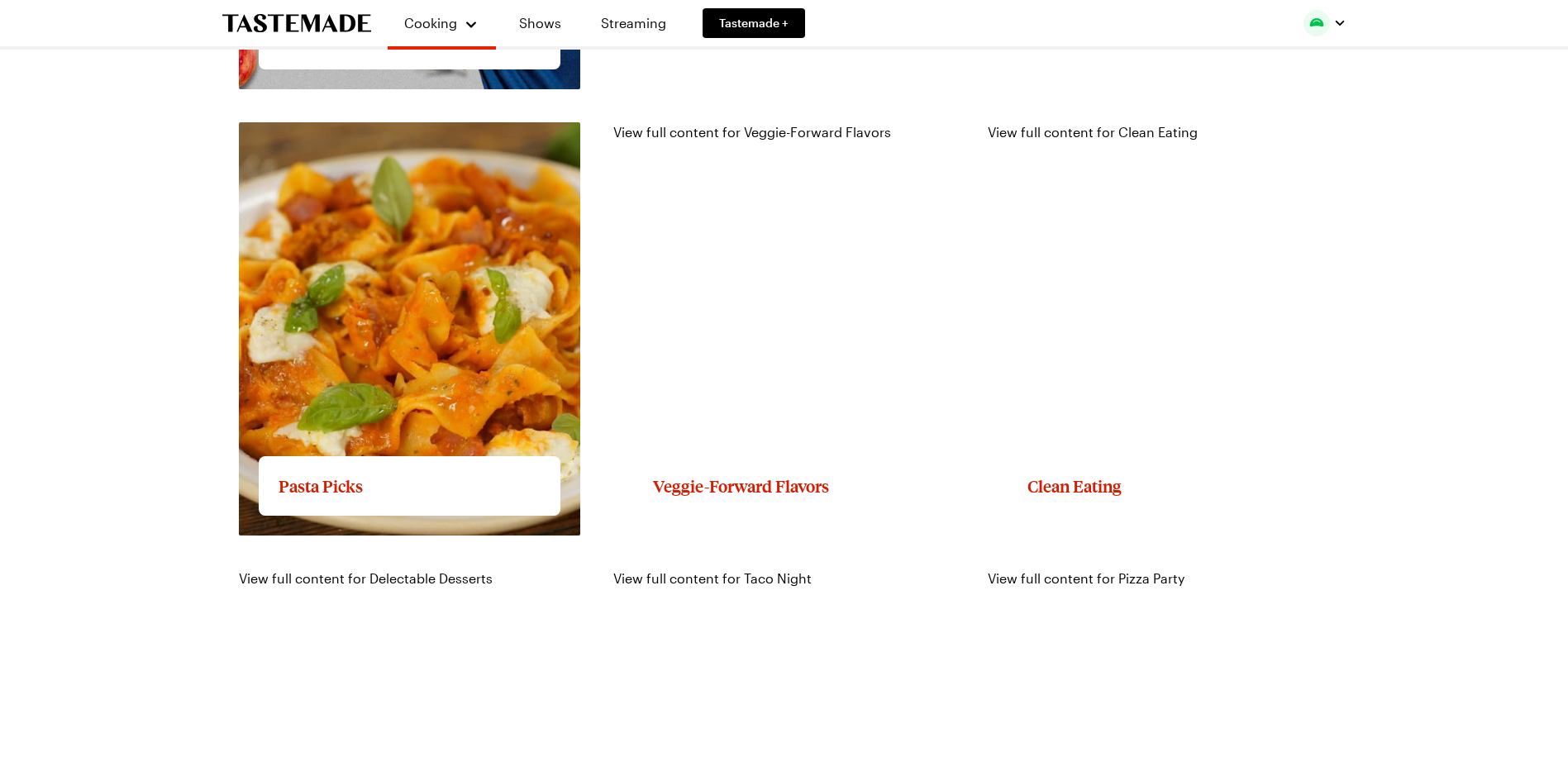
scroll to position [2067, 0]
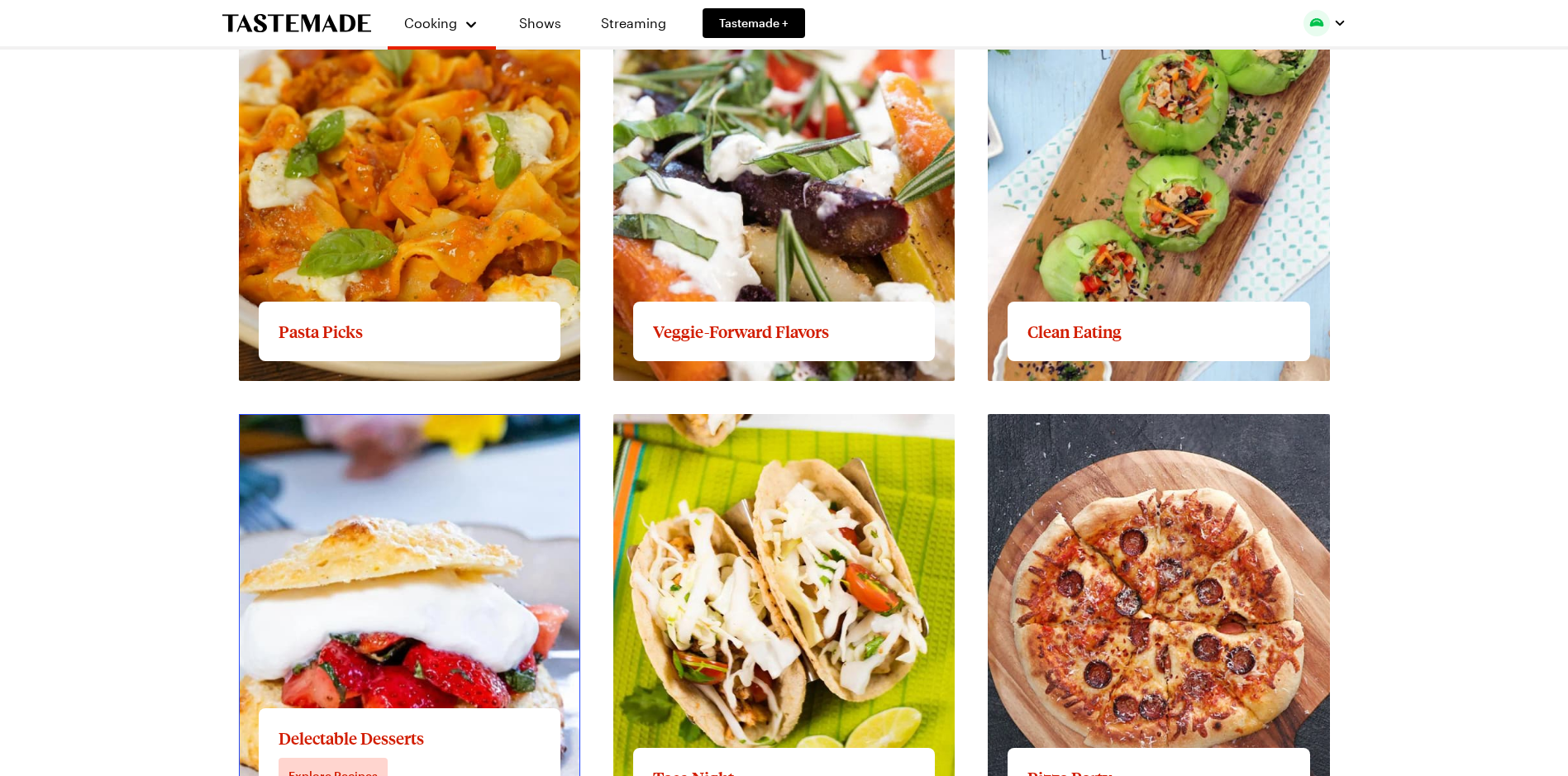
click at [335, 431] on link "View full content for Delectable Desserts" at bounding box center [366, 423] width 254 height 16
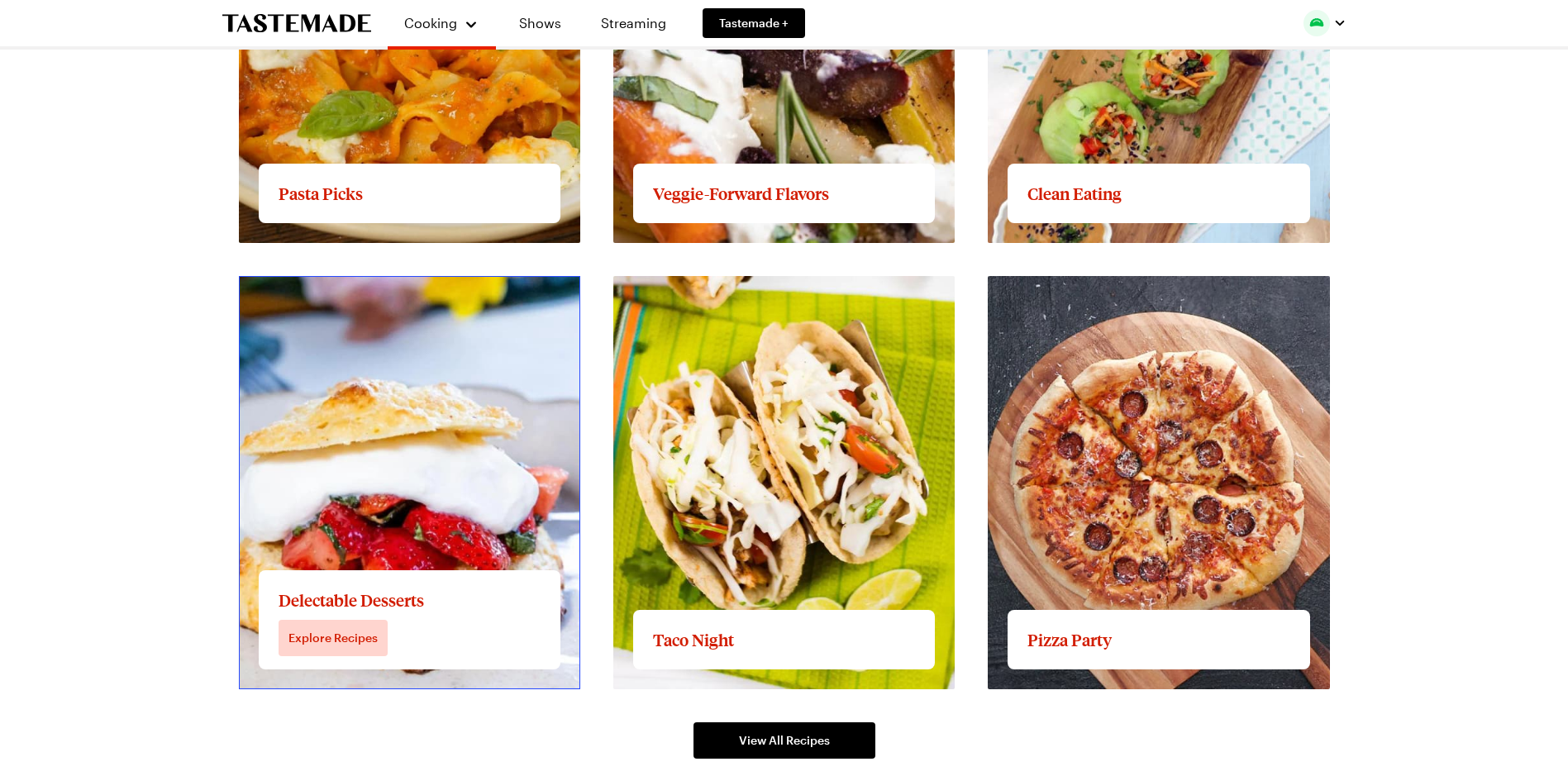
scroll to position [2233, 0]
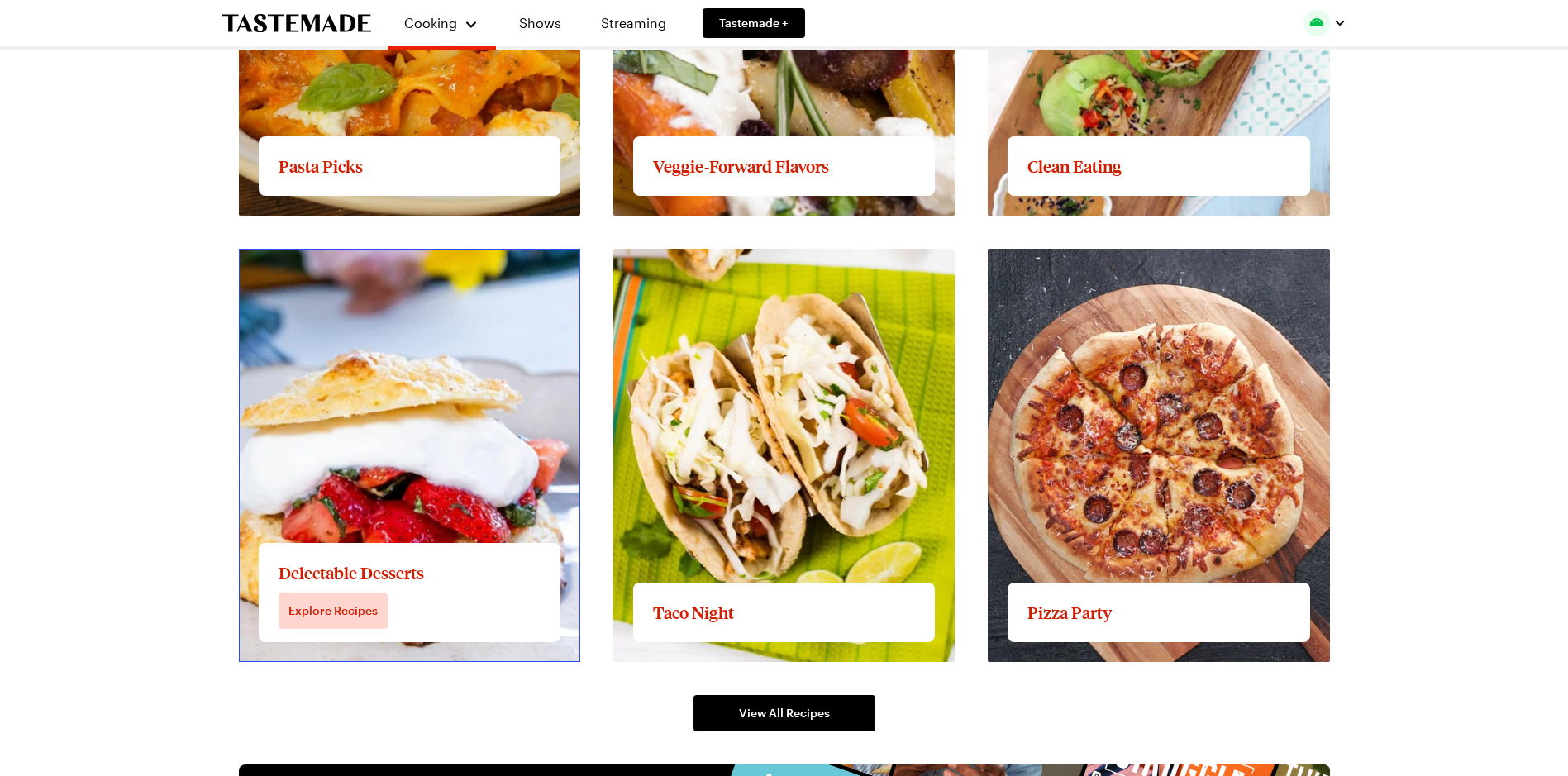
click at [348, 266] on link "View full content for Delectable Desserts" at bounding box center [366, 258] width 254 height 16
click at [343, 266] on link "View full content for Delectable Desserts" at bounding box center [366, 258] width 254 height 16
click at [349, 266] on link "View full content for Delectable Desserts" at bounding box center [366, 258] width 254 height 16
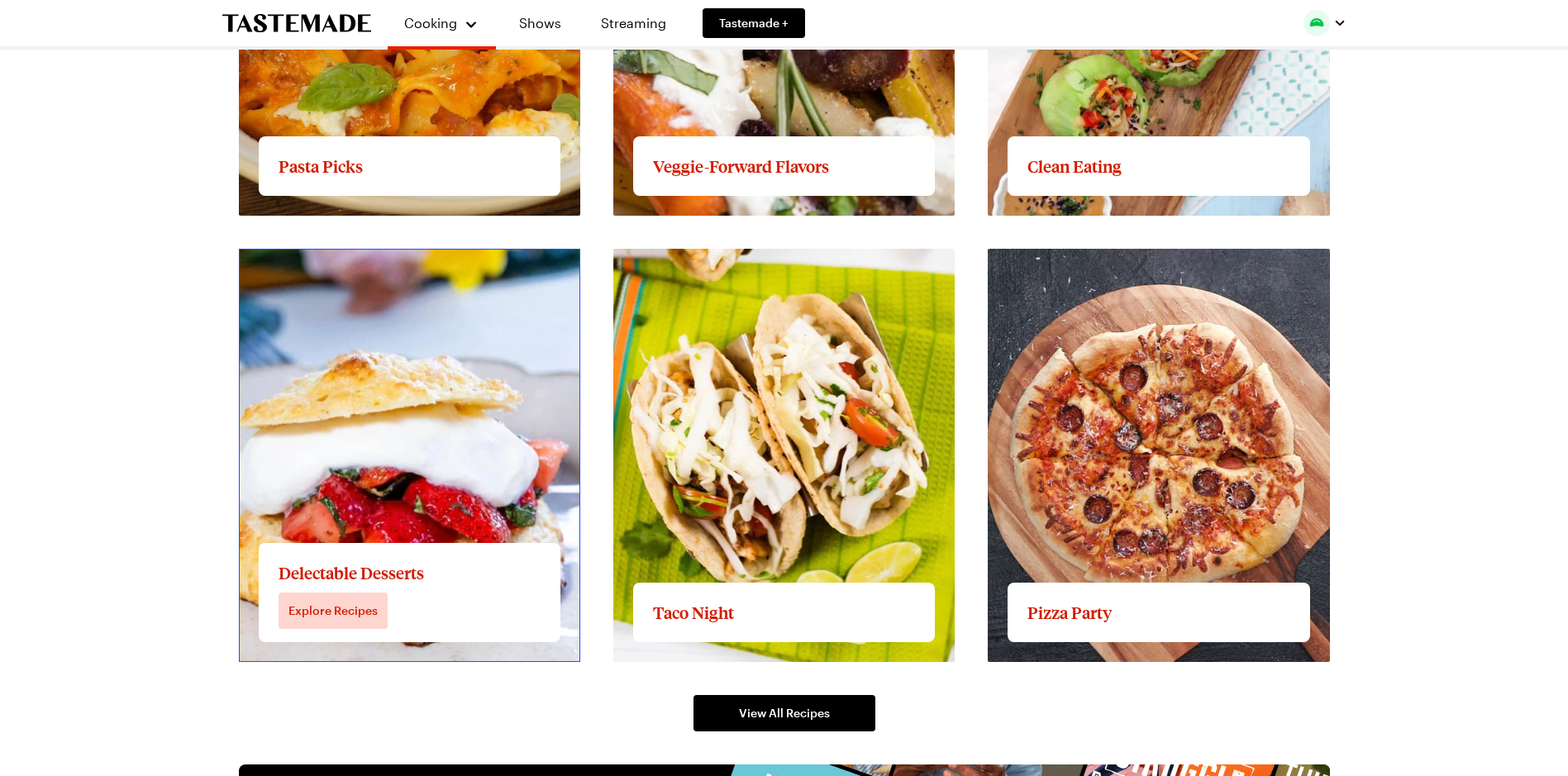
click at [335, 266] on link "View full content for Delectable Desserts" at bounding box center [366, 258] width 254 height 16
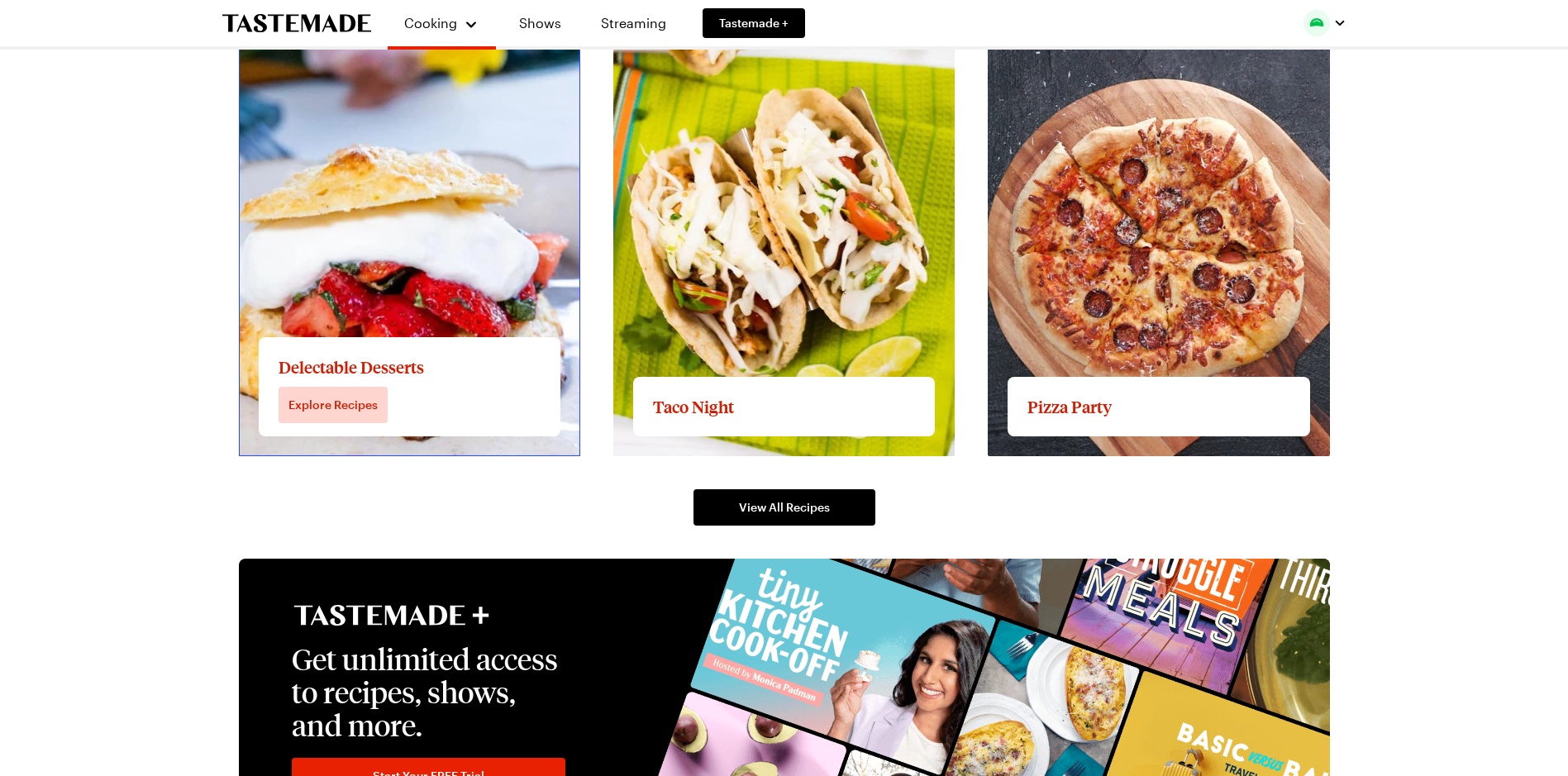
scroll to position [2434, 0]
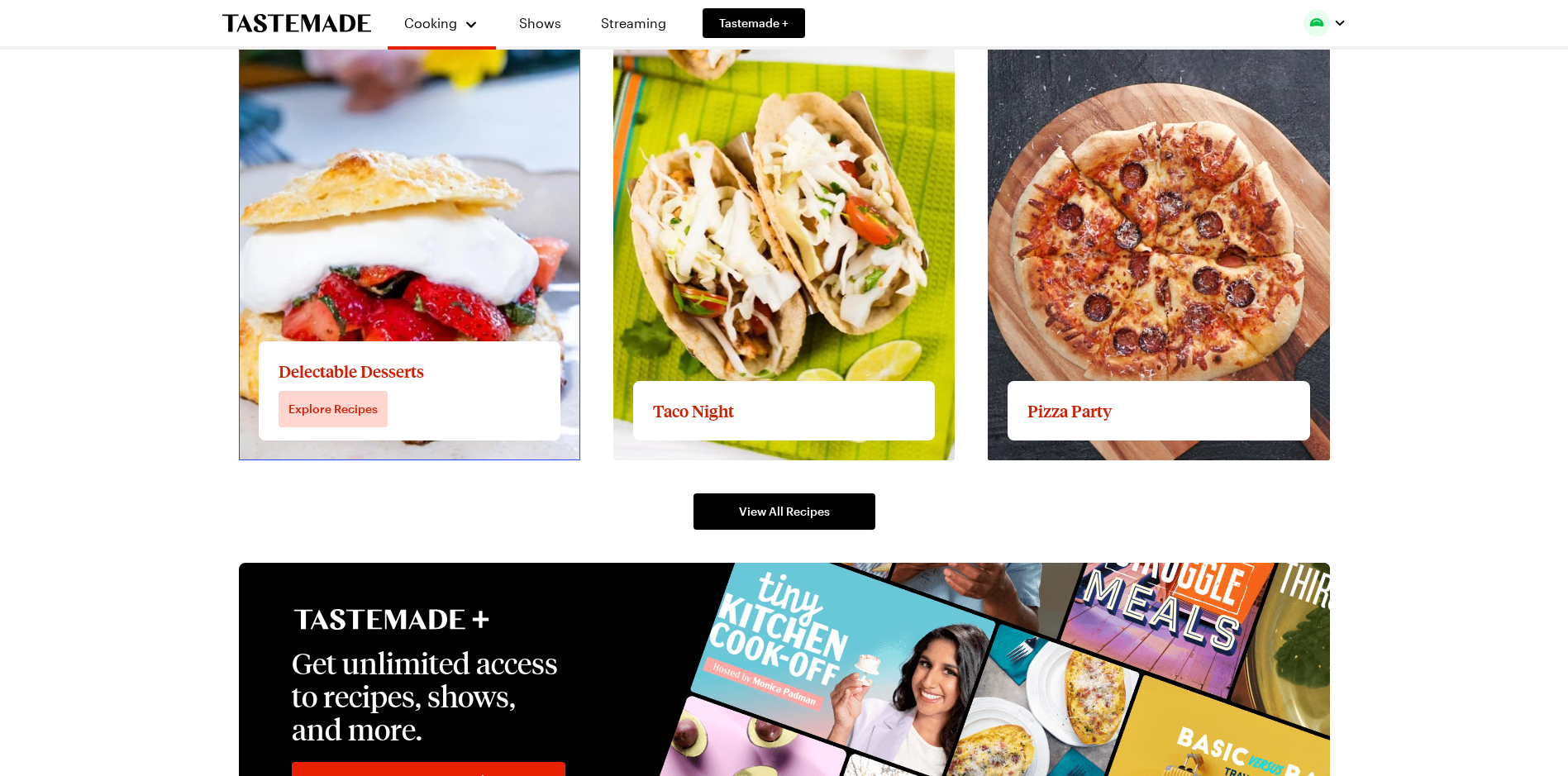
click at [335, 64] on link "View full content for Delectable Desserts" at bounding box center [366, 56] width 254 height 16
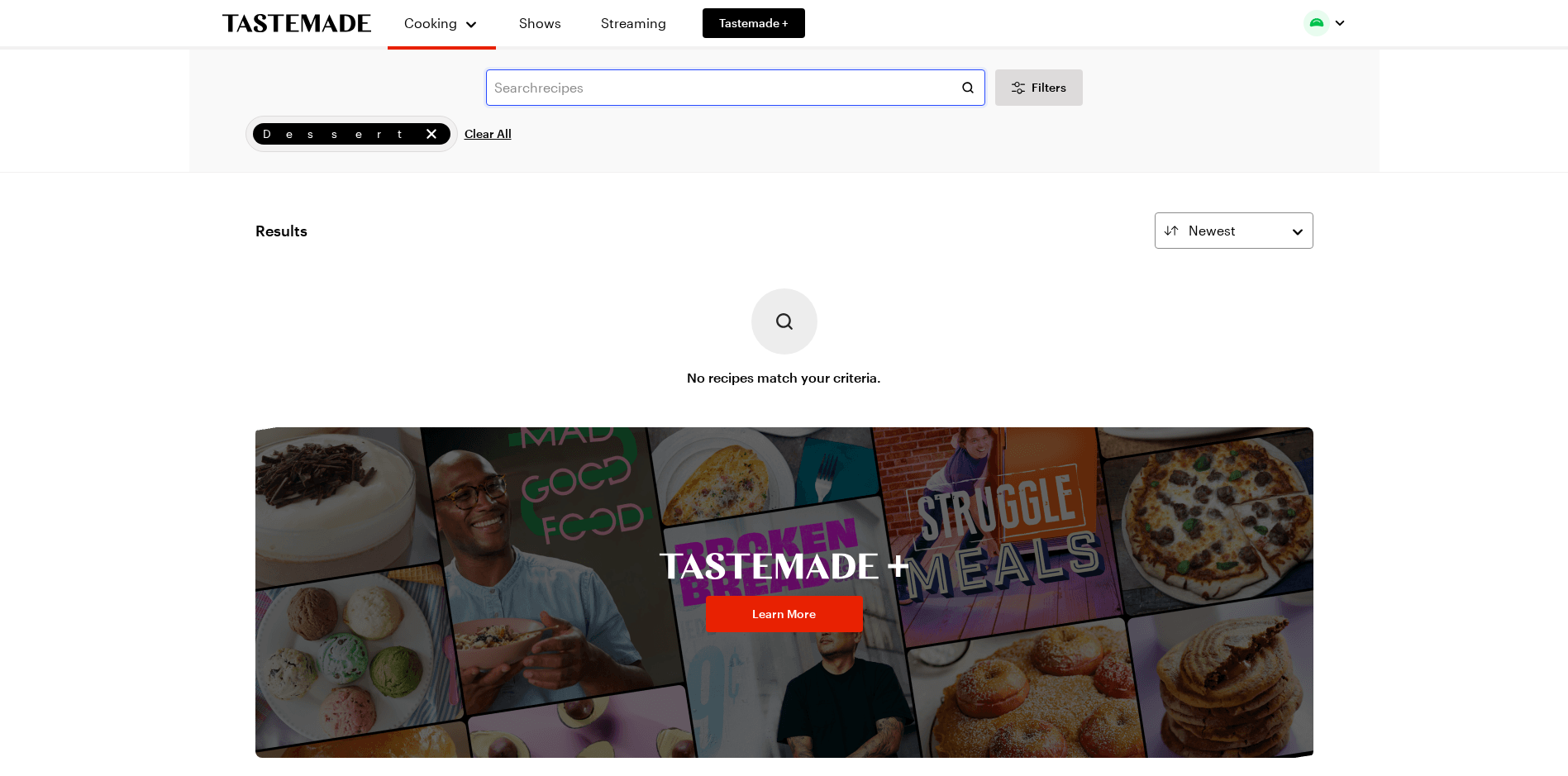
click at [569, 82] on input "text" at bounding box center [735, 87] width 499 height 36
click at [574, 91] on input "text" at bounding box center [735, 87] width 499 height 36
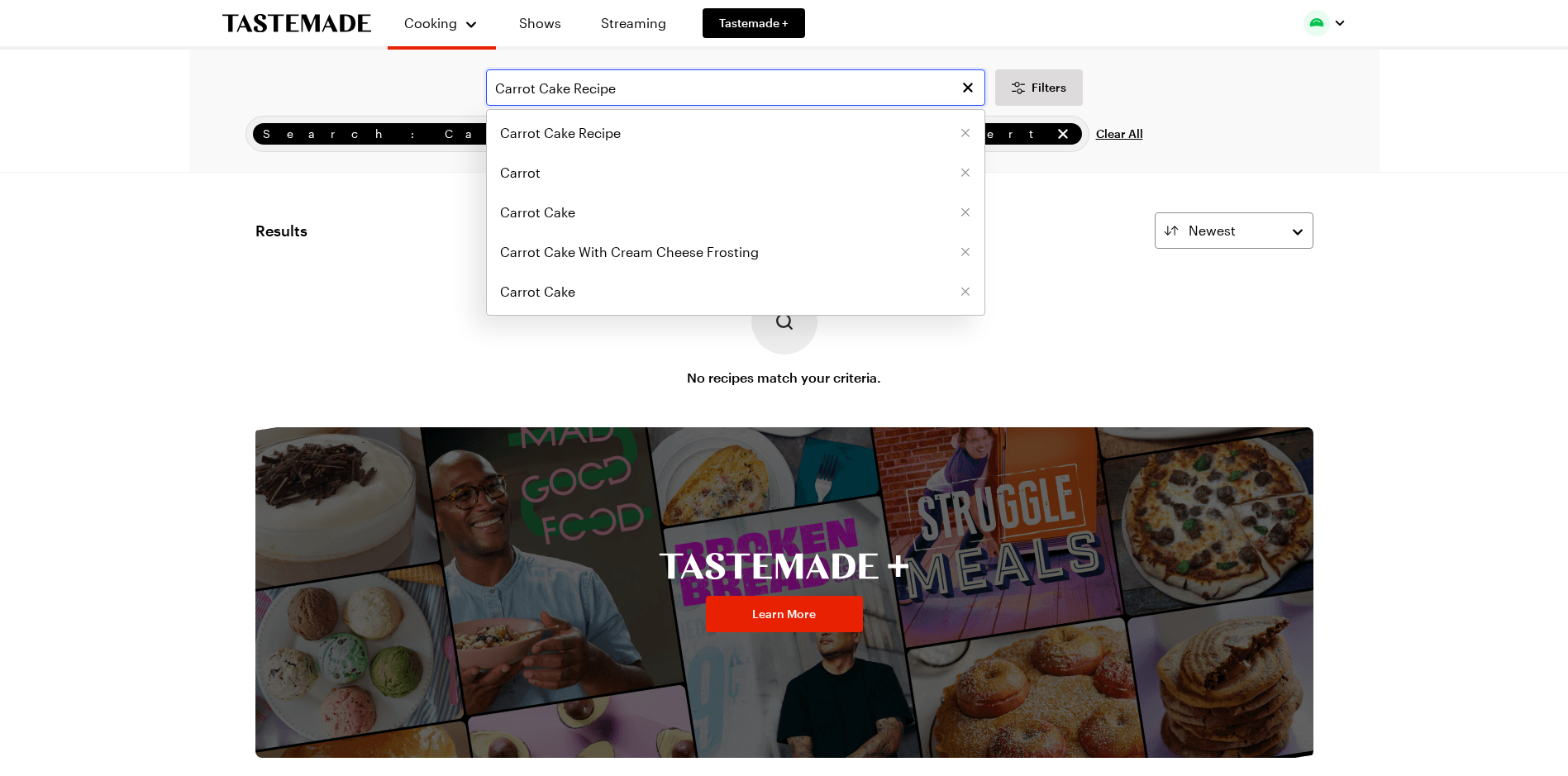
type input "Carrot Cake Recipe"
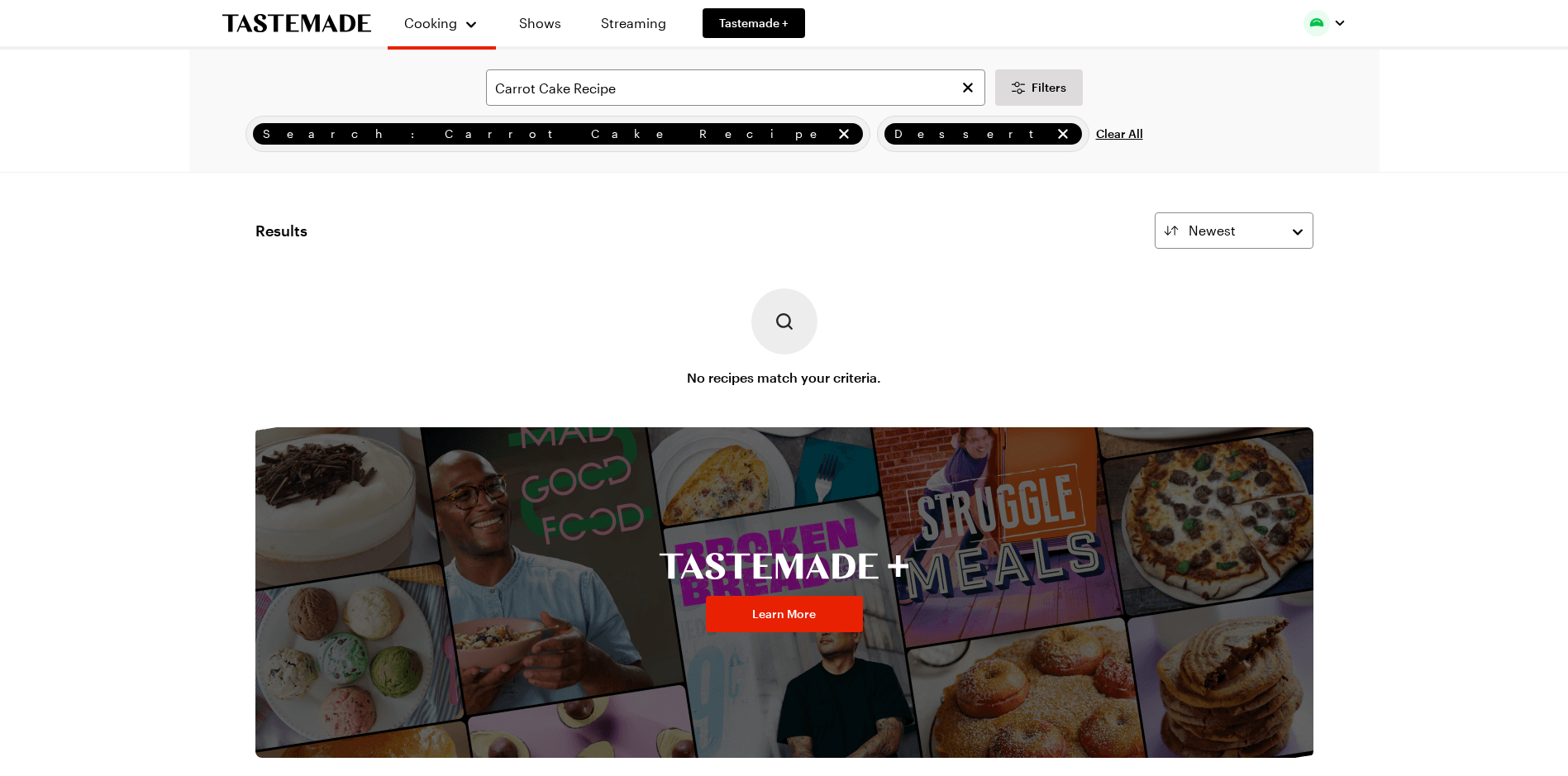
click at [894, 136] on span "Dessert" at bounding box center [972, 134] width 156 height 18
click at [894, 129] on span "Dessert" at bounding box center [972, 134] width 156 height 18
click at [1096, 133] on span "Clear All" at bounding box center [1119, 134] width 47 height 17
click at [589, 133] on div "Filters Search: Carrot Cake Recipe Dessert Clear All Search" at bounding box center [784, 110] width 1190 height 122
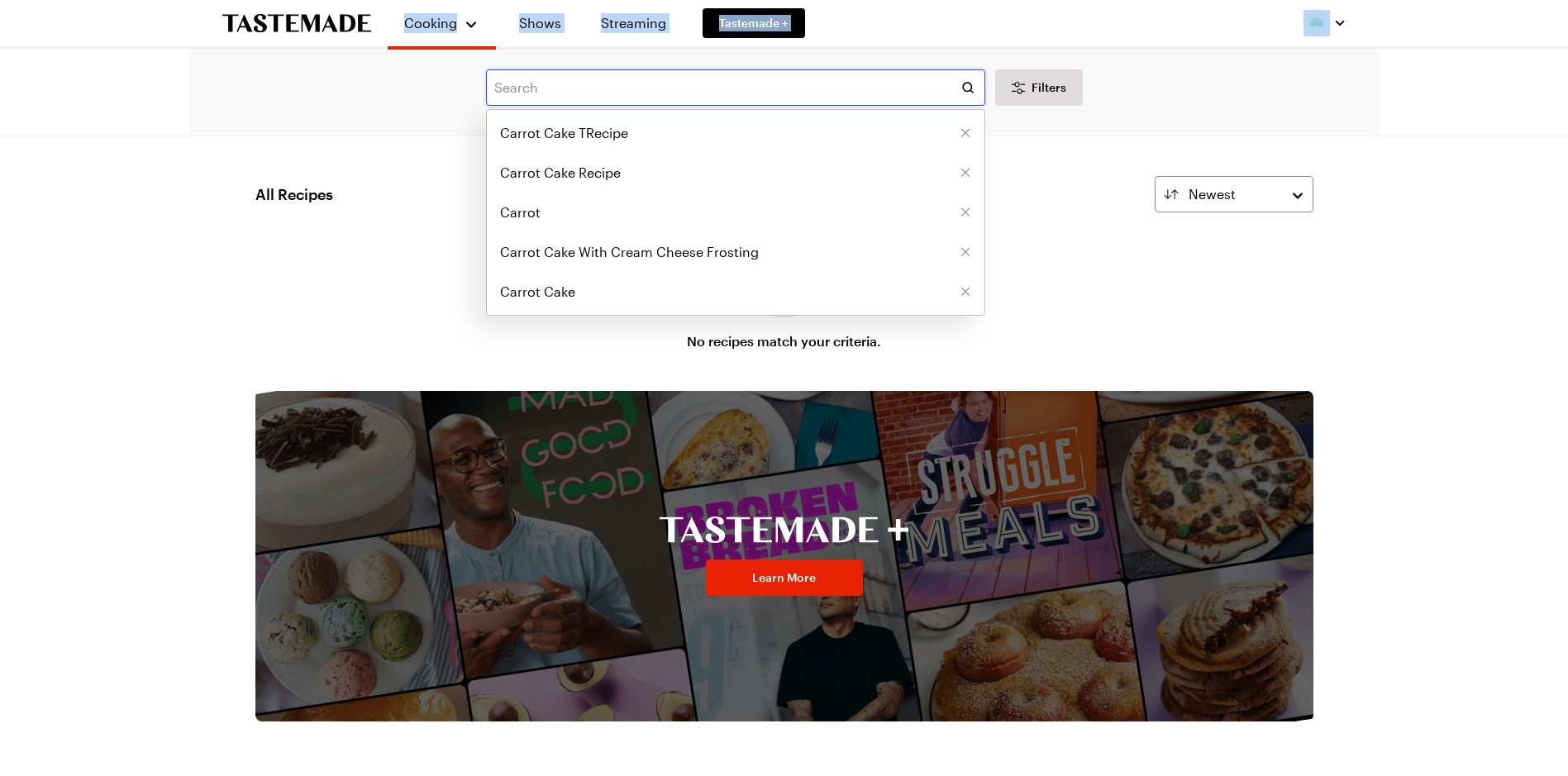
click at [559, 81] on input "text" at bounding box center [735, 87] width 499 height 36
click at [550, 175] on span "Carrot Cake Recipe" at bounding box center [560, 172] width 120 height 20
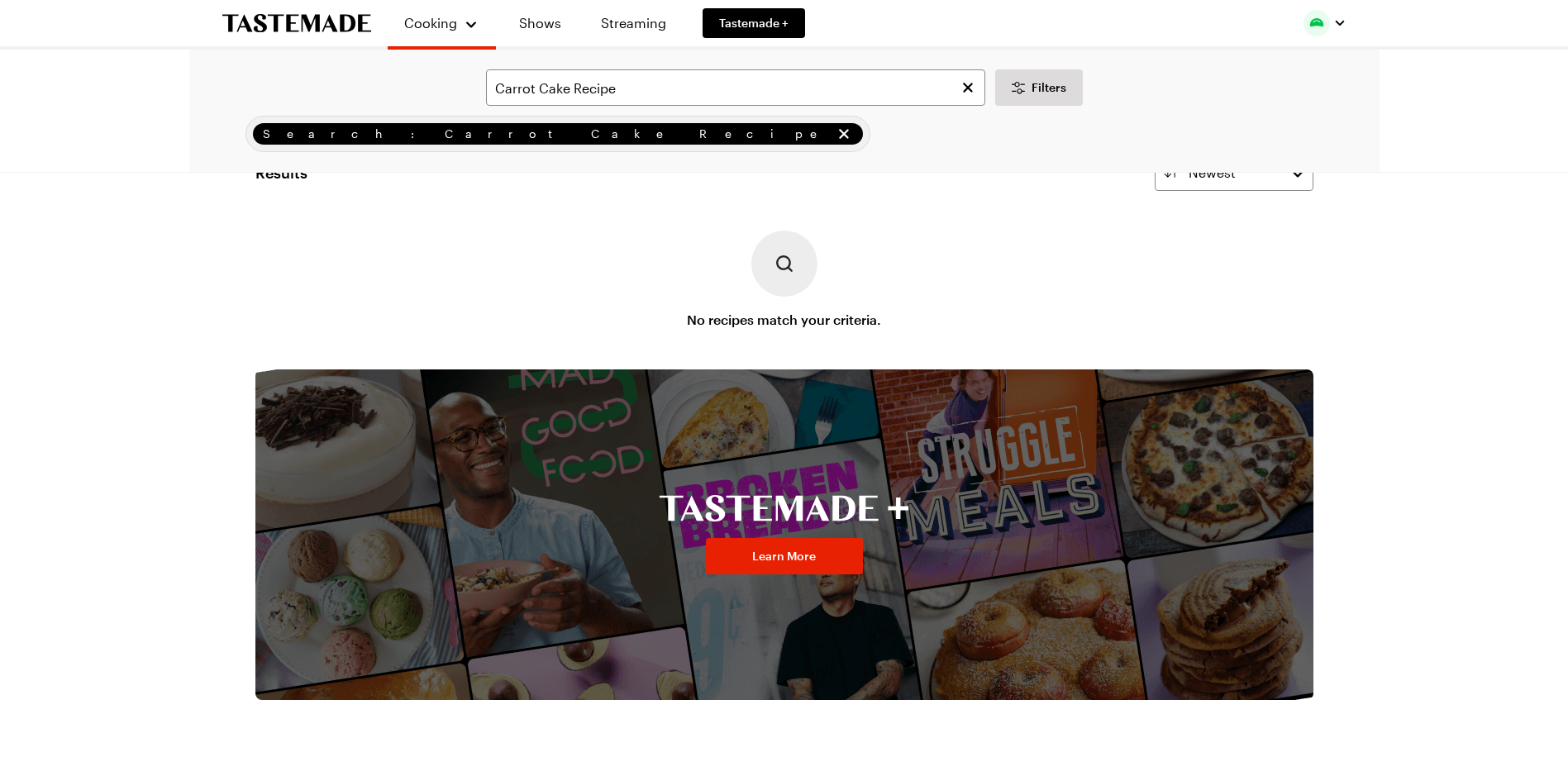
scroll to position [83, 0]
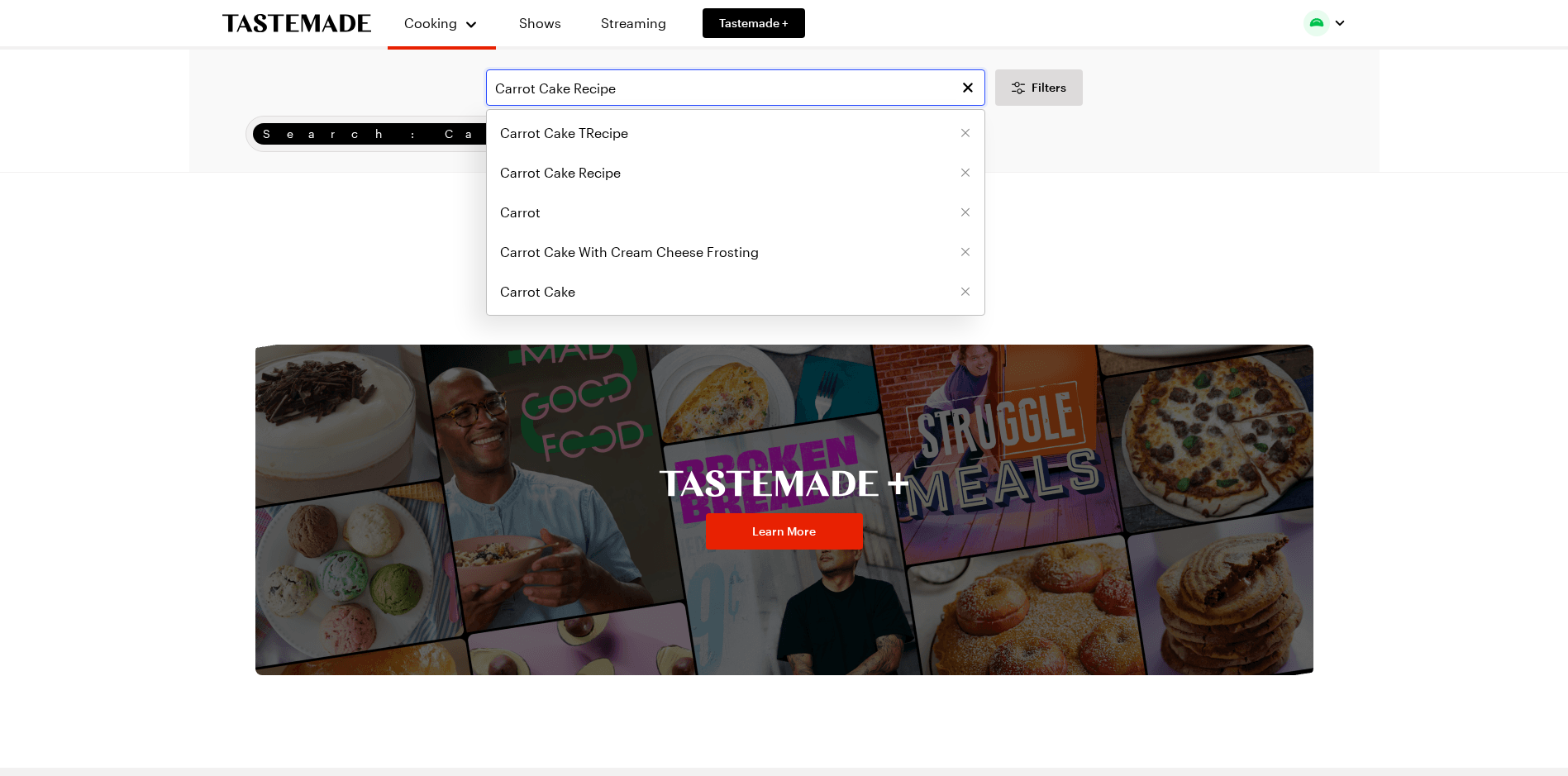
click at [622, 87] on input "Carrot Cake Recipe" at bounding box center [735, 87] width 499 height 36
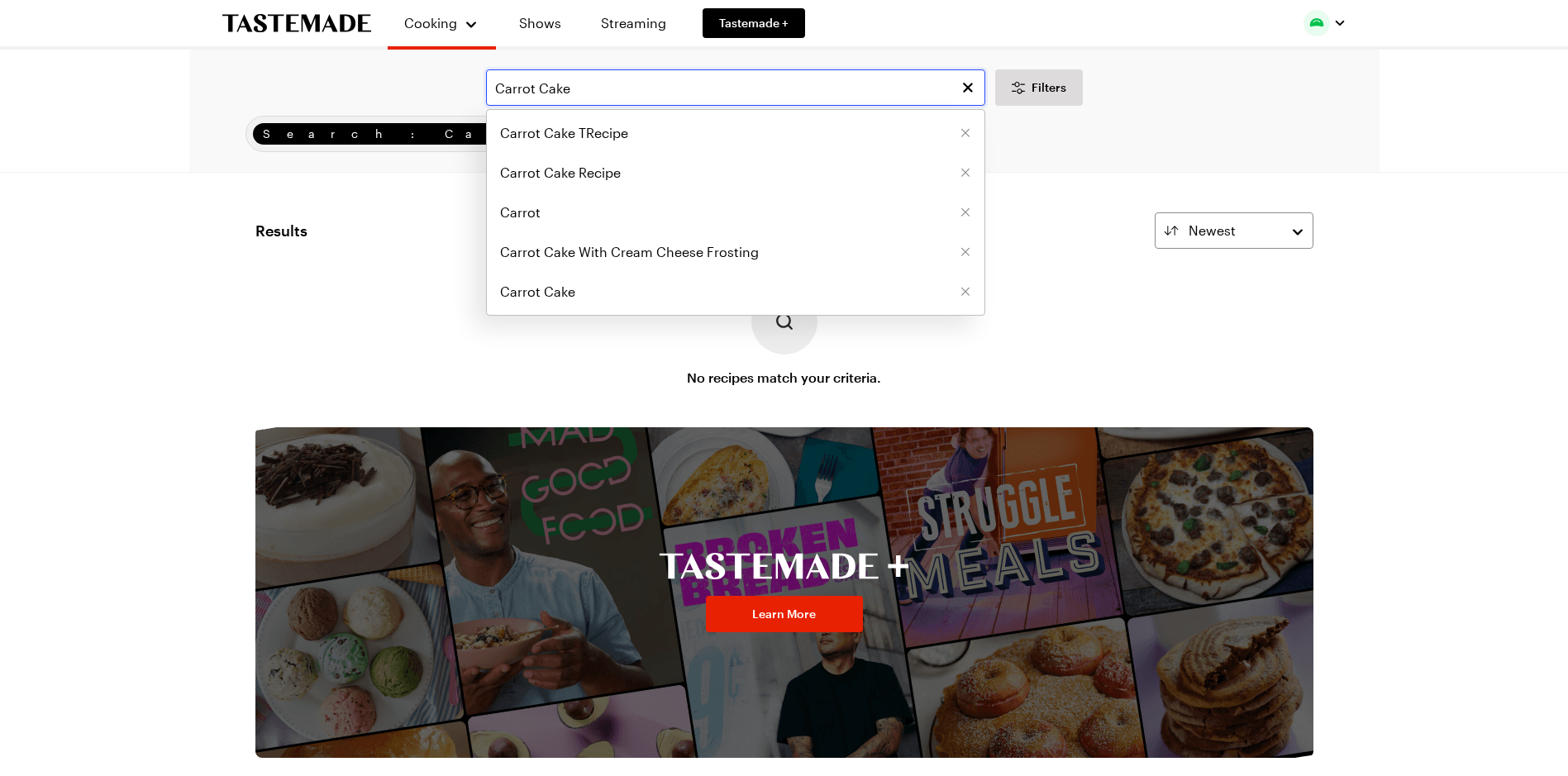
type input "Carrot Cake"
click at [1109, 176] on div "Carrot Cake Carrot Cake TRecipe Carrot Cake Recipe Carrot Carrot Cake With Crea…" at bounding box center [784, 450] width 1190 height 801
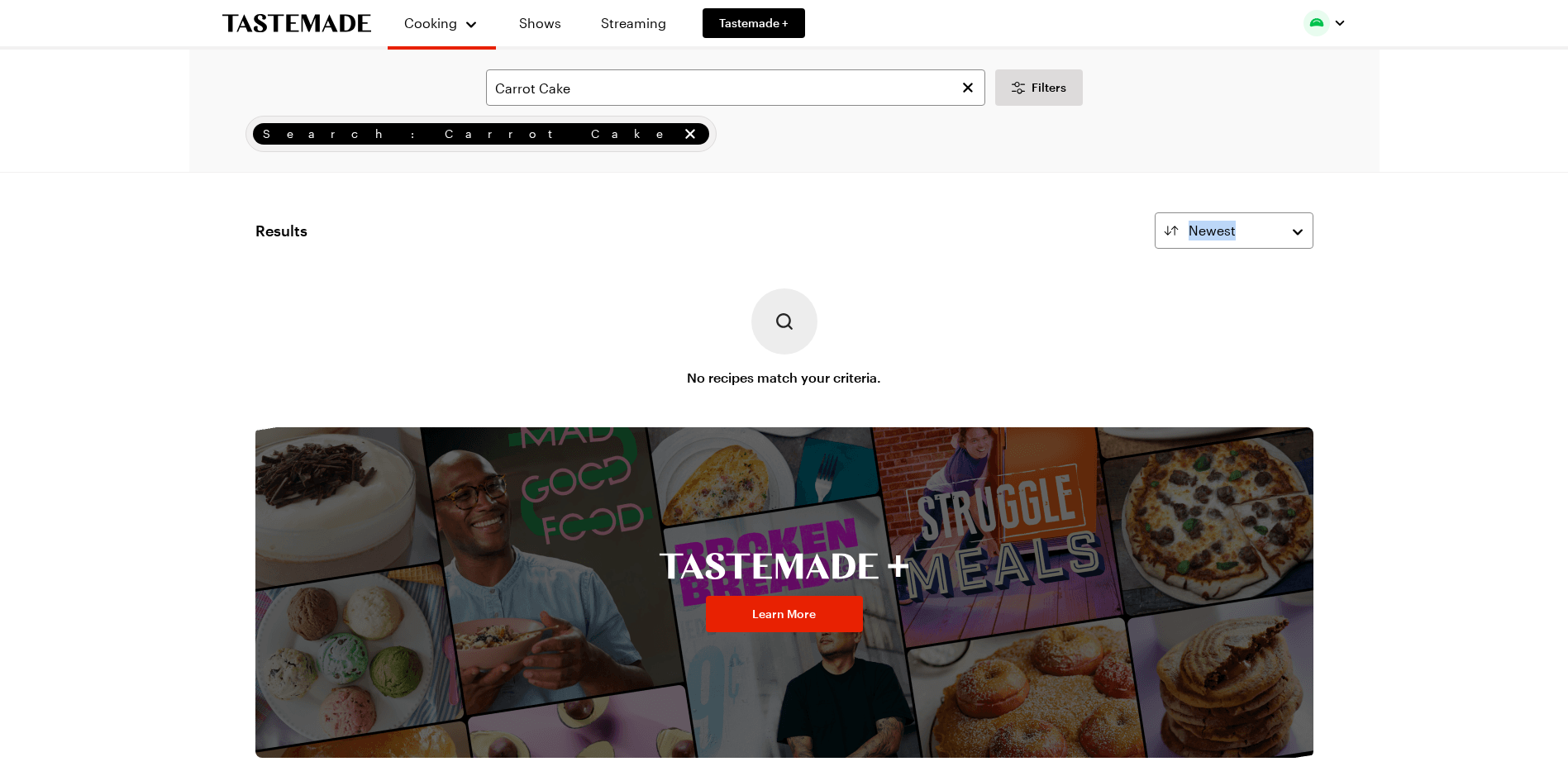
click at [1109, 176] on div "Carrot Cake Filters Search: Carrot Cake Search Results Newest No recipes match …" at bounding box center [784, 450] width 1190 height 801
click at [787, 311] on img at bounding box center [784, 321] width 66 height 66
click at [579, 88] on input "Carrot Cake" at bounding box center [735, 87] width 499 height 36
click at [422, 206] on div "Carrot Cake Filters Search: Carrot Cake Search Results Newest No recipes match …" at bounding box center [784, 450] width 1190 height 801
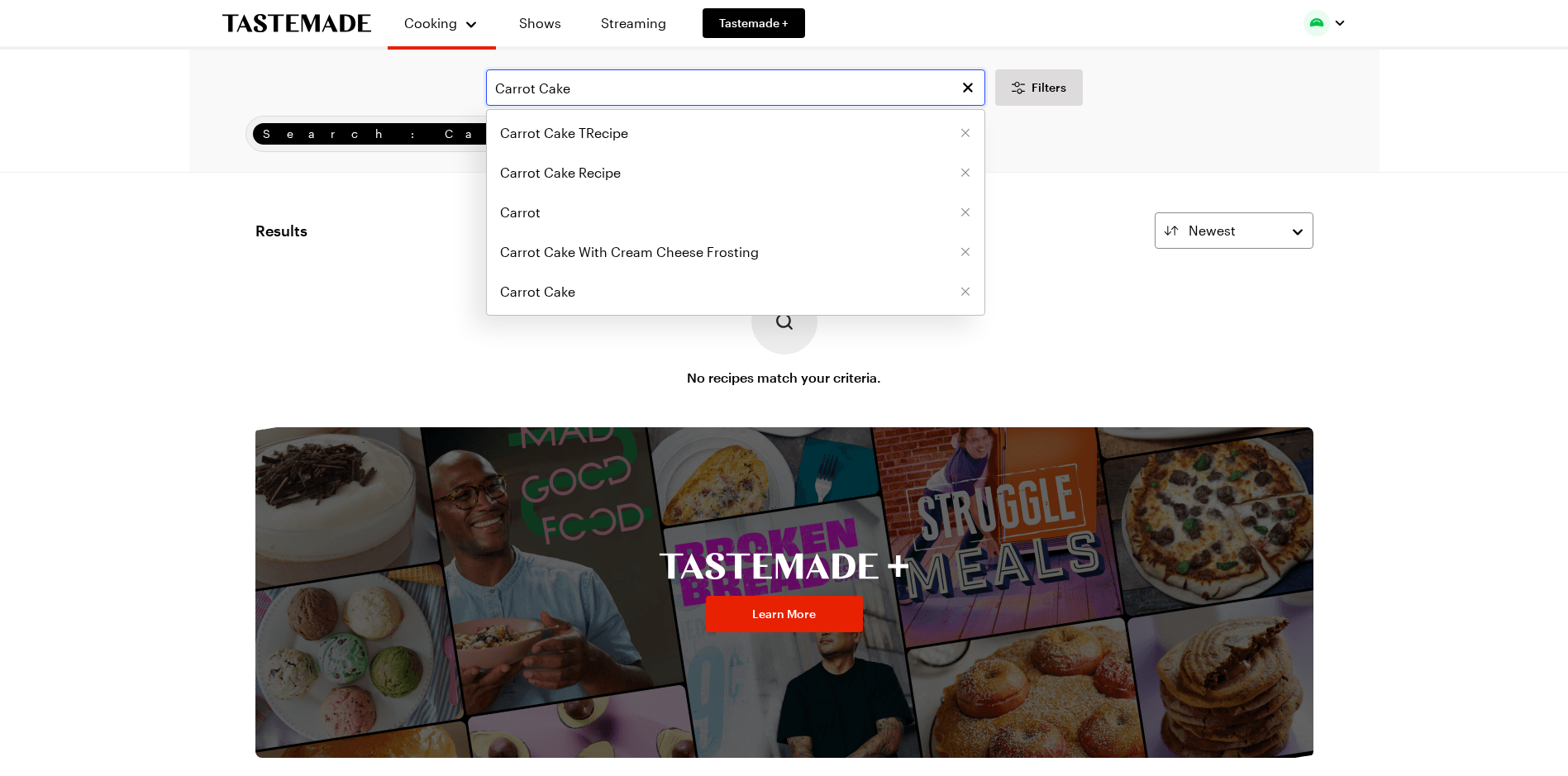
click at [594, 85] on input "Carrot Cake" at bounding box center [735, 87] width 499 height 36
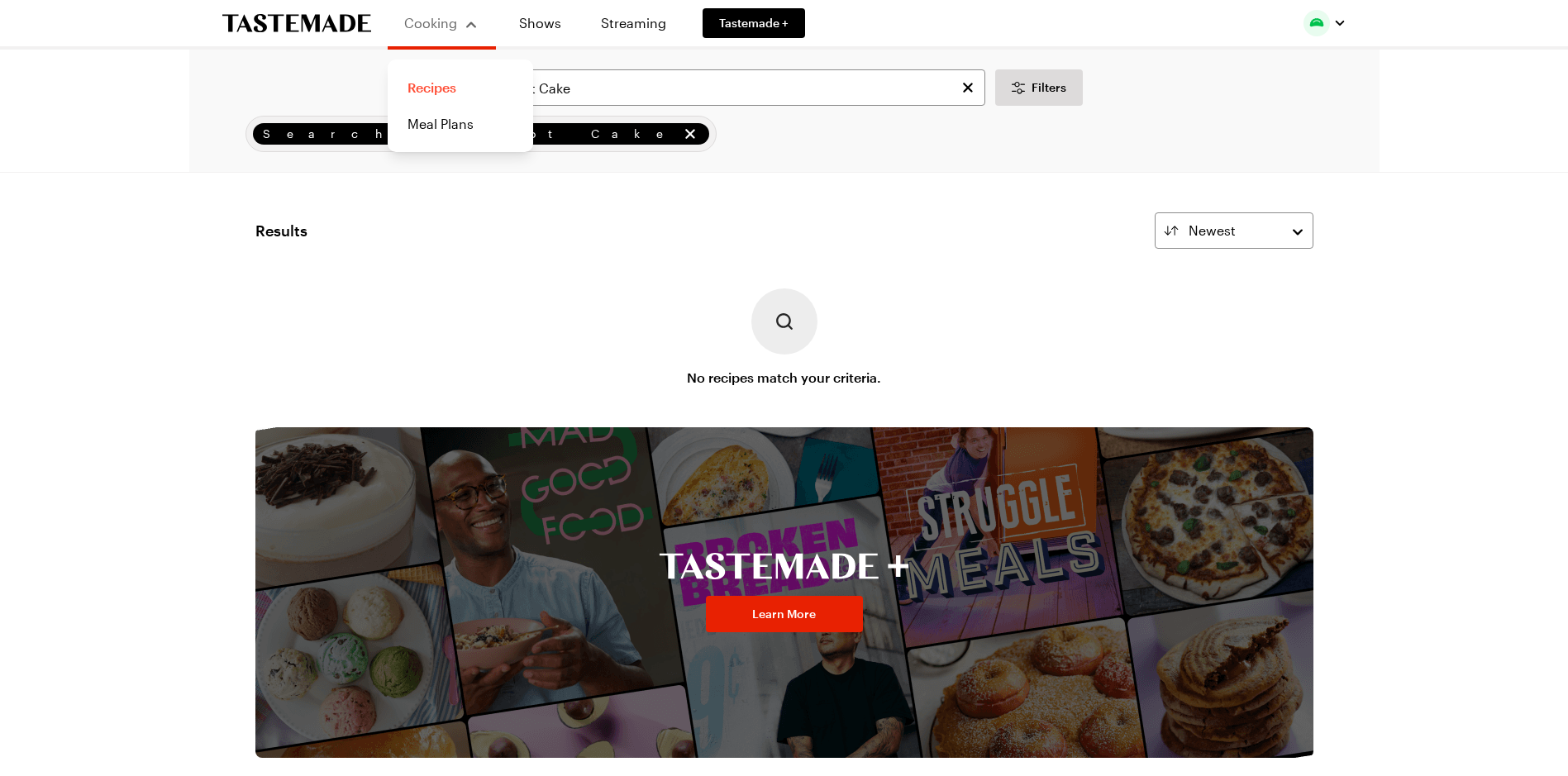
click at [445, 89] on link "Recipes" at bounding box center [460, 87] width 126 height 36
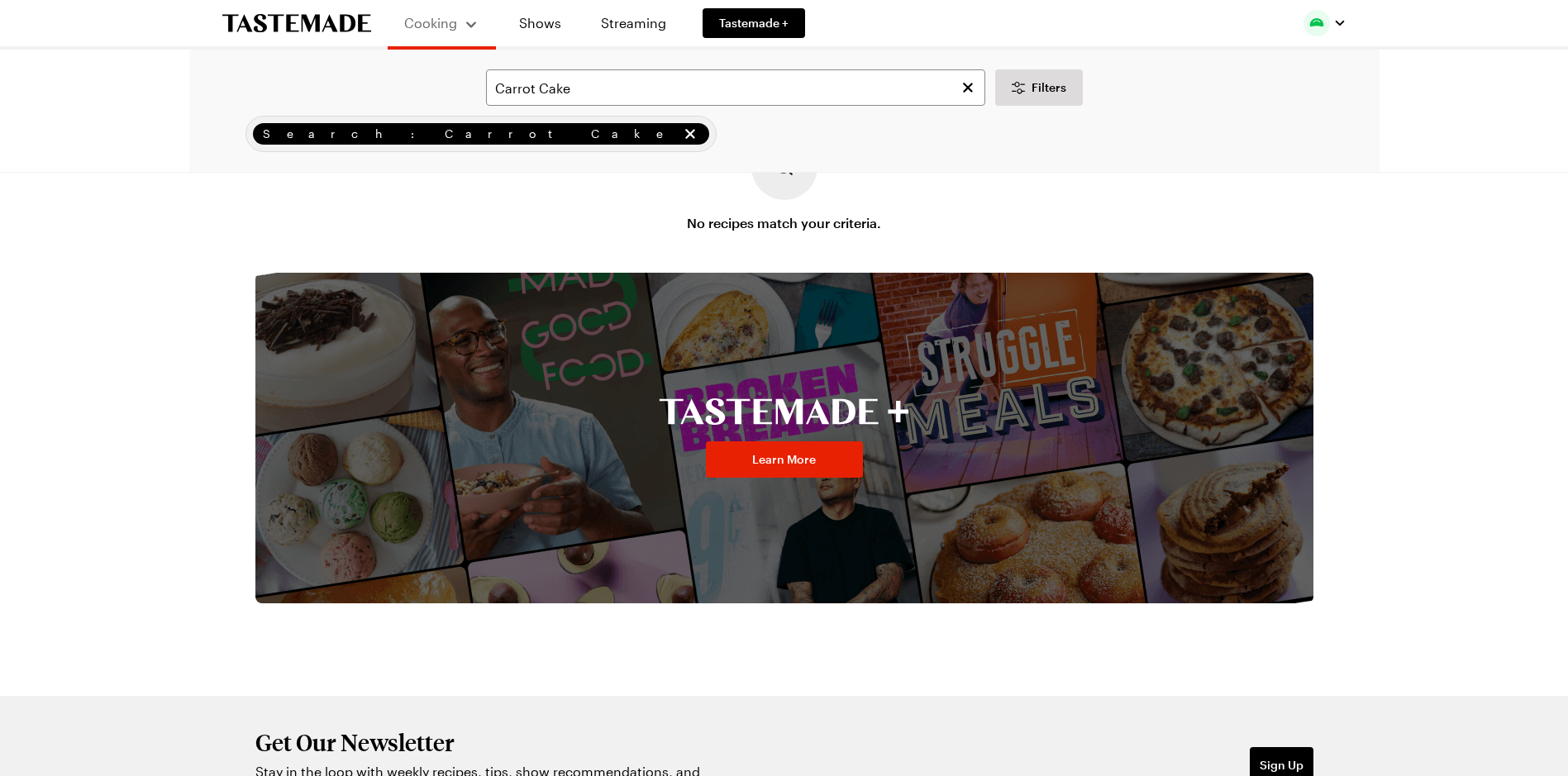
scroll to position [83, 0]
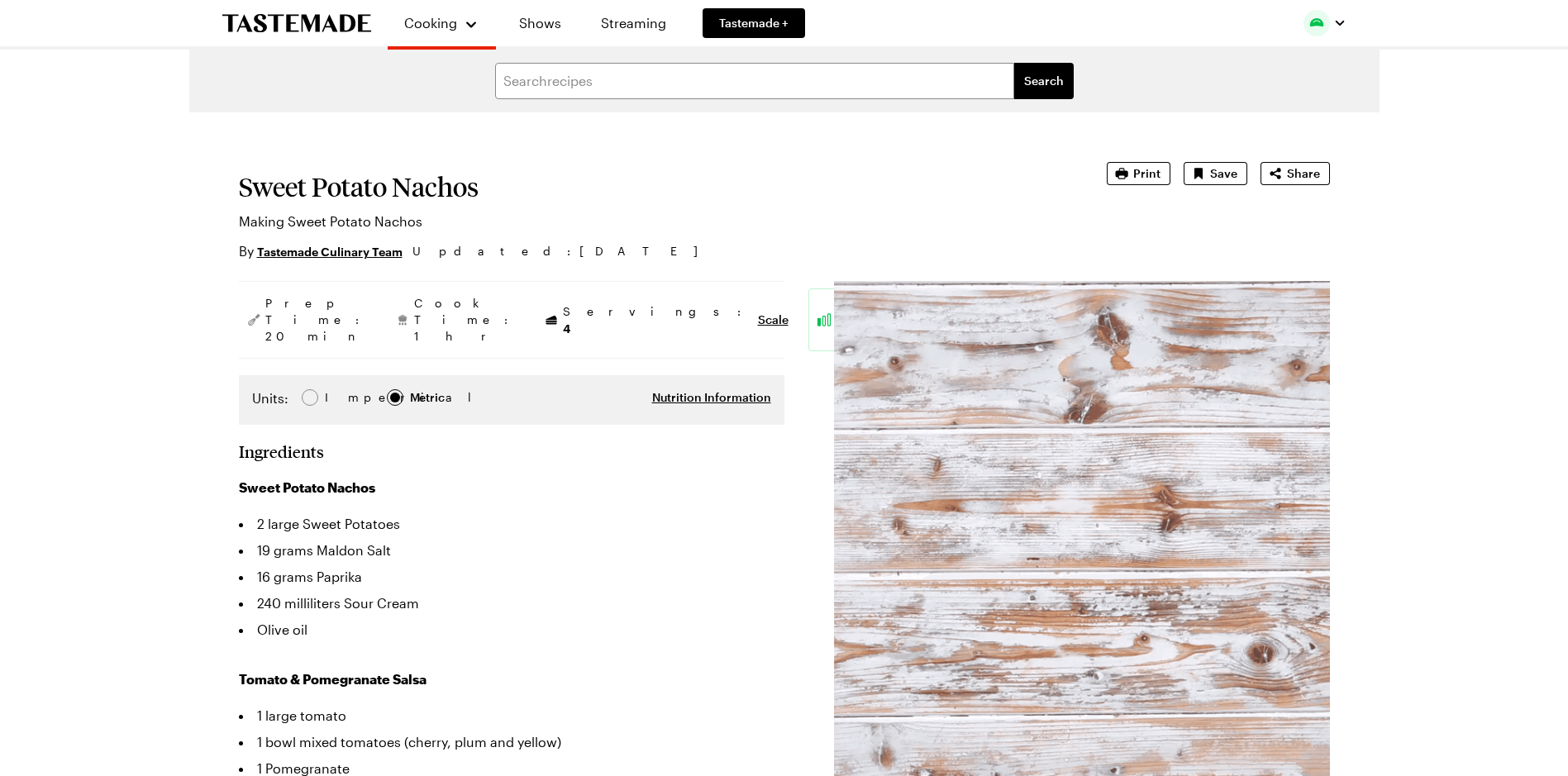
type textarea "x"
